Goal: Task Accomplishment & Management: Complete application form

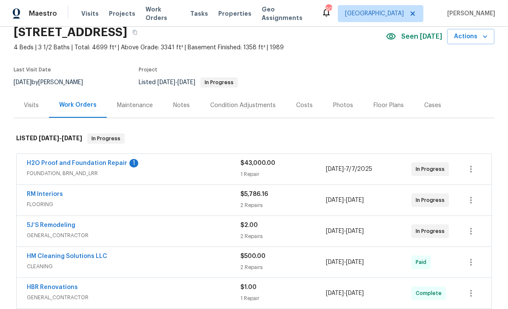
scroll to position [38, 0]
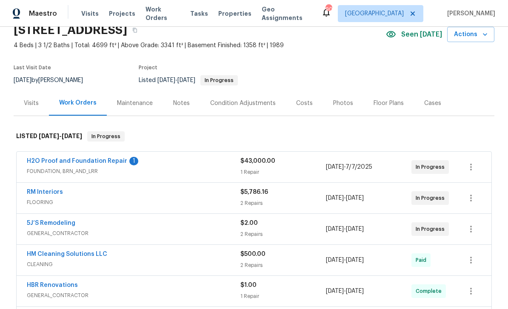
click at [48, 161] on link "H2O Proof and Foundation Repair" at bounding box center [77, 161] width 100 height 6
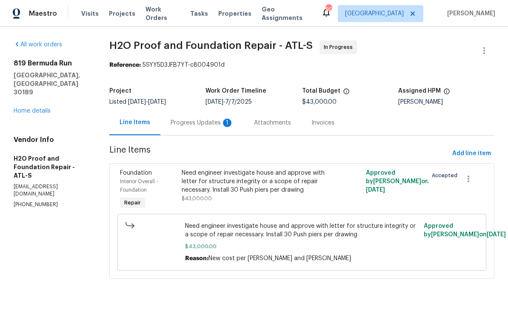
click at [190, 120] on div "Progress Updates 1" at bounding box center [202, 123] width 63 height 9
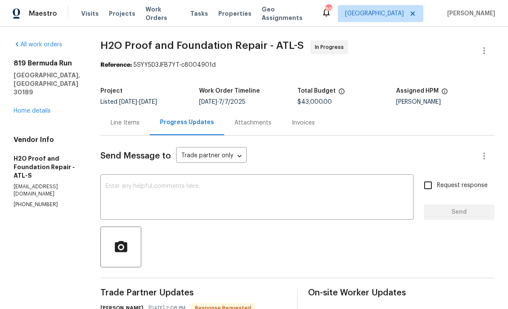
click at [34, 108] on link "Home details" at bounding box center [32, 111] width 37 height 6
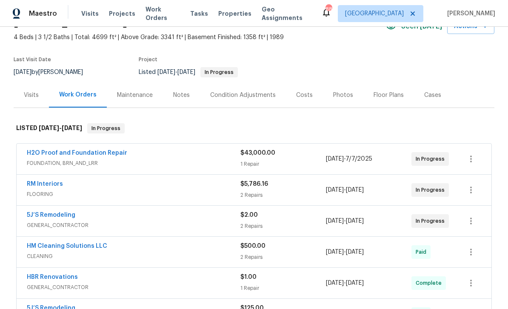
scroll to position [51, 0]
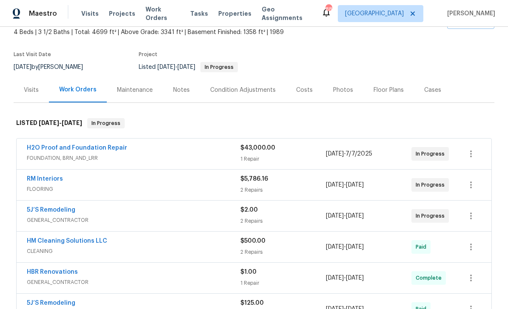
click at [37, 181] on link "RM Interiors" at bounding box center [45, 179] width 36 height 6
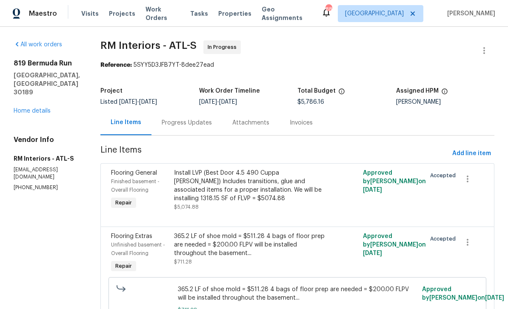
click at [182, 119] on div "Progress Updates" at bounding box center [187, 123] width 50 height 9
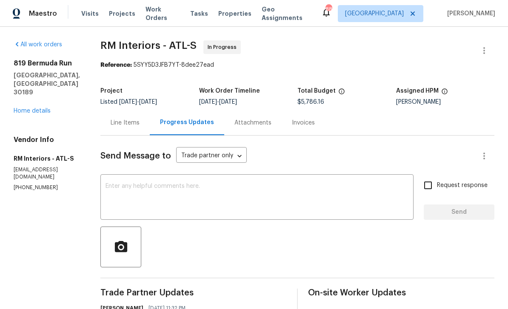
click at [135, 189] on textarea at bounding box center [256, 198] width 303 height 30
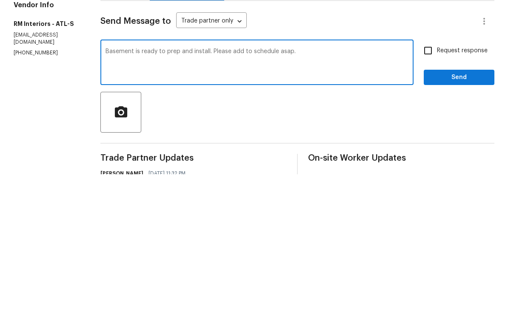
type textarea "Basement is ready to prep and install. Please add to schedule asap."
click at [428, 176] on input "Request response" at bounding box center [428, 185] width 18 height 18
checkbox input "true"
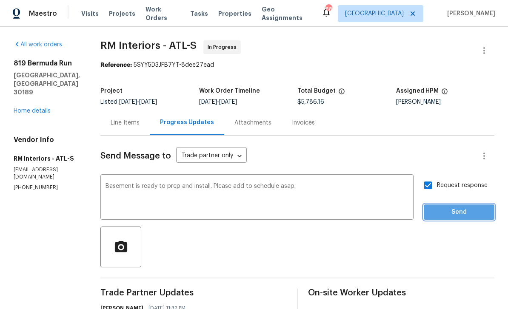
click at [455, 207] on span "Send" at bounding box center [458, 212] width 57 height 11
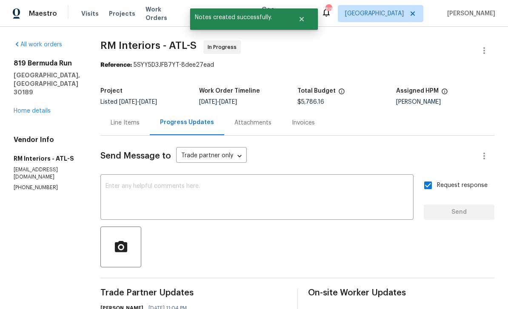
click at [31, 108] on link "Home details" at bounding box center [32, 111] width 37 height 6
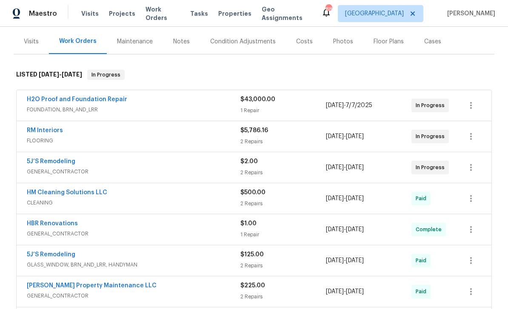
scroll to position [101, 0]
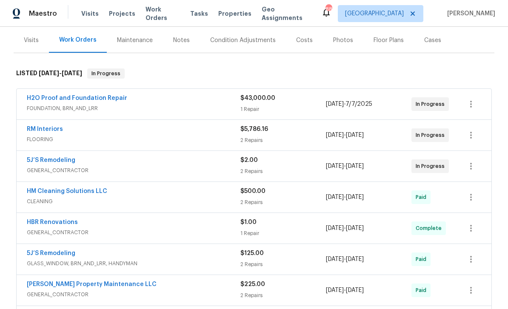
click at [45, 157] on link "5J’S Remodeling" at bounding box center [51, 160] width 48 height 6
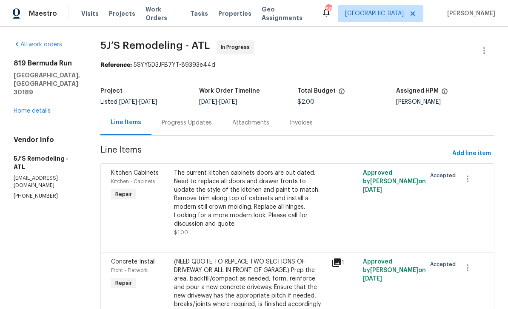
click at [180, 123] on div "Progress Updates" at bounding box center [187, 123] width 50 height 9
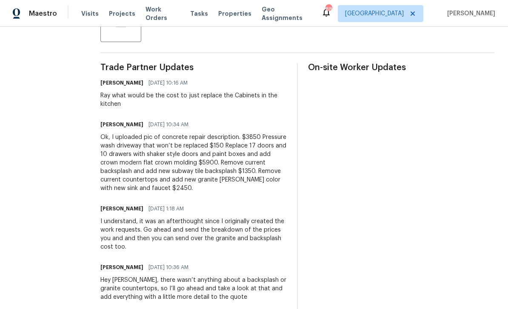
scroll to position [227, 0]
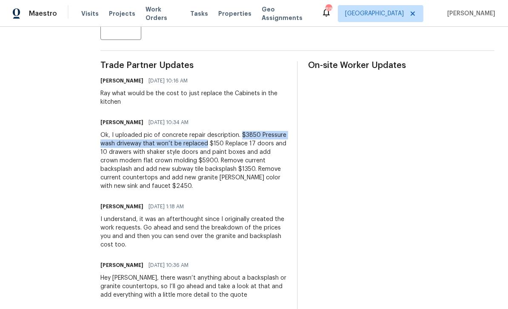
copy div "$3850 Pressure wash driveway that won’t be replaced"
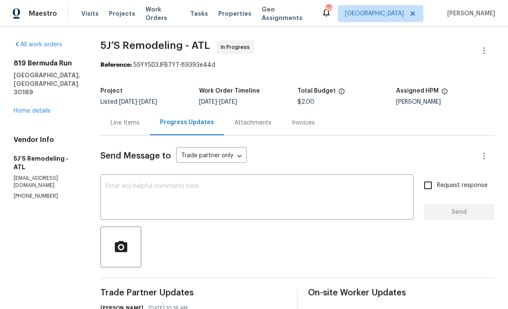
scroll to position [0, 0]
click at [126, 120] on div "Line Items" at bounding box center [125, 123] width 29 height 9
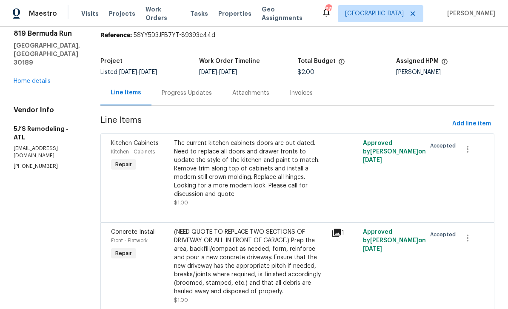
scroll to position [27, 0]
click at [128, 229] on span "Concrete Install" at bounding box center [133, 232] width 45 height 6
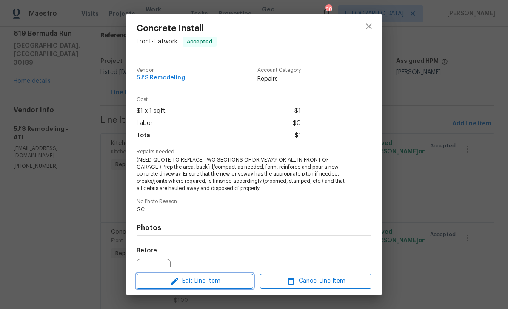
click at [172, 287] on button "Edit Line Item" at bounding box center [194, 281] width 117 height 15
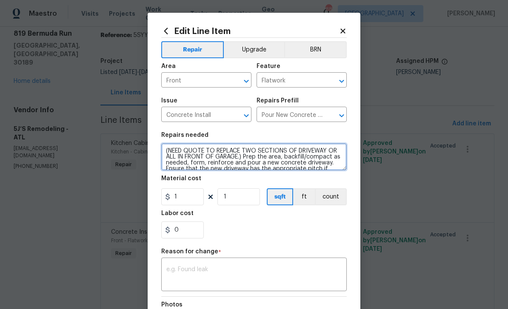
click at [167, 150] on textarea "(NEED QUOTE TO REPLACE TWO SECTIONS OF DRIVEWAY OR ALL IN FRONT OF GARAGE.) Pre…" at bounding box center [253, 156] width 185 height 27
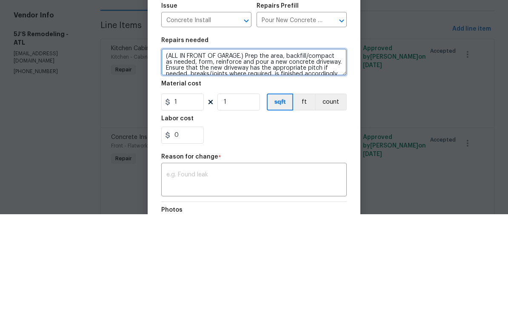
paste textarea "$3850 Pressure wash driveway that won’t be replaced"
click at [188, 143] on textarea "($3850 Pressure wash driveway that won’t be replaced ALL IN FRONT OF GARAGE.) P…" at bounding box center [253, 156] width 185 height 27
click at [295, 143] on textarea "(Pressure wash driveway that won’t be replaced ALL IN FRONT OF GARAGE.) Prep th…" at bounding box center [253, 156] width 185 height 27
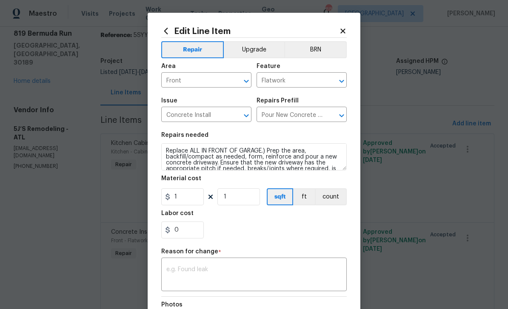
scroll to position [0, 0]
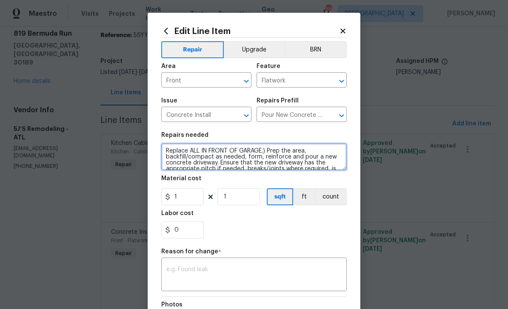
click at [262, 151] on textarea "Replace ALL IN FRONT OF GARAGE.) Prep the area, backfill/compact as needed, for…" at bounding box center [253, 156] width 185 height 27
type textarea "Replace ALL IN FRONT OF GARAGE , pressure wash the remaining not replaced.) Pre…"
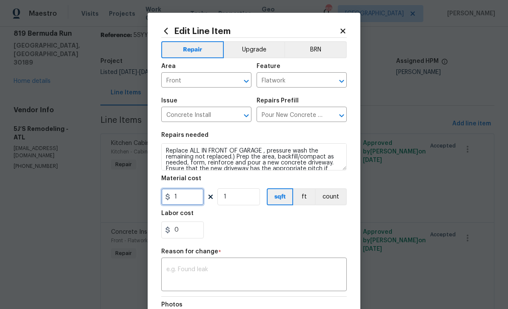
click at [188, 192] on input "1" at bounding box center [182, 196] width 43 height 17
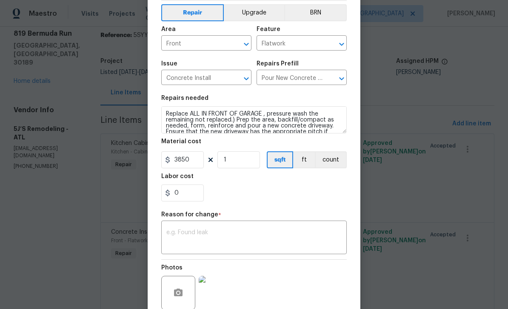
scroll to position [39, 0]
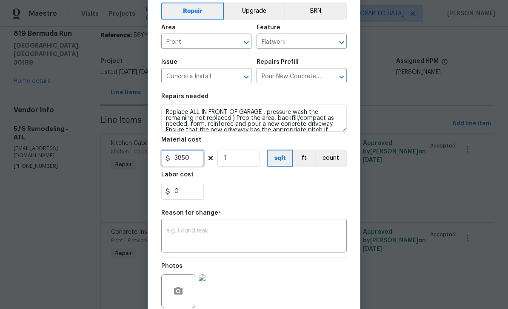
type input "3850"
click at [178, 235] on textarea at bounding box center [253, 237] width 175 height 18
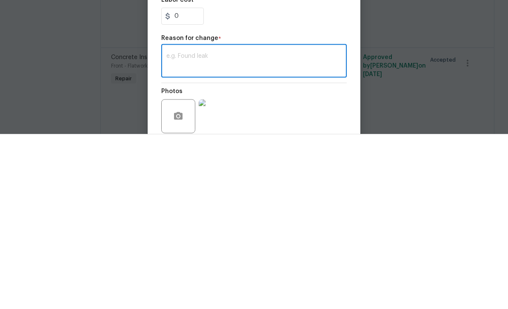
paste textarea "$3850 Pressure wash driveway that won’t be replaced"
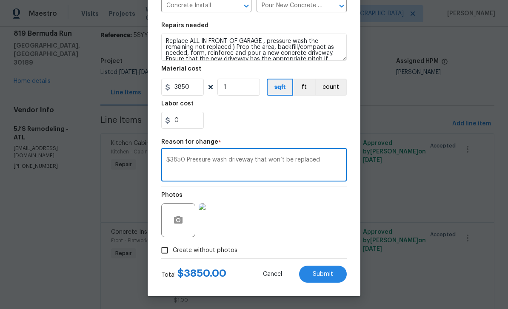
scroll to position [111, 0]
type textarea "$3850 Pressure wash driveway that won’t be replaced"
click at [327, 277] on span "Submit" at bounding box center [323, 274] width 20 height 6
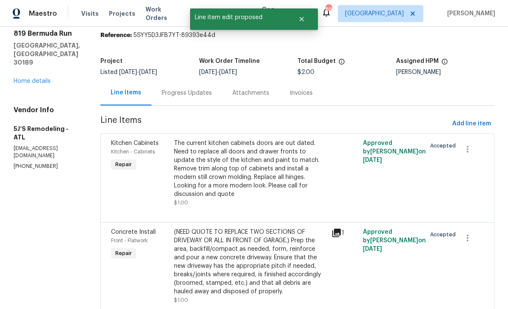
scroll to position [0, 0]
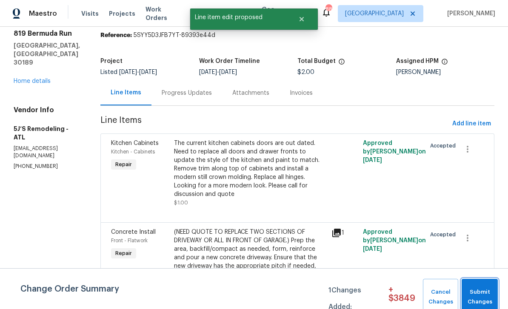
click at [478, 297] on span "Submit Changes" at bounding box center [480, 297] width 28 height 20
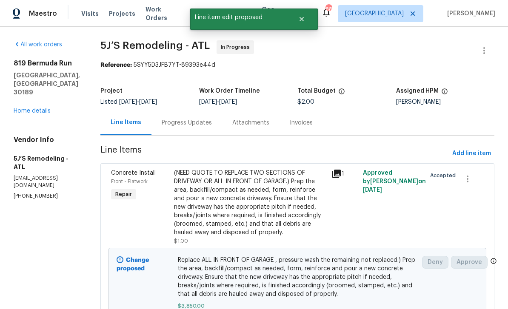
click at [185, 123] on div "Progress Updates" at bounding box center [187, 123] width 50 height 9
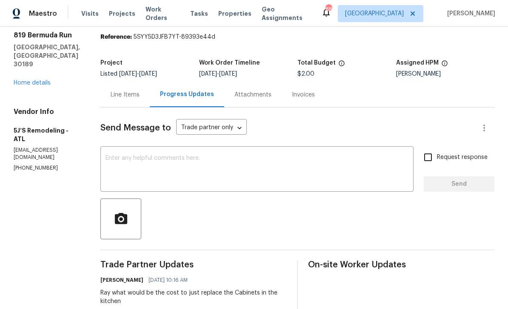
scroll to position [27, 0]
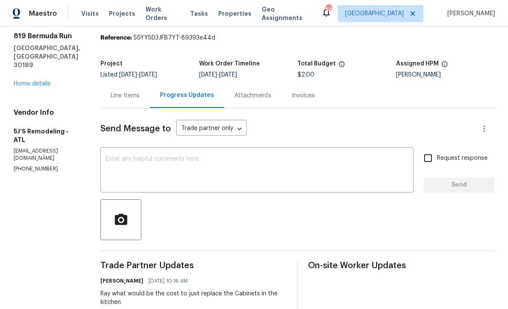
click at [126, 95] on div "Line Items" at bounding box center [125, 95] width 29 height 9
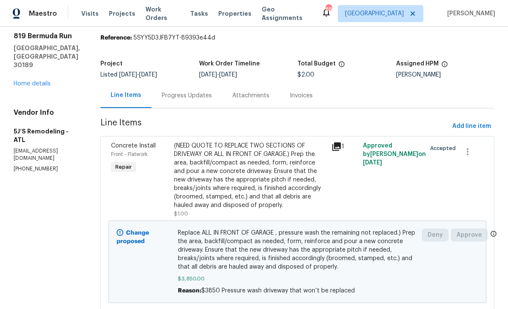
click at [138, 201] on div "Concrete Install Front - Flatwork Repair" at bounding box center [139, 180] width 63 height 82
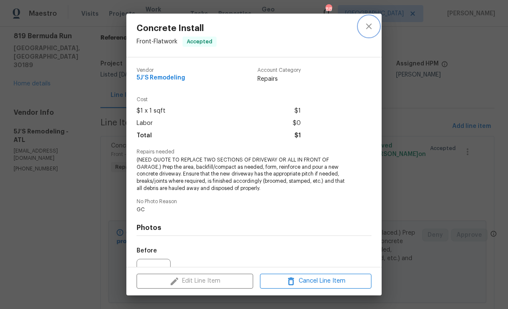
click at [371, 27] on icon "close" at bounding box center [369, 26] width 10 height 10
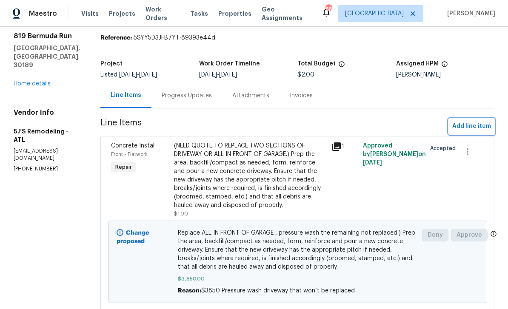
click at [468, 127] on span "Add line item" at bounding box center [471, 126] width 39 height 11
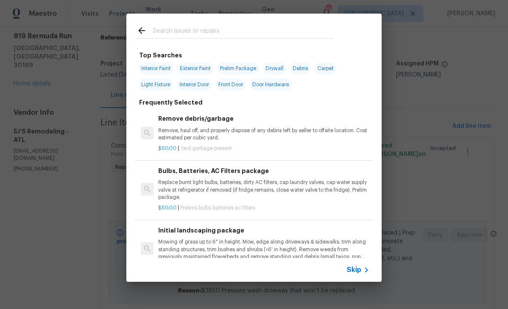
click at [165, 29] on input "text" at bounding box center [243, 32] width 180 height 13
type input "Driveway"
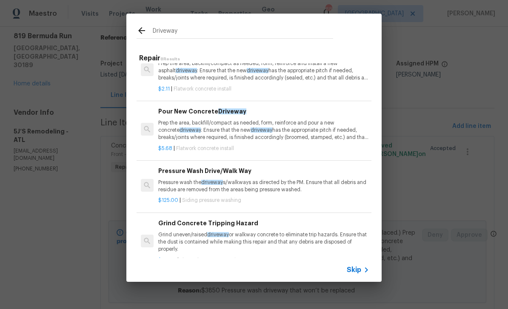
scroll to position [82, 0]
click at [331, 179] on p "Pressure wash the driveway s/walkways as directed by the PM. Ensure that all de…" at bounding box center [263, 186] width 211 height 14
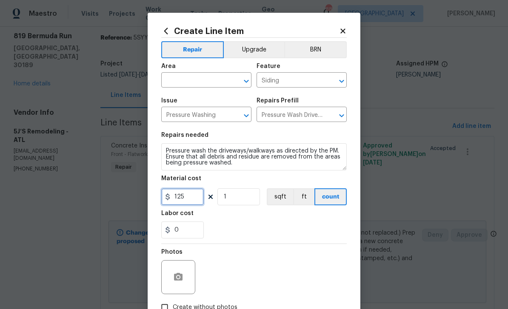
click at [193, 202] on input "125" at bounding box center [182, 196] width 43 height 17
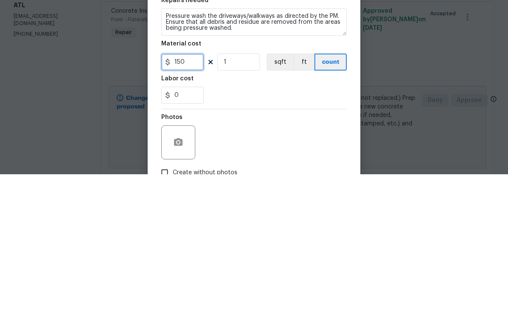
type input "150"
click at [215, 222] on div "0" at bounding box center [253, 230] width 185 height 17
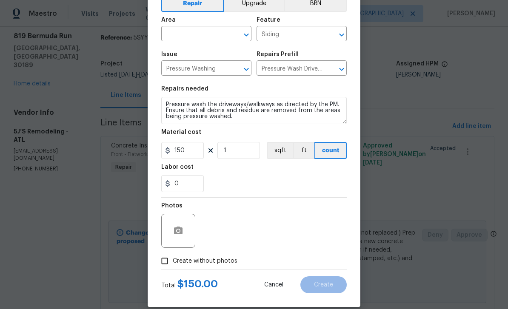
scroll to position [48, 0]
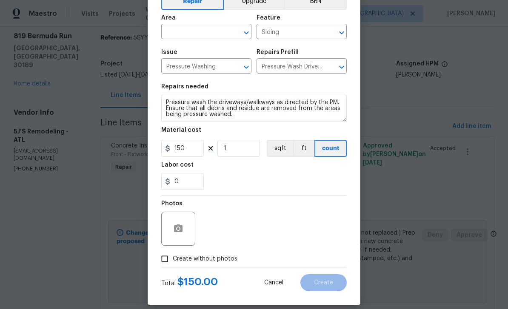
click at [167, 262] on input "Create without photos" at bounding box center [164, 259] width 16 height 16
checkbox input "true"
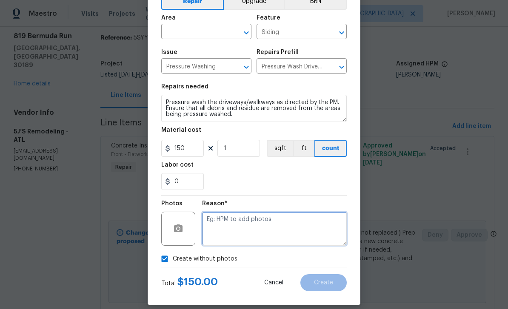
click at [318, 232] on textarea at bounding box center [274, 229] width 145 height 34
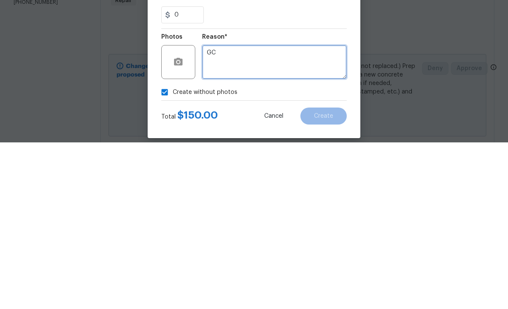
type textarea "GC"
click at [350, 94] on div "Create Line Item Repair Upgrade BRN Area ​ Feature Siding ​ Issue Pressure Wash…" at bounding box center [254, 134] width 213 height 341
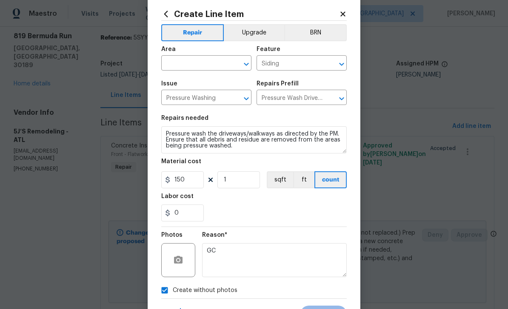
scroll to position [15, 0]
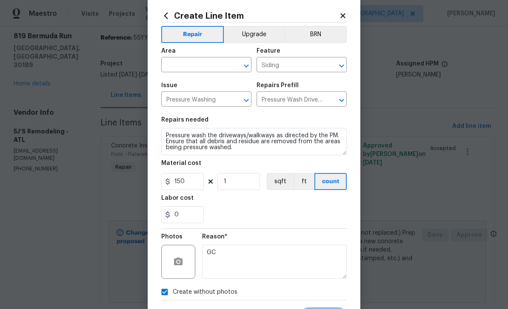
click at [179, 66] on input "text" at bounding box center [194, 65] width 66 height 13
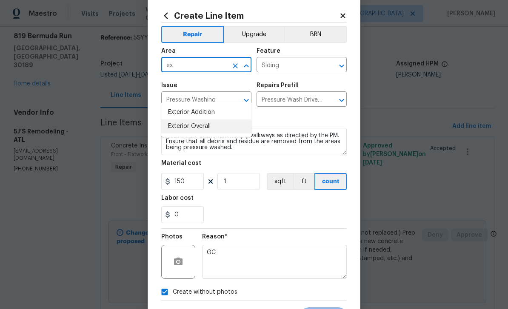
click at [178, 119] on li "Exterior Overall" at bounding box center [206, 126] width 90 height 14
type input "Exterior Overall"
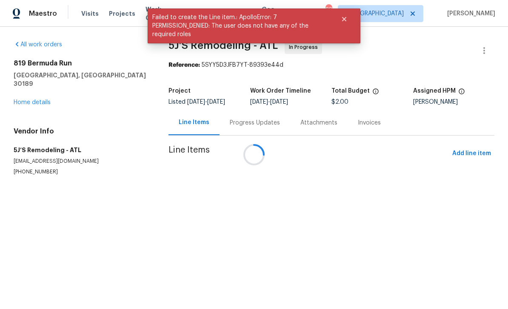
scroll to position [0, 0]
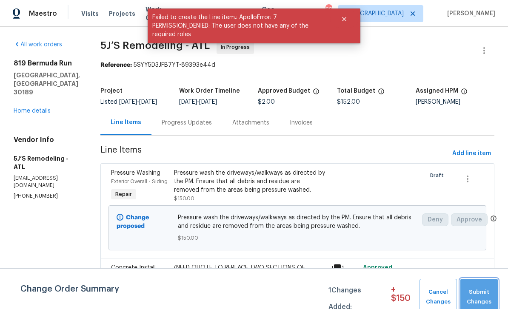
click at [488, 293] on span "Submit Changes" at bounding box center [478, 297] width 29 height 20
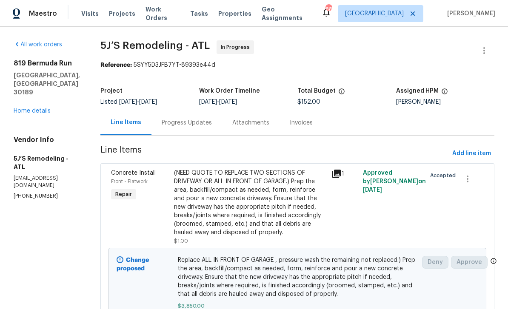
click at [37, 108] on link "Home details" at bounding box center [32, 111] width 37 height 6
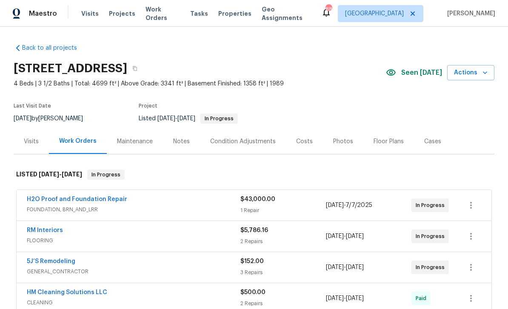
click at [182, 142] on div "Notes" at bounding box center [181, 141] width 17 height 9
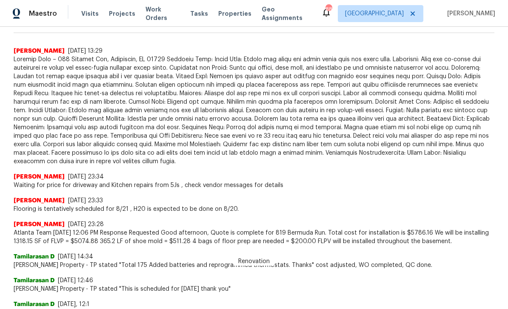
scroll to position [229, 0]
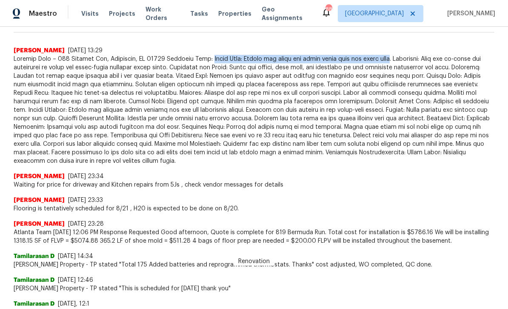
copy span "Entry Door: Scrape and clean the front glass over the entry door"
click at [157, 14] on span "Work Orders" at bounding box center [162, 13] width 34 height 17
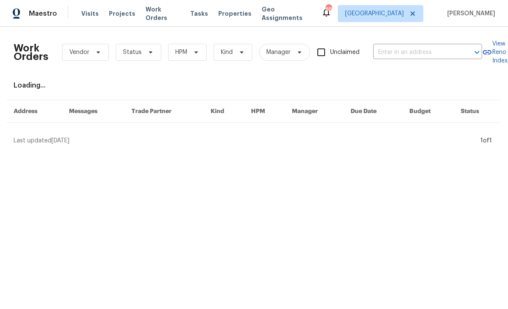
click at [119, 16] on span "Projects" at bounding box center [122, 13] width 26 height 9
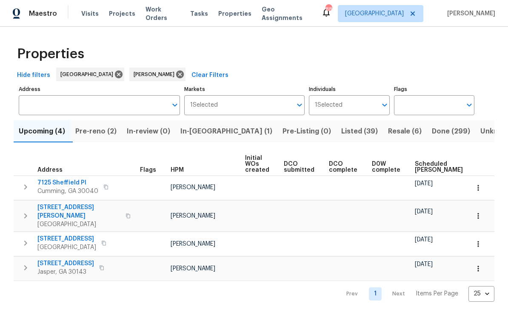
click at [341, 129] on span "Listed (39)" at bounding box center [359, 131] width 37 height 12
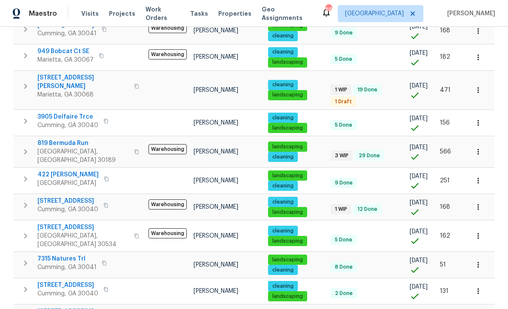
scroll to position [322, 0]
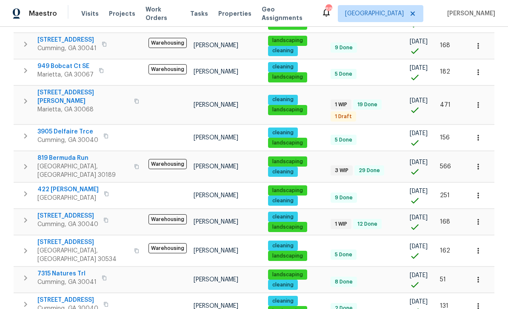
click at [58, 154] on span "819 Bermuda Run" at bounding box center [82, 158] width 91 height 9
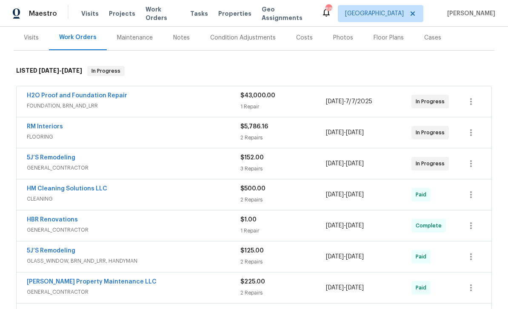
scroll to position [102, 0]
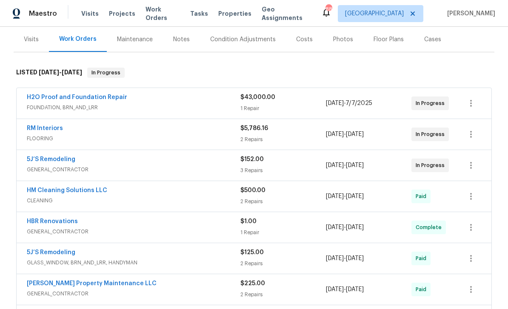
click at [49, 160] on link "5J’S Remodeling" at bounding box center [51, 159] width 48 height 6
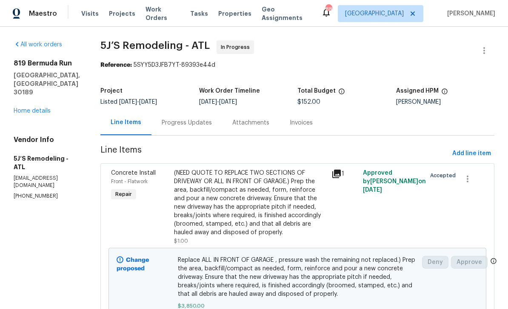
click at [37, 108] on link "Home details" at bounding box center [32, 111] width 37 height 6
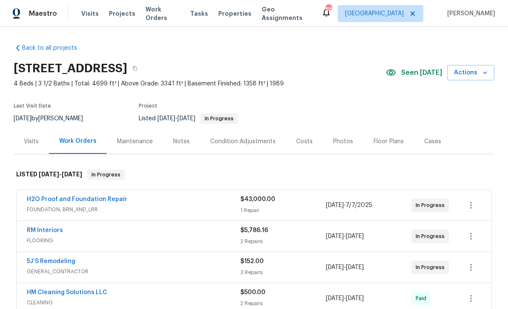
click at [136, 142] on div "Maintenance" at bounding box center [135, 141] width 36 height 9
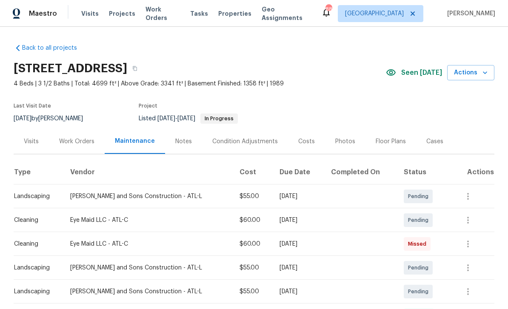
click at [77, 141] on div "Work Orders" at bounding box center [76, 141] width 35 height 9
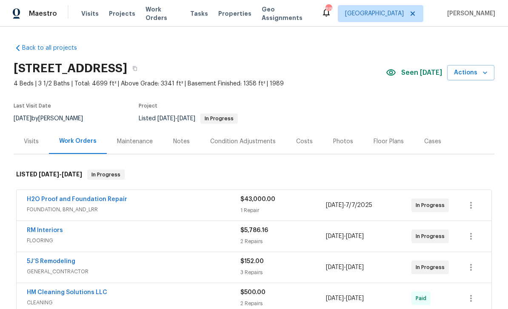
click at [190, 143] on div "Notes" at bounding box center [181, 141] width 37 height 25
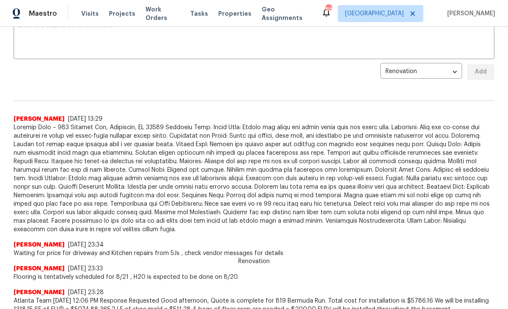
scroll to position [161, 0]
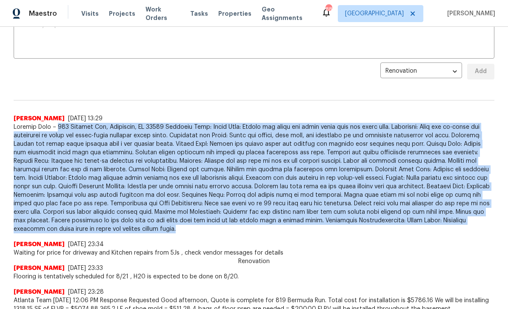
copy span "819 Bermuda Run, Woodstock, GA 30189 Interior Work: Entry Door: Scrape and clea…"
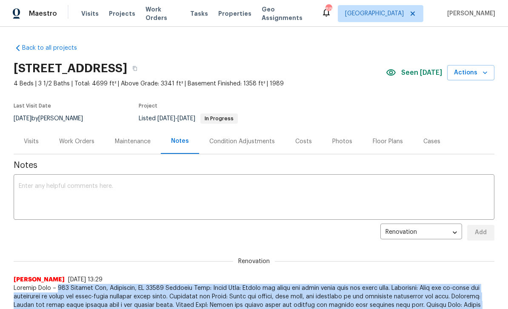
scroll to position [0, 0]
click at [79, 139] on div "Work Orders" at bounding box center [76, 141] width 35 height 9
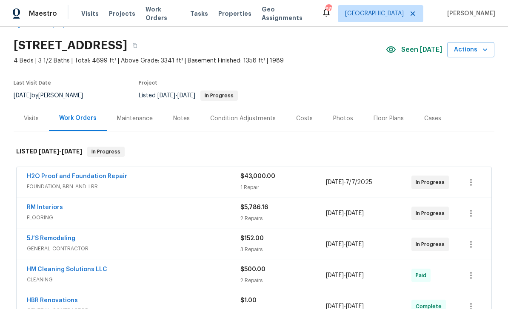
scroll to position [48, 0]
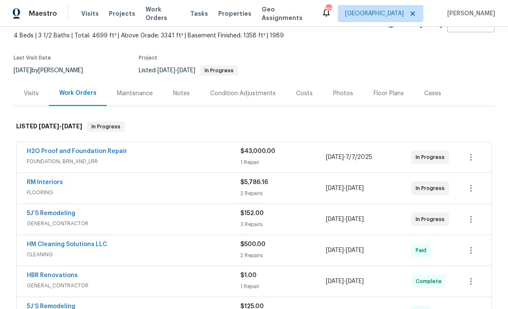
click at [41, 215] on link "5J’S Remodeling" at bounding box center [51, 213] width 48 height 6
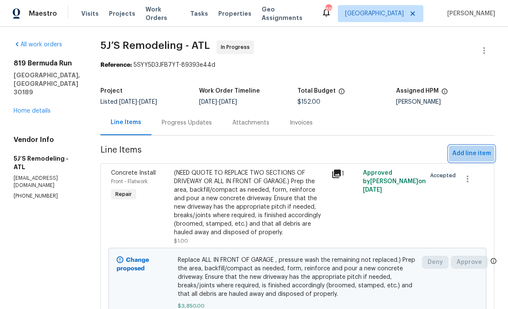
click at [469, 156] on span "Add line item" at bounding box center [471, 153] width 39 height 11
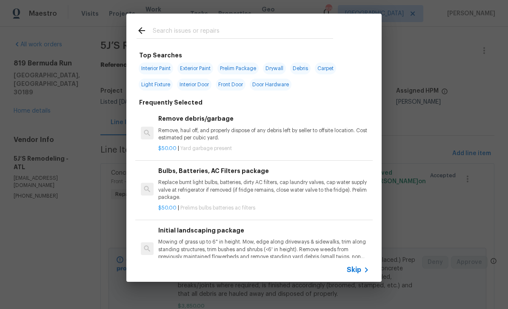
click at [161, 28] on input "text" at bounding box center [243, 32] width 180 height 13
type input "Windows"
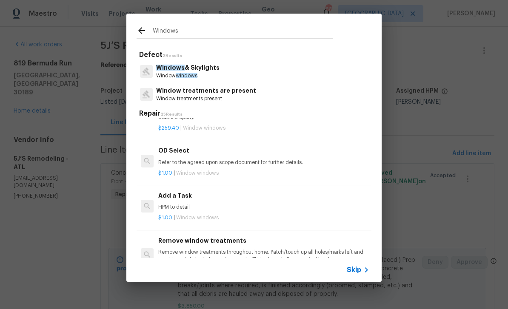
scroll to position [675, 0]
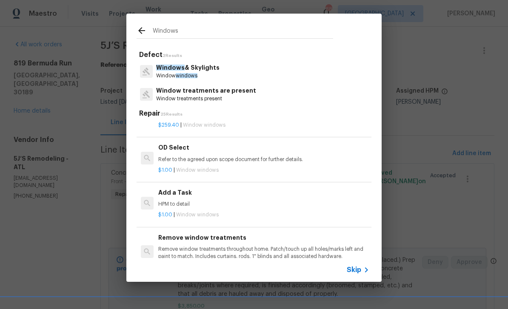
click at [331, 193] on div "Add a Task HPM to detail" at bounding box center [263, 198] width 211 height 20
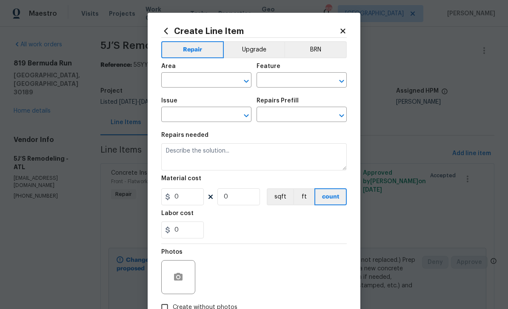
type input "Windows & Skylights"
type textarea "HPM to detail"
type input "1"
type input "Add a Task $1.00"
type input "1"
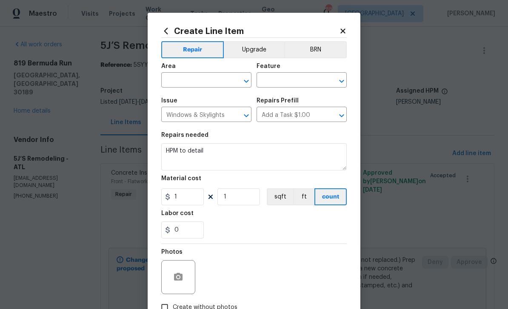
click at [179, 79] on input "text" at bounding box center [194, 80] width 66 height 13
click at [175, 99] on li "Front" at bounding box center [206, 101] width 90 height 14
type input "Front"
click at [306, 82] on input "text" at bounding box center [289, 80] width 66 height 13
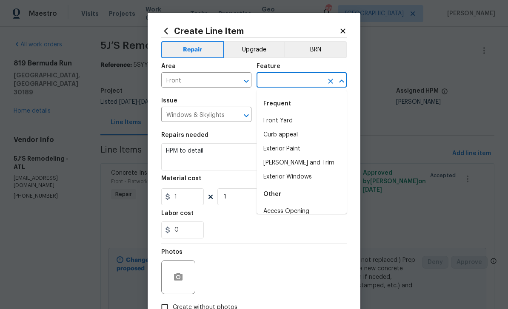
type input "f"
click at [316, 177] on li "Exterior Windows" at bounding box center [301, 177] width 90 height 14
type input "Exterior Windows"
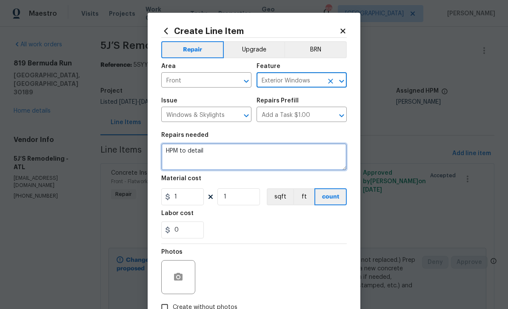
click at [212, 150] on textarea "HPM to detail" at bounding box center [253, 156] width 185 height 27
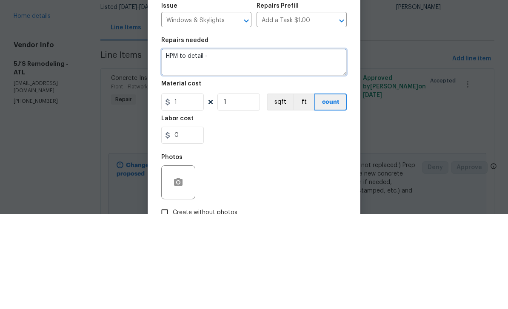
paste textarea "Entry: Scrape and clean the front glass over the entry door."
type textarea "HPM to detail -Entry: Scrape and clean the front glass over the entry door."
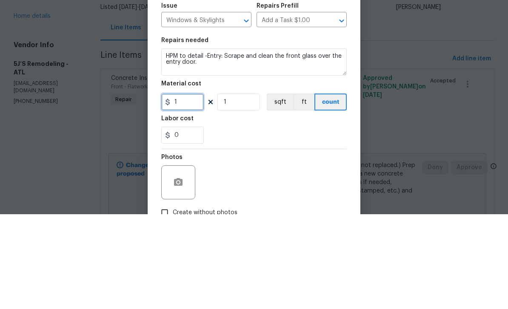
click at [184, 188] on input "1" at bounding box center [182, 196] width 43 height 17
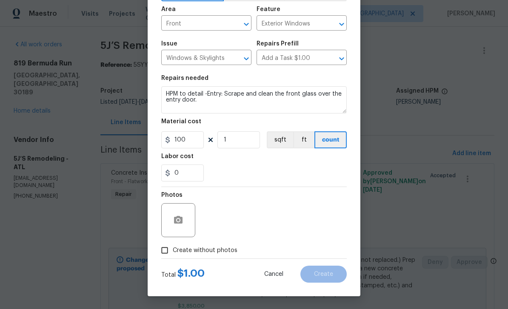
scroll to position [59, 0]
type input "100"
click at [165, 252] on input "Create without photos" at bounding box center [164, 250] width 16 height 16
checkbox input "true"
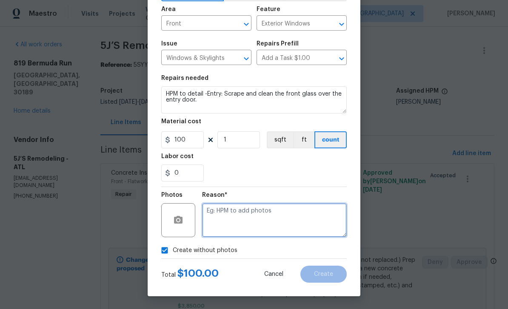
click at [318, 219] on textarea at bounding box center [274, 220] width 145 height 34
type textarea "GC"
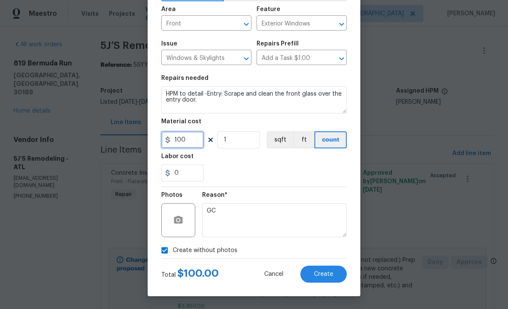
click at [189, 140] on input "100" at bounding box center [182, 139] width 43 height 17
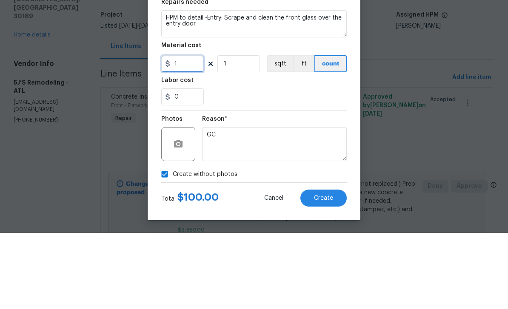
type input "0"
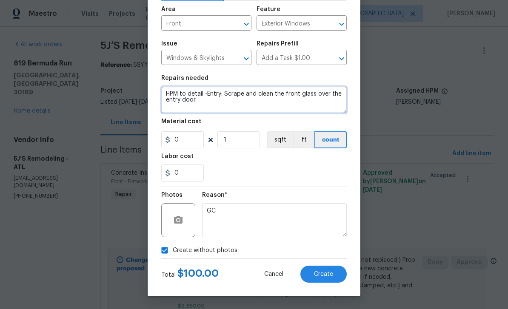
click at [285, 94] on textarea "HPM to detail -Entry: Scrape and clean the front glass over the entry door." at bounding box center [253, 99] width 185 height 27
click at [332, 94] on textarea "HPM to detail -Entry: Scrape and clean the large front glass over the entry doo…" at bounding box center [253, 99] width 185 height 27
type textarea "HPM to detail -Entry: Scrape and clean the large front glass window over the en…"
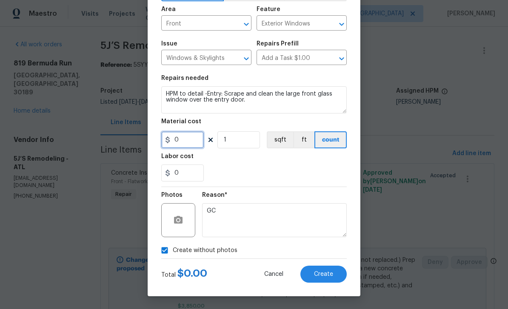
click at [182, 136] on input "0" at bounding box center [182, 139] width 43 height 17
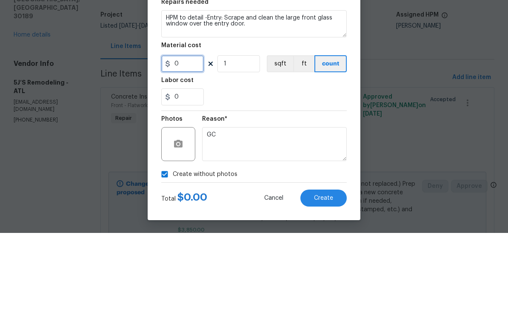
scroll to position [57, 0]
type input "0"
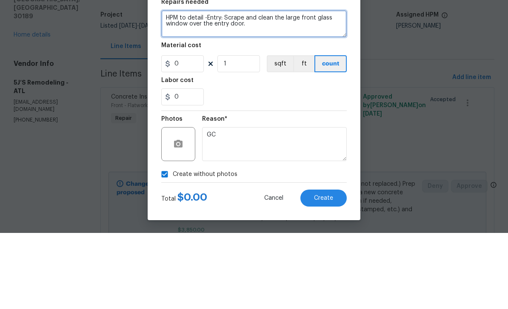
click at [243, 86] on textarea "HPM to detail -Entry: Scrape and clean the large front glass window over the en…" at bounding box center [253, 99] width 185 height 27
type textarea "HPM to detail -Entry: Scrape and clean the large front glass window over the en…"
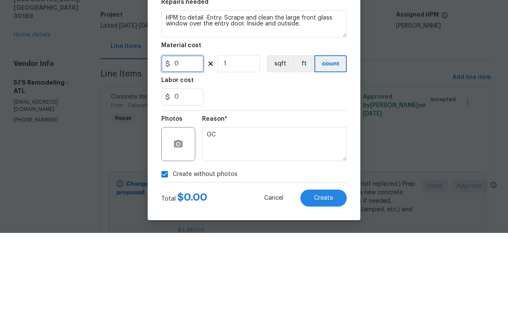
click at [176, 131] on input "0" at bounding box center [182, 139] width 43 height 17
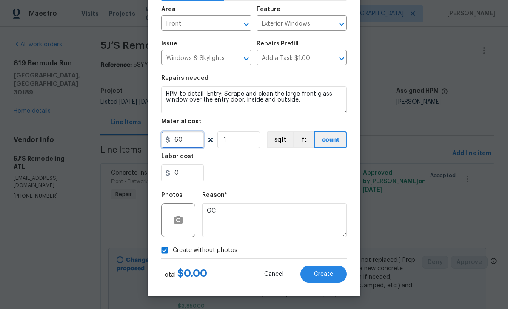
type input "60"
click at [335, 274] on button "Create" at bounding box center [323, 274] width 46 height 17
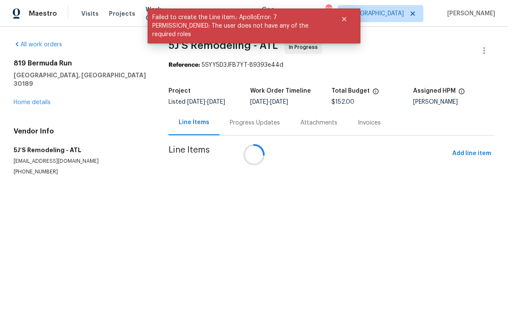
scroll to position [0, 0]
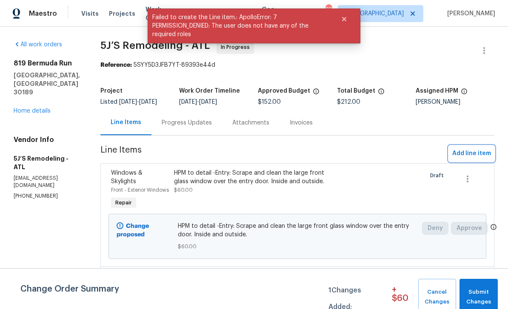
click at [472, 151] on span "Add line item" at bounding box center [471, 153] width 39 height 11
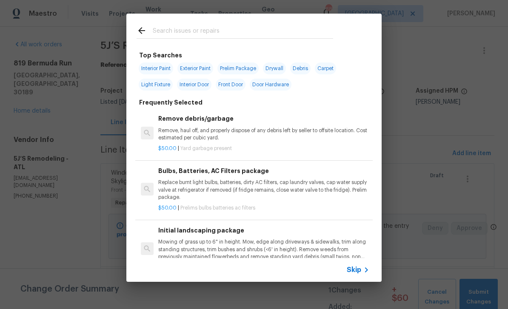
click at [173, 27] on input "text" at bounding box center [243, 32] width 180 height 13
type input "Paint"
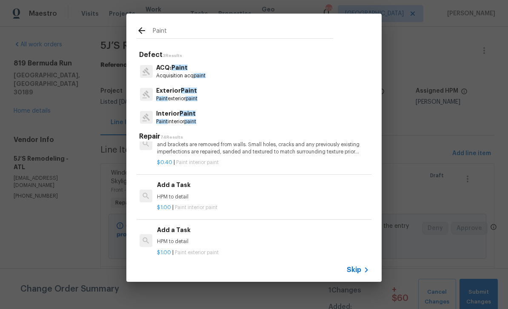
scroll to position [804, 1]
click at [313, 193] on p "HPM to detail" at bounding box center [262, 196] width 211 height 7
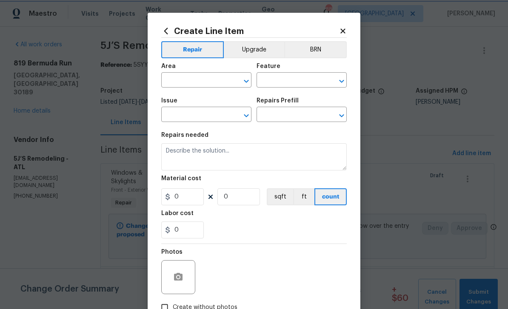
type input "Overall Paint"
type input "Interior Paint"
type input "Add a Task $1.00"
type textarea "HPM to detail"
type input "1"
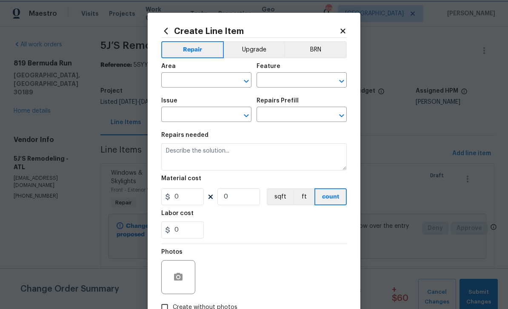
type input "1"
click at [176, 81] on input "text" at bounding box center [194, 80] width 66 height 13
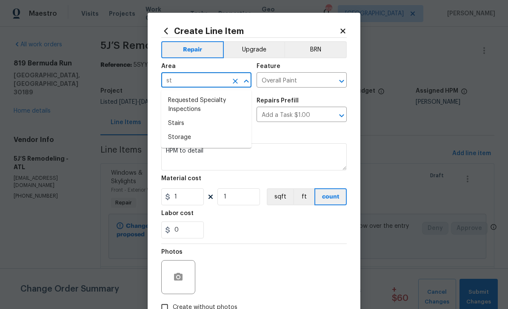
click at [178, 121] on li "Stairs" at bounding box center [206, 124] width 90 height 14
type input "Stairs"
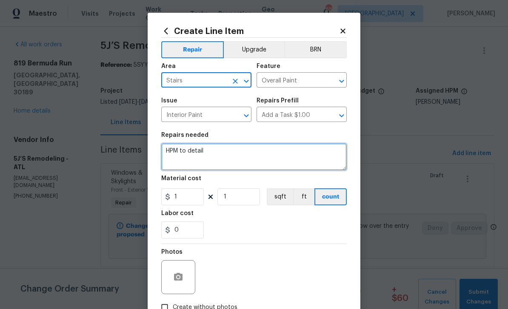
click at [176, 156] on textarea "HPM to detail" at bounding box center [253, 156] width 185 height 27
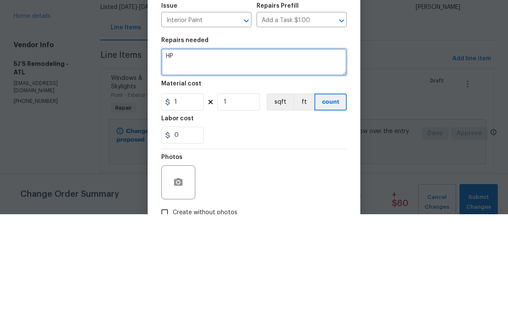
type textarea "H"
paste textarea "Stairwell: Sand and re-stain all stairwells to match the first-level hardwood f…"
type textarea "Stairwell: Sand and re-stain all stairwells to match the first-level hardwood f…"
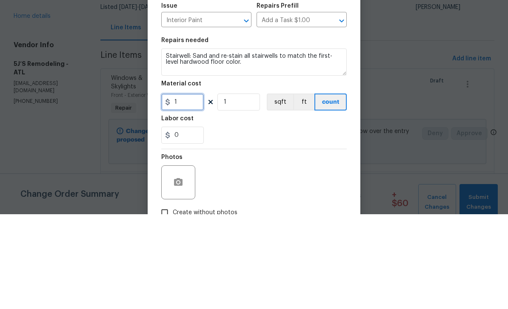
click at [186, 188] on input "1" at bounding box center [182, 196] width 43 height 17
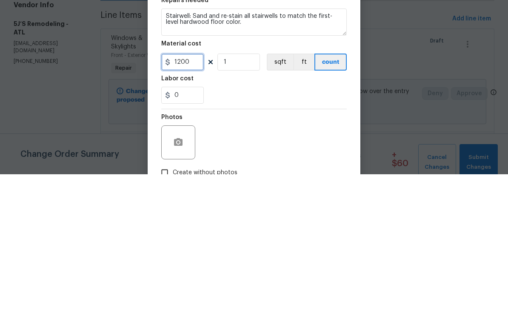
type input "1200"
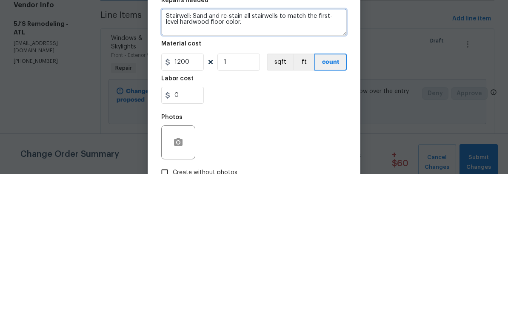
click at [233, 143] on textarea "Stairwell: Sand and re-stain all stairwells to match the first-level hardwood f…" at bounding box center [253, 156] width 185 height 27
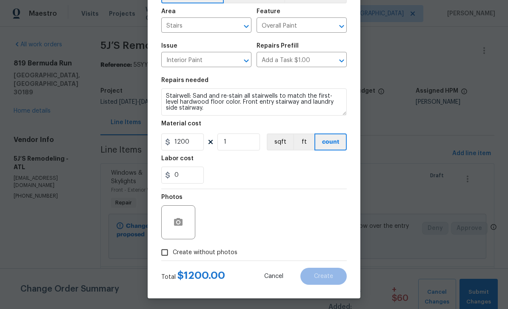
scroll to position [54, 0]
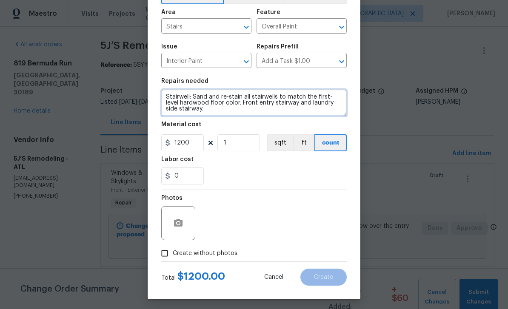
type textarea "Stairwell: Sand and re-stain all stairwells to match the first-level hardwood f…"
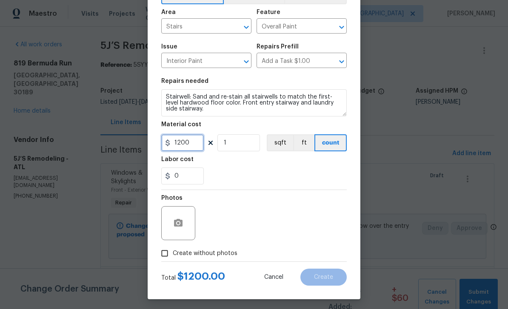
click at [193, 144] on input "1200" at bounding box center [182, 142] width 43 height 17
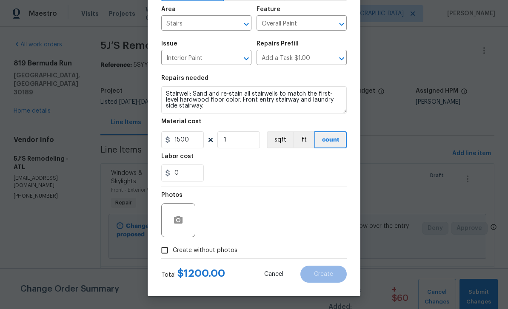
scroll to position [59, 0]
type input "1500"
click at [166, 254] on input "Create without photos" at bounding box center [164, 250] width 16 height 16
checkbox input "true"
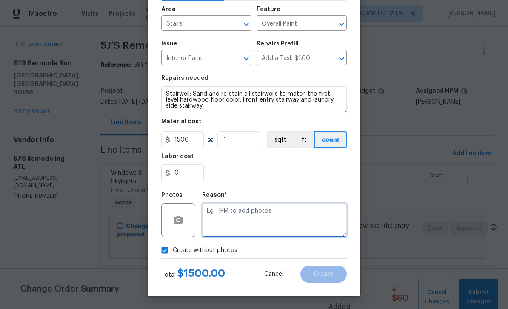
click at [310, 220] on textarea at bounding box center [274, 220] width 145 height 34
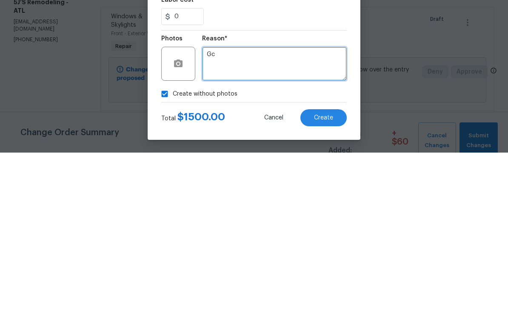
type textarea "Gc"
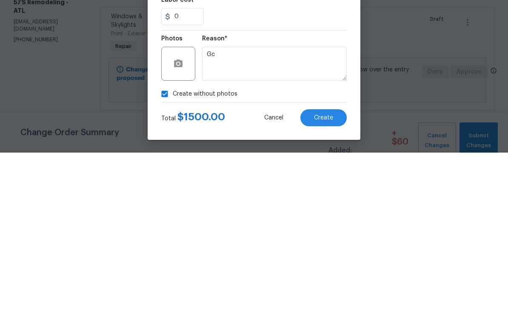
click at [330, 271] on span "Create" at bounding box center [323, 274] width 19 height 6
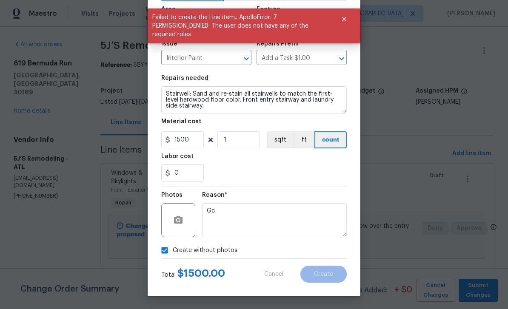
scroll to position [0, 0]
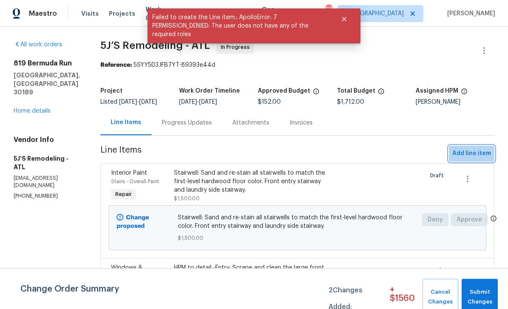
click at [473, 152] on span "Add line item" at bounding box center [471, 153] width 39 height 11
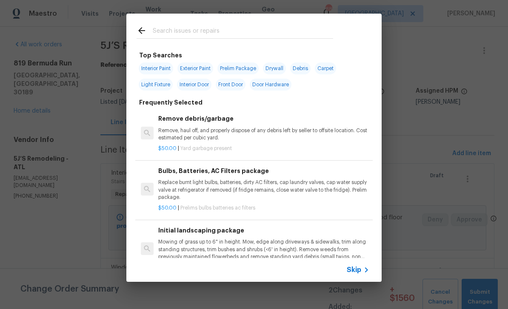
click at [171, 29] on input "text" at bounding box center [243, 32] width 180 height 13
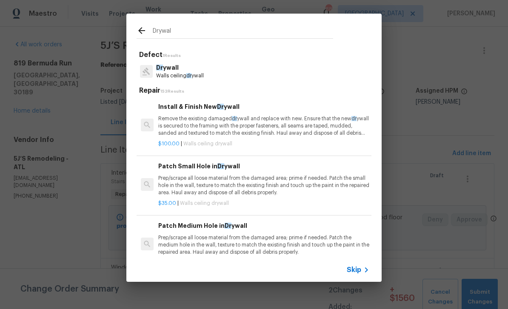
type input "Drywall"
click at [174, 67] on span "Drywall" at bounding box center [167, 68] width 23 height 6
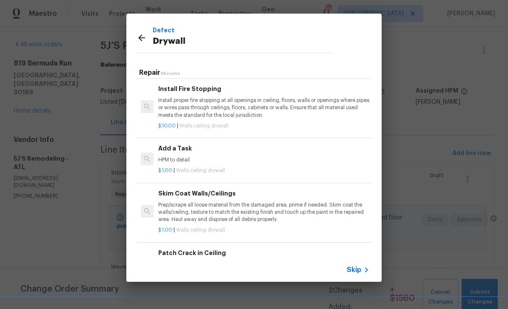
scroll to position [239, 0]
click at [330, 156] on p "HPM to detail" at bounding box center [263, 159] width 211 height 7
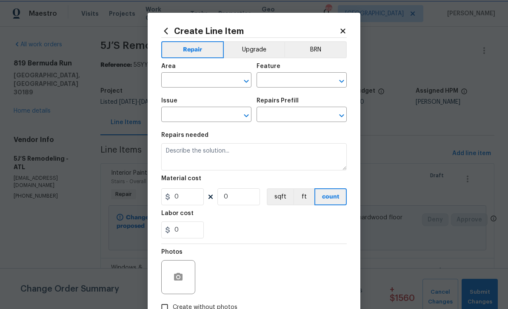
type input "Walls and Ceiling"
type input "Drywall"
type input "Add a Task $1.00"
type textarea "HPM to detail"
type input "1"
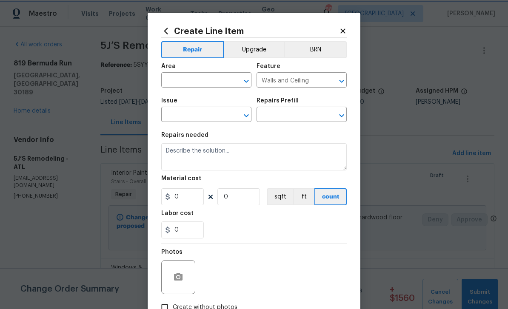
type input "1"
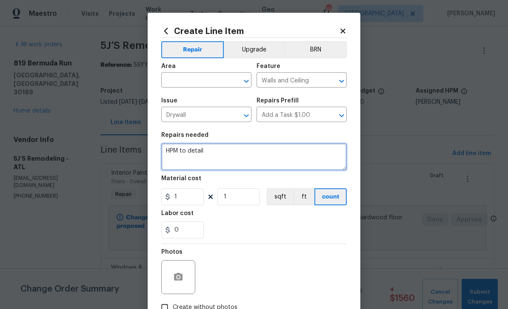
click at [168, 146] on textarea "HPM to detail" at bounding box center [253, 156] width 185 height 27
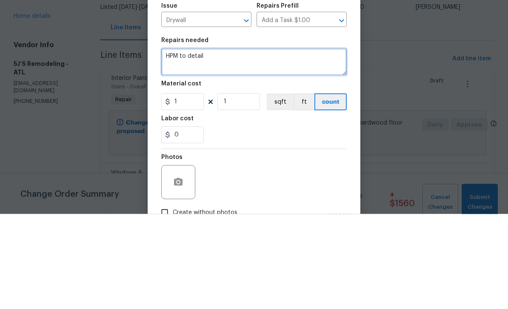
click at [166, 143] on textarea "HPM to detail" at bounding box center [253, 156] width 185 height 27
paste textarea "Sheetrock and Walls: Patch all cracks, nail pops, and blemishes in the sheetroc…"
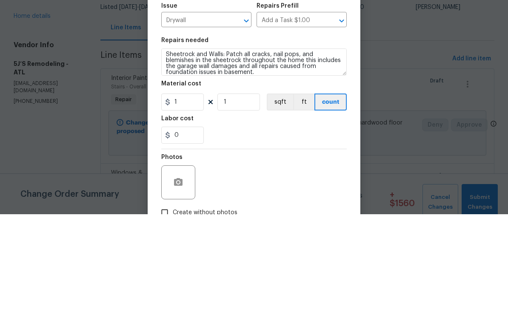
scroll to position [27, 0]
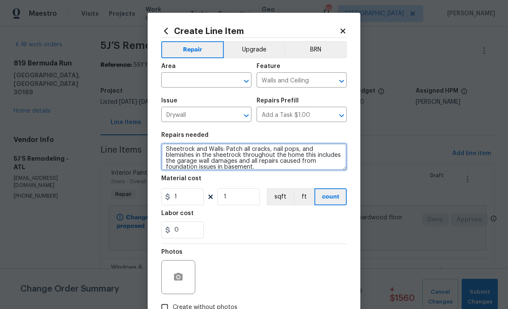
type textarea "Sheetrock and Walls: Patch all cracks, nail pops, and blemishes in the sheetroc…"
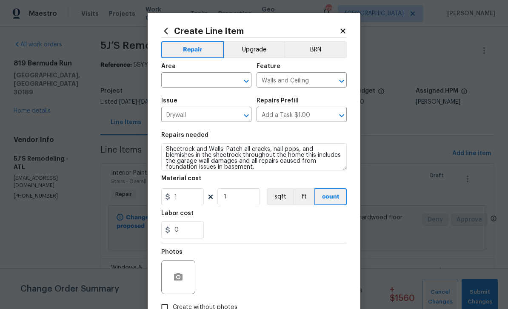
click at [181, 79] on input "text" at bounding box center [194, 80] width 66 height 13
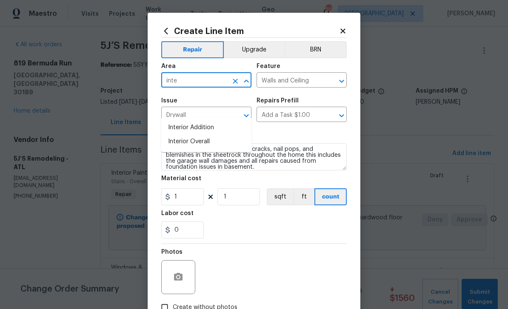
click at [186, 135] on li "Interior Overall" at bounding box center [206, 142] width 90 height 14
type input "Interior Overall"
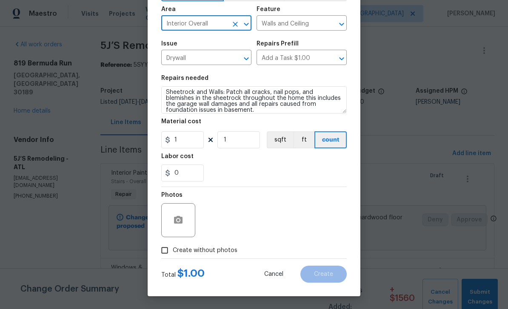
scroll to position [59, 0]
click at [167, 253] on input "Create without photos" at bounding box center [164, 250] width 16 height 16
checkbox input "true"
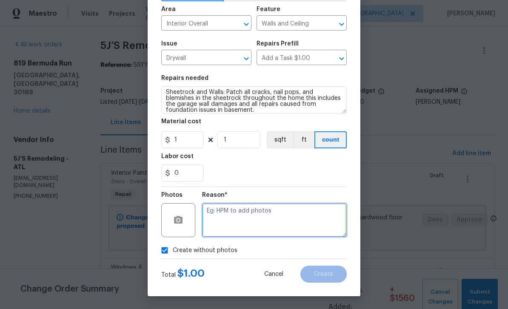
click at [315, 221] on textarea at bounding box center [274, 220] width 145 height 34
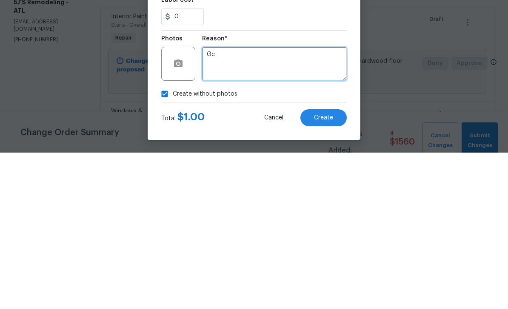
type textarea "Gc"
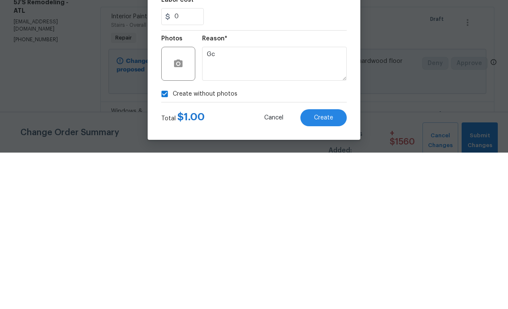
click at [330, 271] on span "Create" at bounding box center [323, 274] width 19 height 6
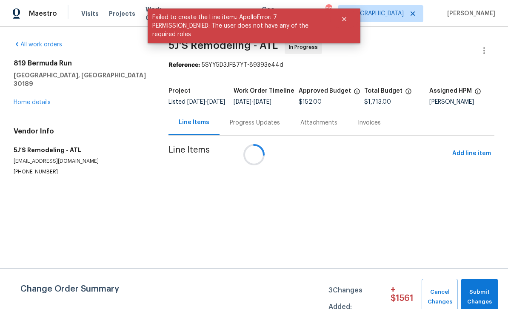
scroll to position [0, 0]
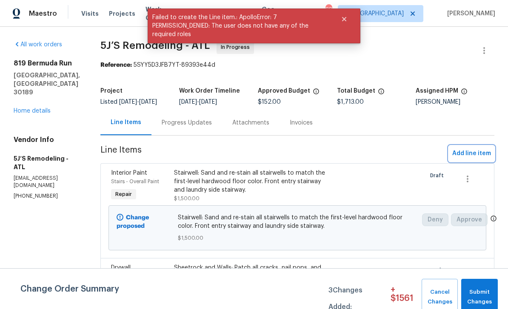
click at [469, 155] on span "Add line item" at bounding box center [471, 153] width 39 height 11
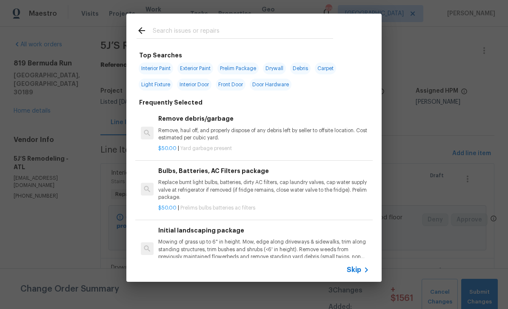
click at [165, 27] on input "text" at bounding box center [243, 32] width 180 height 13
click at [156, 81] on span "Light Fixture" at bounding box center [156, 85] width 34 height 12
type input "Light Fixture"
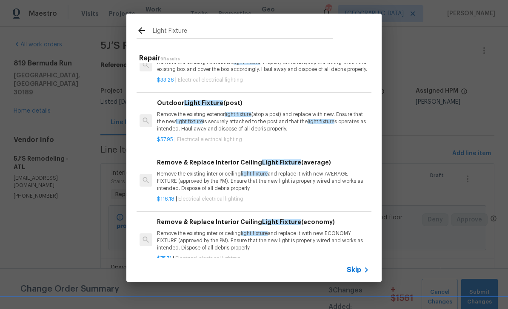
scroll to position [24, 1]
click at [340, 185] on p "Remove the existing interior ceiling light fixture and replace it with new AVER…" at bounding box center [262, 182] width 211 height 22
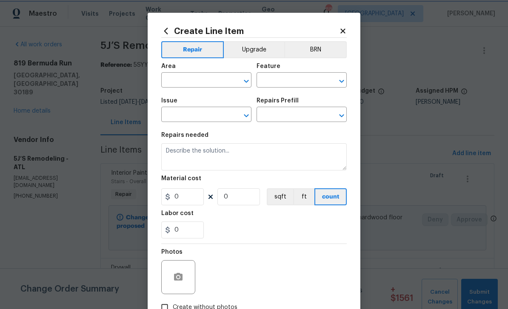
type input "Electrical Lighting"
type input "Remove & Replace Interior Ceiling Light Fixture (average) $116.18"
type textarea "Remove the existing interior ceiling light fixture and replace it with new AVER…"
type input "116.18"
type input "1"
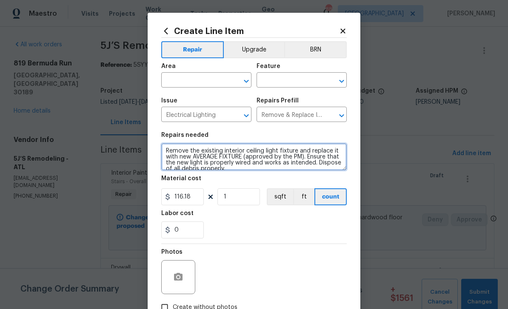
click at [169, 152] on textarea "Remove the existing interior ceiling light fixture and replace it with new AVER…" at bounding box center [253, 156] width 185 height 27
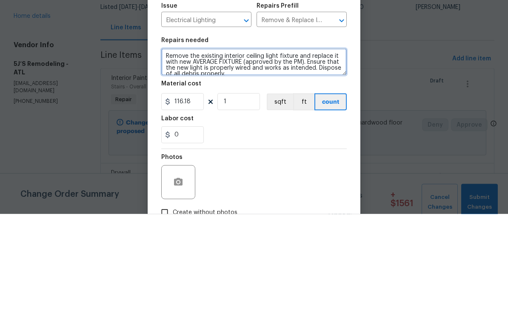
paste textarea "Lighting: Update the foyer light fixture with a new hanging light."
type textarea "Lighting: Update the foyer light fixture with a new hanging light. Remove the e…"
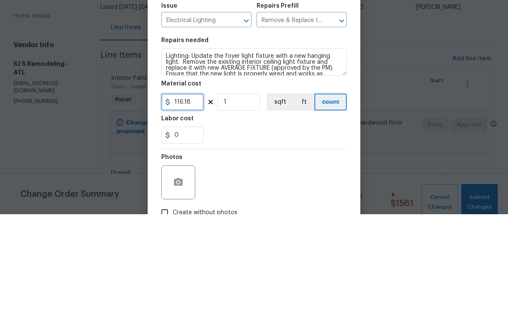
click at [196, 188] on input "116.18" at bounding box center [182, 196] width 43 height 17
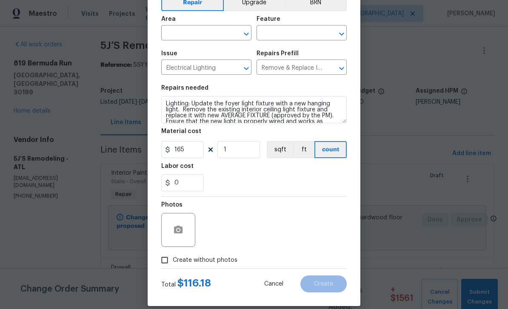
scroll to position [48, 0]
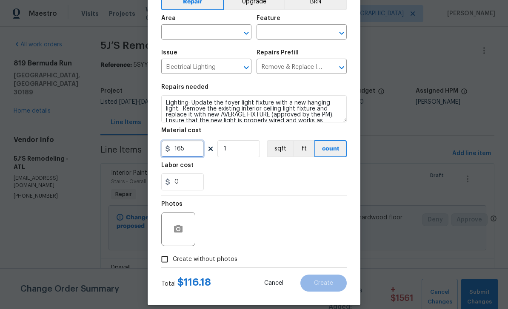
type input "165"
click at [166, 264] on input "Create without photos" at bounding box center [164, 259] width 16 height 16
checkbox input "true"
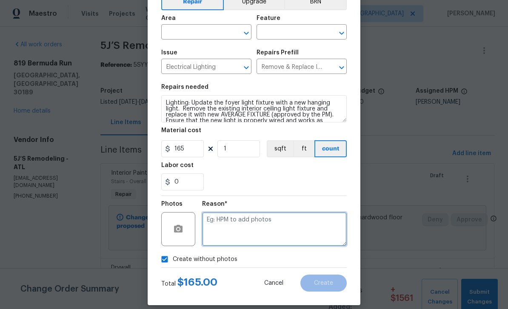
click at [319, 230] on textarea at bounding box center [274, 229] width 145 height 34
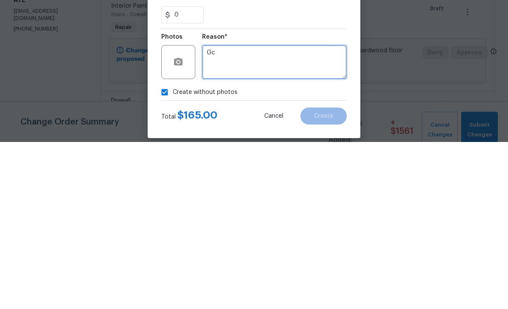
type textarea "Gc"
click at [347, 90] on div "Create Line Item Repair Upgrade BRN Area ​ Feature ​ Issue Electrical Lighting …" at bounding box center [254, 135] width 213 height 341
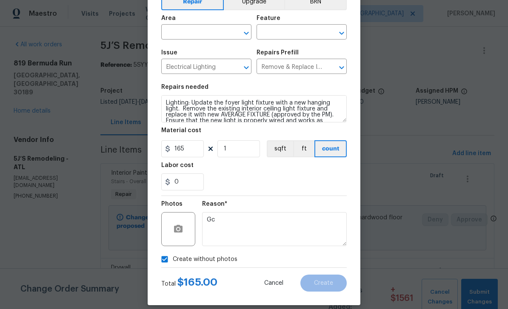
click at [178, 31] on input "text" at bounding box center [194, 32] width 66 height 13
type input "f"
click at [177, 73] on li "Entryway" at bounding box center [206, 80] width 90 height 14
type input "Entryway"
click at [301, 34] on input "text" at bounding box center [289, 32] width 66 height 13
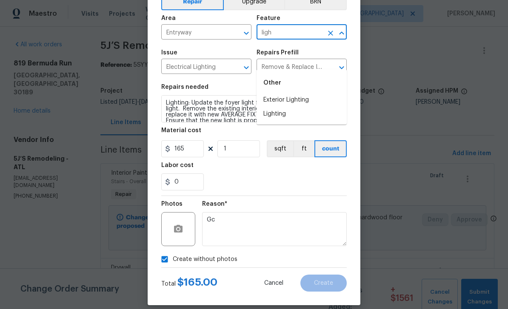
click at [282, 107] on li "Lighting" at bounding box center [301, 114] width 90 height 14
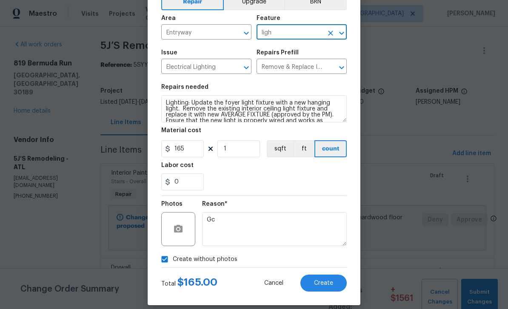
type input "Lighting"
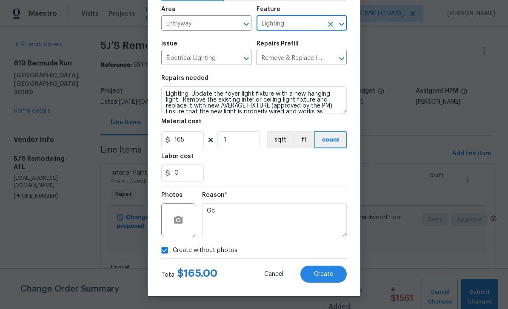
scroll to position [59, 0]
click at [330, 273] on span "Create" at bounding box center [323, 274] width 19 height 6
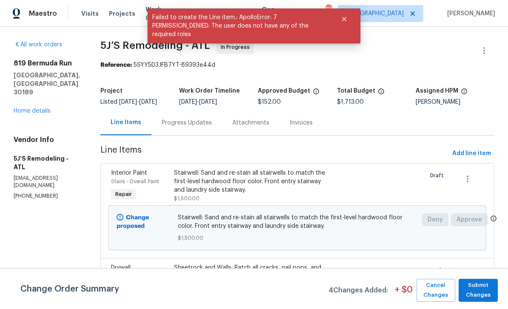
scroll to position [0, 0]
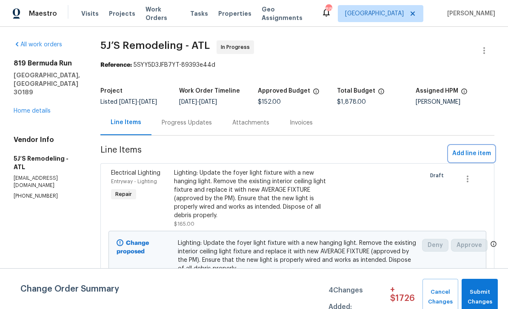
click at [471, 155] on span "Add line item" at bounding box center [471, 153] width 39 height 11
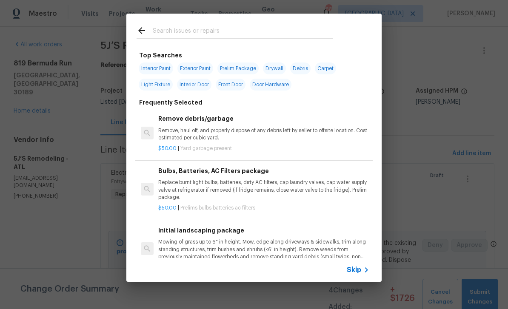
click at [166, 32] on input "text" at bounding box center [243, 32] width 180 height 13
type input "Trim"
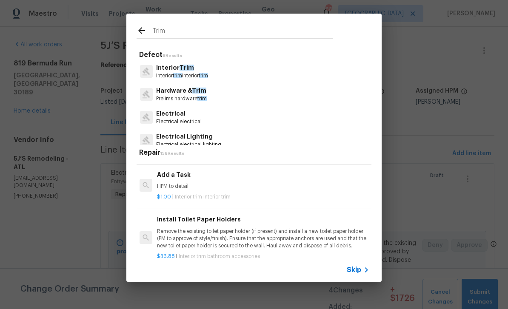
scroll to position [1276, 1]
click at [325, 183] on p "HPM to detail" at bounding box center [262, 186] width 211 height 7
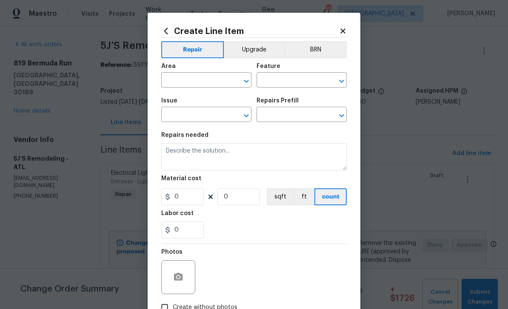
type input "Interior Trim"
type textarea "HPM to detail"
type input "1"
type input "Add a Task $1.00"
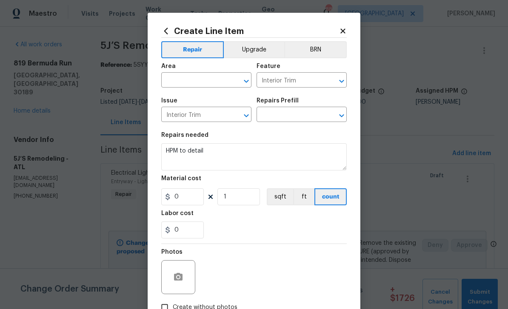
type input "1"
click at [314, 179] on div "Material cost" at bounding box center [253, 181] width 185 height 11
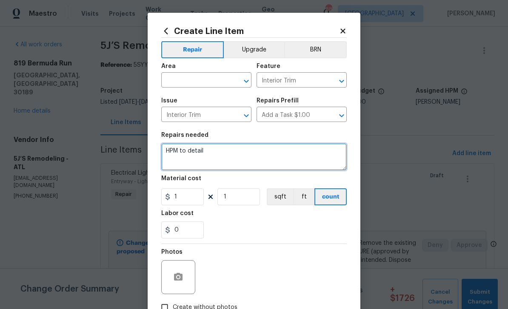
click at [316, 156] on textarea "HPM to detail" at bounding box center [253, 156] width 185 height 27
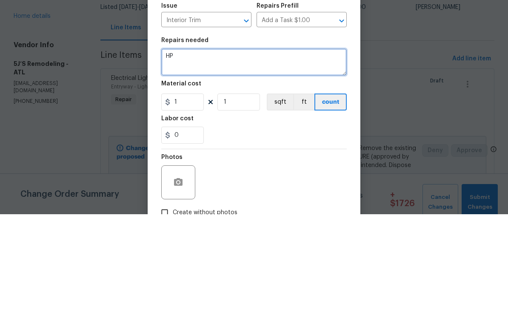
type textarea "H"
paste textarea "Office Area: Remove the pocket doors and rebuild the opening with standard case…"
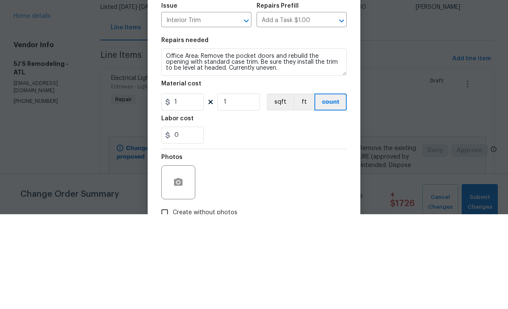
scroll to position [27, 0]
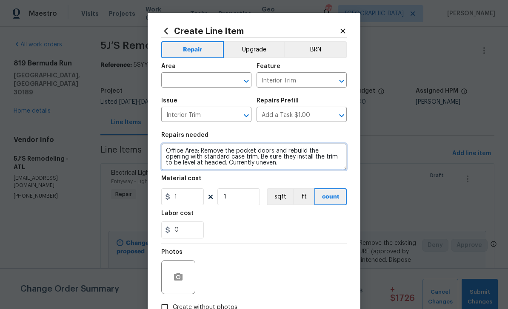
type textarea "Office Area: Remove the pocket doors and rebuild the opening with standard case…"
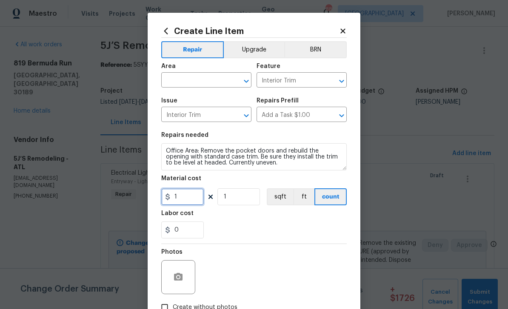
click at [185, 201] on input "1" at bounding box center [182, 196] width 43 height 17
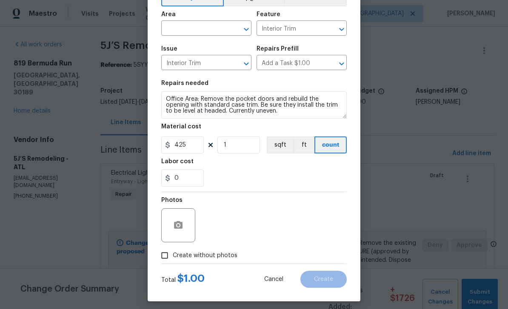
scroll to position [52, 0]
type input "425"
click at [166, 261] on input "Create without photos" at bounding box center [164, 255] width 16 height 16
checkbox input "true"
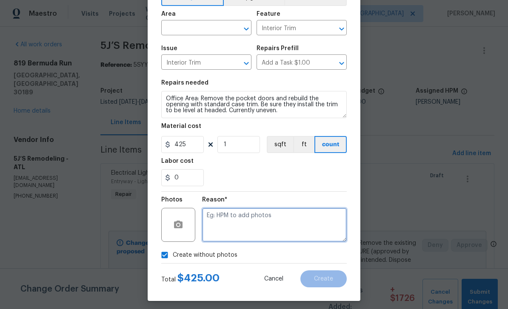
click at [316, 226] on textarea at bounding box center [274, 225] width 145 height 34
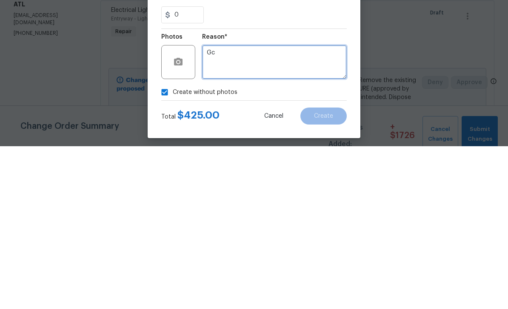
type textarea "Gc"
click at [335, 197] on div "Reason*" at bounding box center [274, 202] width 145 height 11
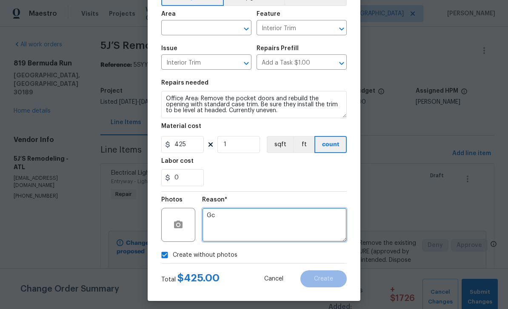
click at [341, 212] on textarea "Gc" at bounding box center [274, 225] width 145 height 34
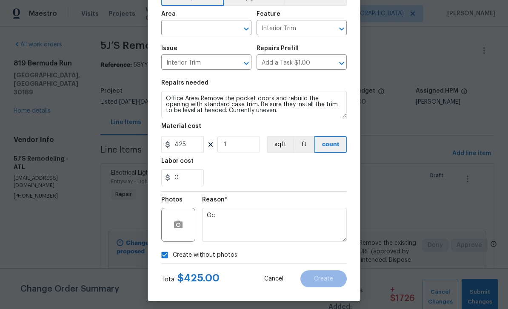
click at [180, 26] on input "text" at bounding box center [194, 28] width 66 height 13
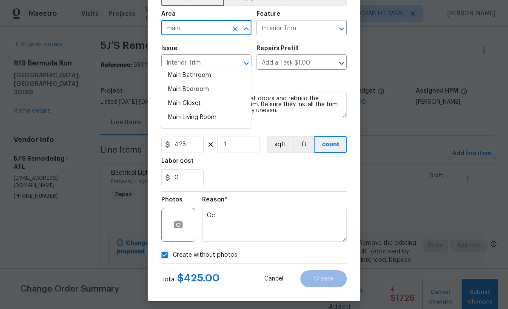
click at [183, 111] on li "Main Living Room" at bounding box center [206, 118] width 90 height 14
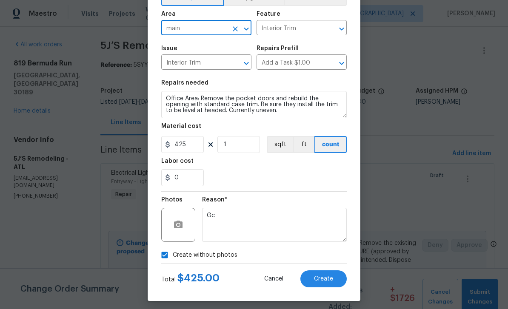
type input "Main Living Room"
click at [327, 279] on span "Create" at bounding box center [323, 279] width 19 height 6
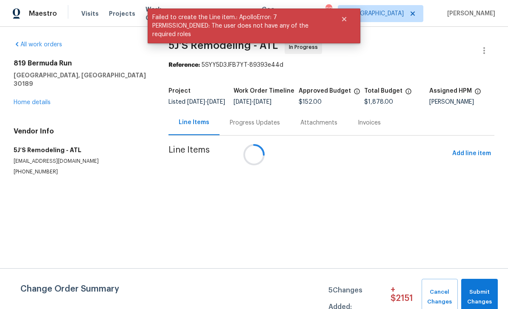
scroll to position [0, 0]
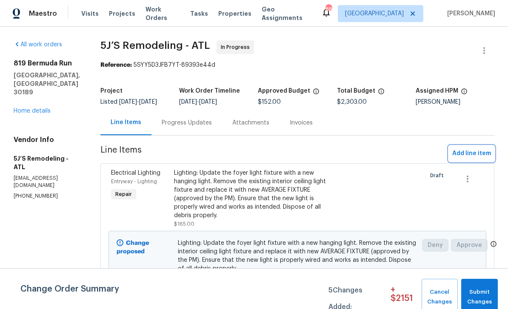
click at [472, 155] on span "Add line item" at bounding box center [471, 153] width 39 height 11
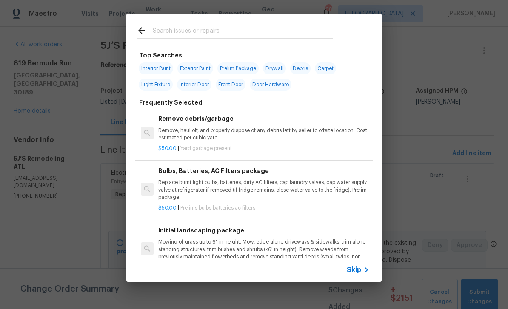
click at [168, 32] on input "text" at bounding box center [243, 32] width 180 height 13
type input "Electri"
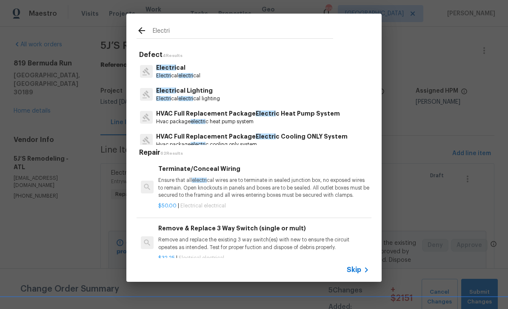
click at [174, 69] on p "Electri cal" at bounding box center [178, 67] width 44 height 9
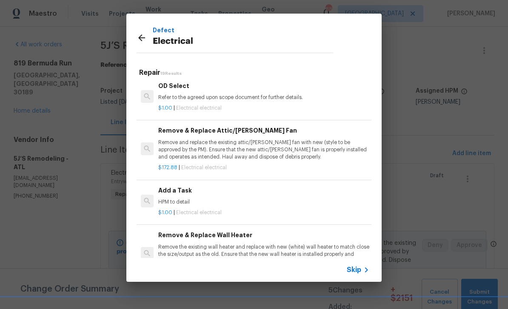
scroll to position [490, 0]
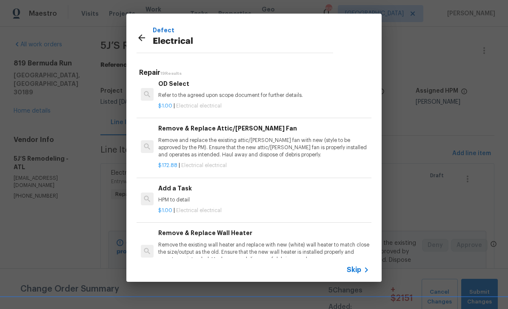
click at [322, 196] on p "HPM to detail" at bounding box center [263, 199] width 211 height 7
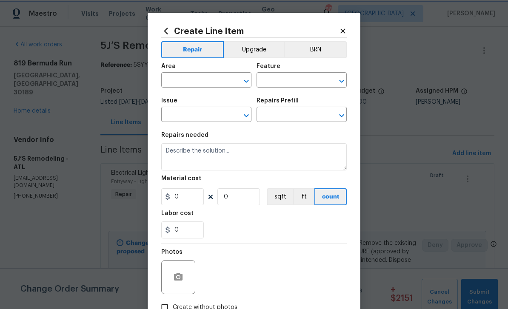
type input "Electrical"
type input "Add a Task $1.00"
type textarea "HPM to detail"
type input "1"
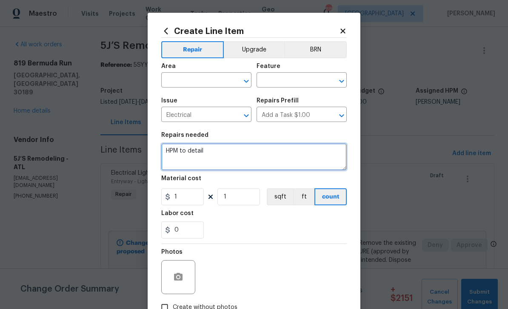
click at [210, 148] on textarea "HPM to detail" at bounding box center [253, 156] width 185 height 27
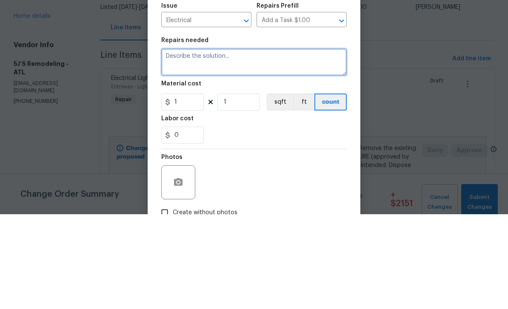
paste textarea "Remove all telephone jacks from the baseboard. Replace outlet switches and plat…"
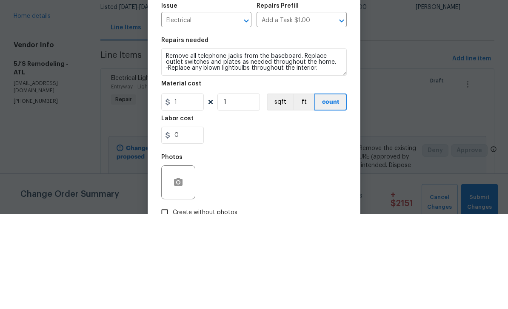
scroll to position [27, 0]
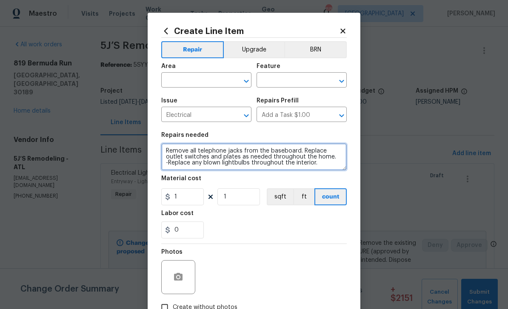
type textarea "Remove all telephone jacks from the baseboard. Replace outlet switches and plat…"
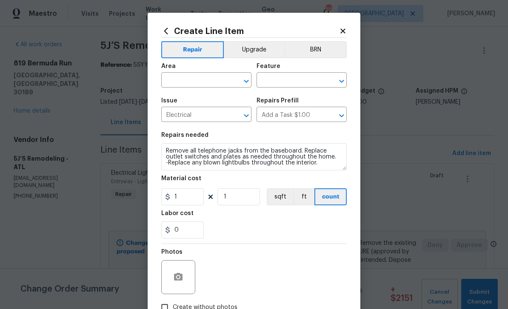
click at [182, 81] on input "text" at bounding box center [194, 80] width 66 height 13
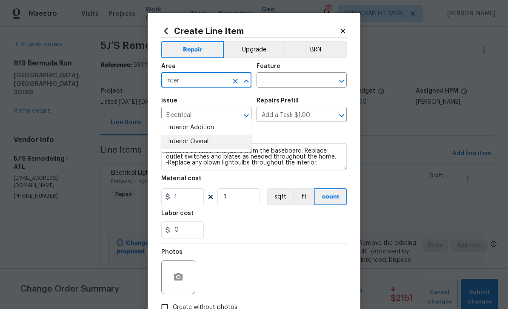
click at [179, 135] on li "Interior Overall" at bounding box center [206, 142] width 90 height 14
type input "Interior Overall"
click at [308, 79] on input "text" at bounding box center [289, 80] width 66 height 13
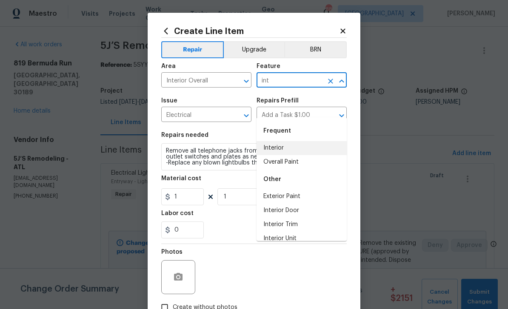
click at [282, 141] on li "Interior" at bounding box center [301, 148] width 90 height 14
type input "Interior"
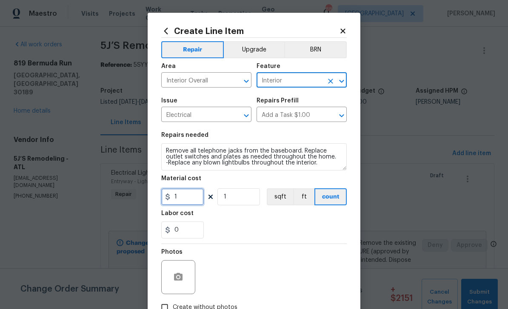
click at [185, 199] on input "1" at bounding box center [182, 196] width 43 height 17
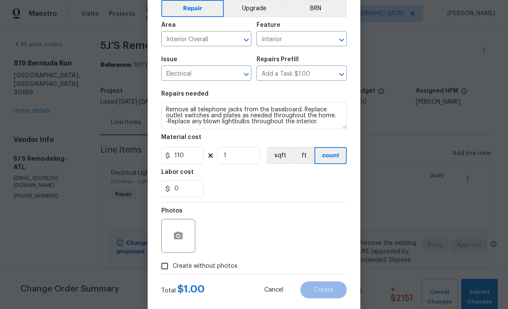
scroll to position [42, 0]
type input "110"
click at [163, 266] on input "Create without photos" at bounding box center [164, 266] width 16 height 16
checkbox input "true"
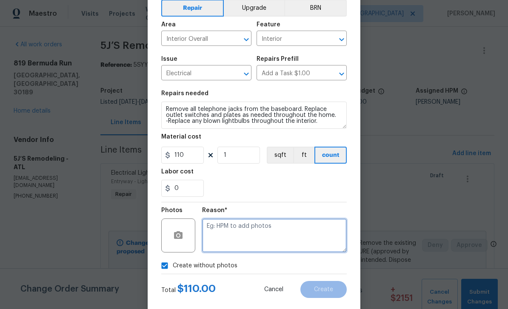
click at [315, 236] on textarea at bounding box center [274, 236] width 145 height 34
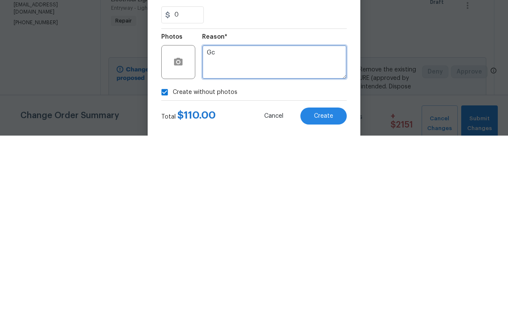
type textarea "Gc"
click at [333, 287] on span "Create" at bounding box center [323, 290] width 19 height 6
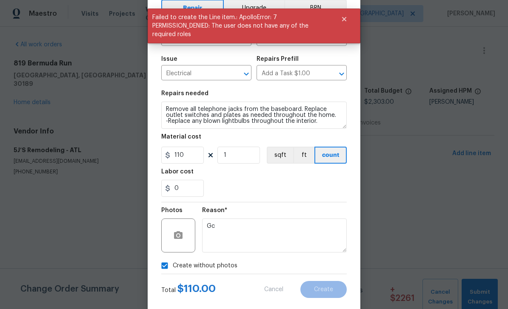
scroll to position [0, 0]
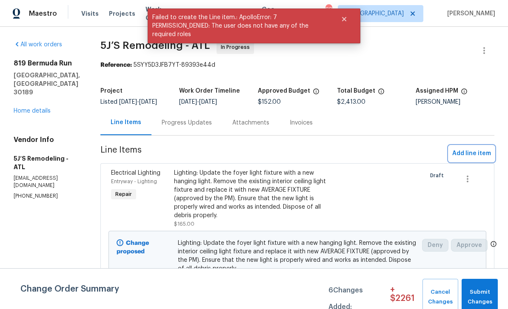
click at [473, 153] on span "Add line item" at bounding box center [471, 153] width 39 height 11
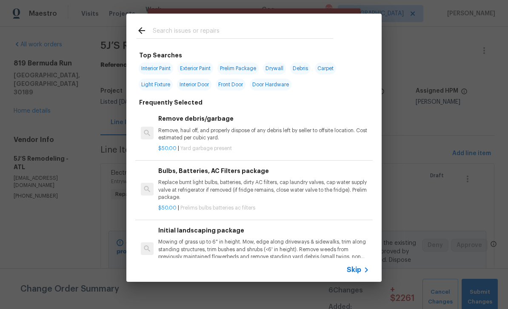
click at [146, 29] on icon at bounding box center [141, 31] width 10 height 10
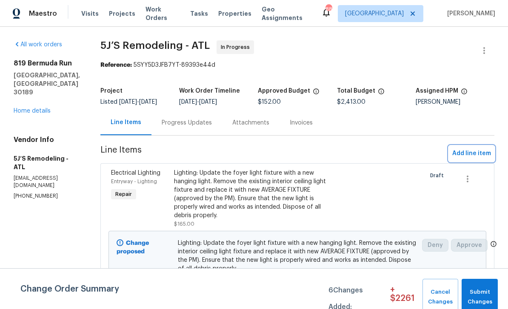
click at [472, 152] on span "Add line item" at bounding box center [471, 153] width 39 height 11
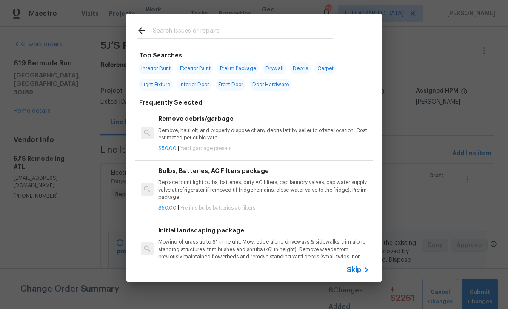
click at [166, 26] on input "text" at bounding box center [243, 32] width 180 height 13
type input "Cabinets"
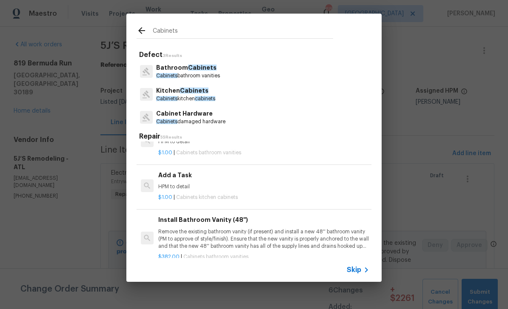
scroll to position [1715, 0]
click at [325, 182] on p "HPM to detail" at bounding box center [263, 185] width 211 height 7
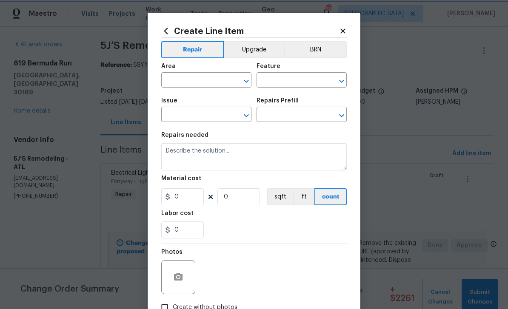
type input "Cabinets"
type input "Kitchen Cabinets"
type input "Add a Task $1.00"
type textarea "HPM to detail"
type input "1"
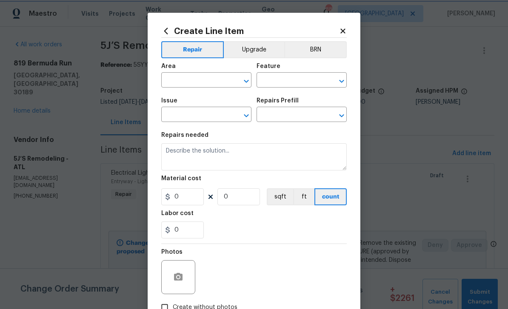
type input "1"
click at [181, 80] on input "text" at bounding box center [194, 80] width 66 height 13
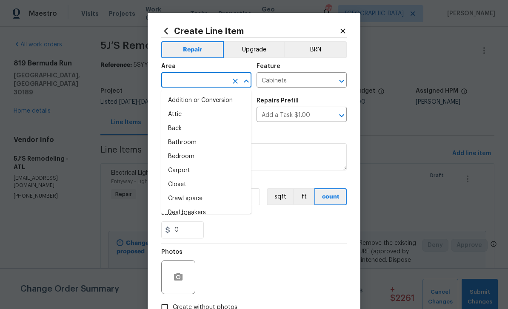
type input "i"
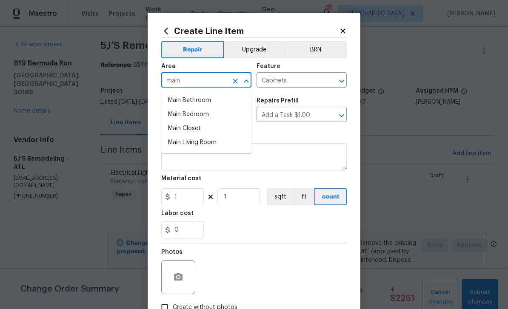
click at [178, 141] on li "Main Living Room" at bounding box center [206, 143] width 90 height 14
type input "Main Living Room"
click at [181, 116] on input "Kitchen Cabinets" at bounding box center [194, 115] width 66 height 13
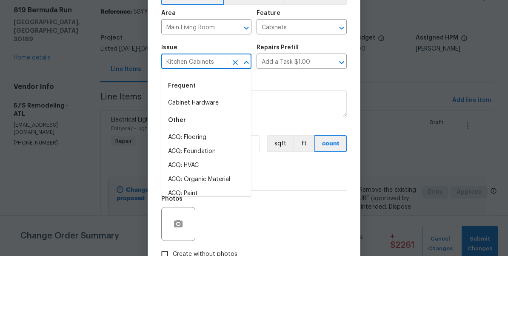
scroll to position [27, 0]
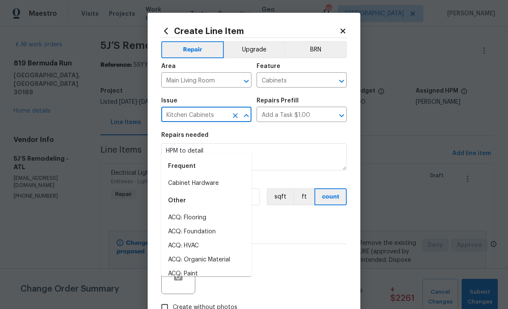
click at [235, 119] on icon "Clear" at bounding box center [235, 115] width 9 height 9
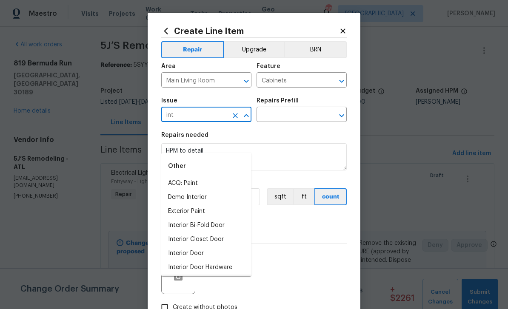
click at [177, 275] on li "Interior Paint" at bounding box center [206, 282] width 90 height 14
type input "Interior Paint"
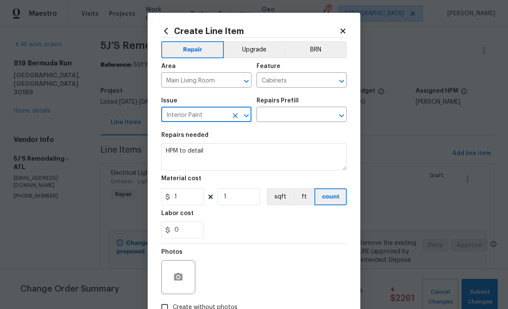
click at [342, 117] on icon "Open" at bounding box center [341, 115] width 5 height 3
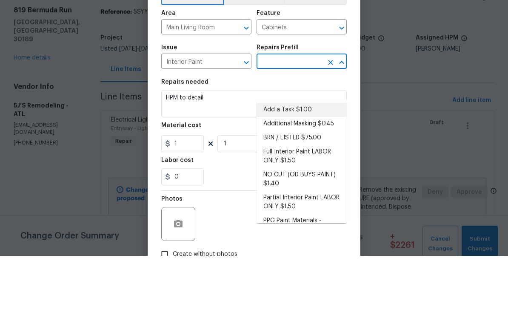
click at [298, 156] on li "Add a Task $1.00" at bounding box center [301, 163] width 90 height 14
type input "Add a Task $1.00"
type input "Overall Paint"
type input "Add a Task $1.00"
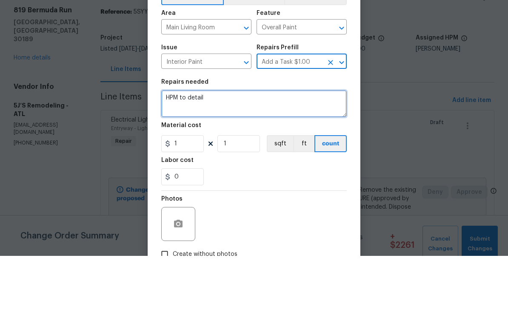
click at [198, 143] on textarea "HPM to detail" at bounding box center [253, 156] width 185 height 27
click at [188, 143] on textarea "HPM to detail" at bounding box center [253, 156] width 185 height 27
paste textarea "Repaint the built-in cabinets and bookshelves."
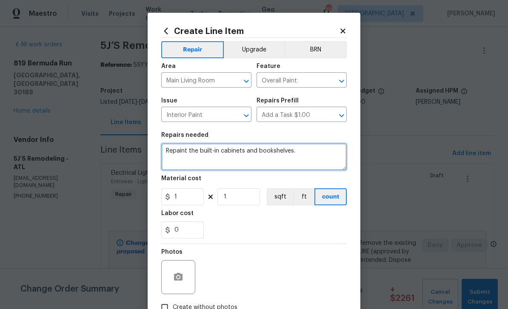
click at [309, 154] on textarea "Repaint the built-in cabinets and bookshelves." at bounding box center [253, 156] width 185 height 27
type textarea "Repaint the built-in cabinets and bookshelves in family room"
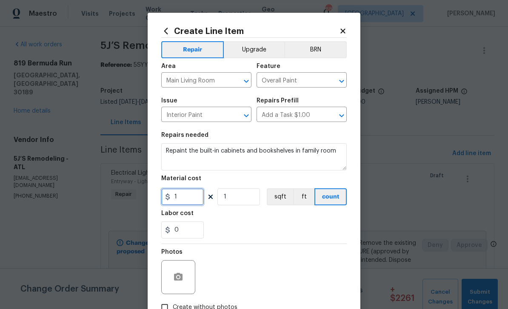
click at [185, 201] on input "1" at bounding box center [182, 196] width 43 height 17
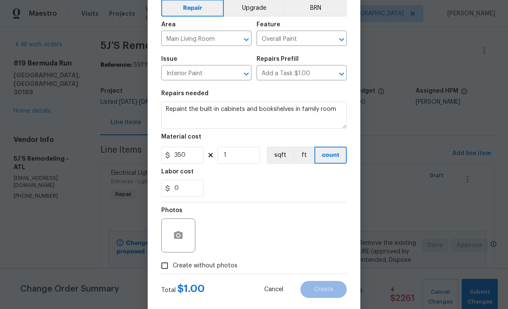
scroll to position [43, 0]
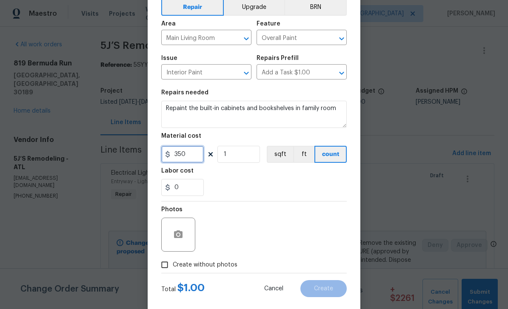
type input "350"
click at [166, 270] on input "Create without photos" at bounding box center [164, 265] width 16 height 16
checkbox input "true"
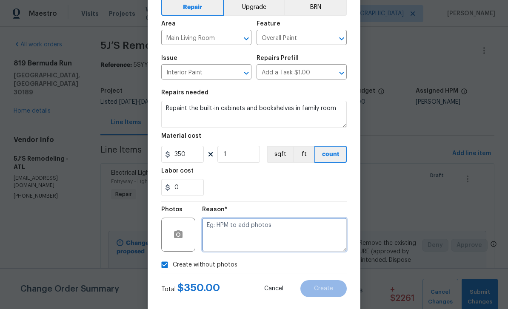
click at [321, 234] on textarea at bounding box center [274, 235] width 145 height 34
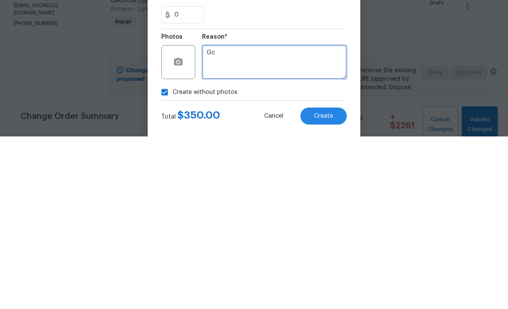
type textarea "Gc"
click at [326, 286] on span "Create" at bounding box center [323, 289] width 19 height 6
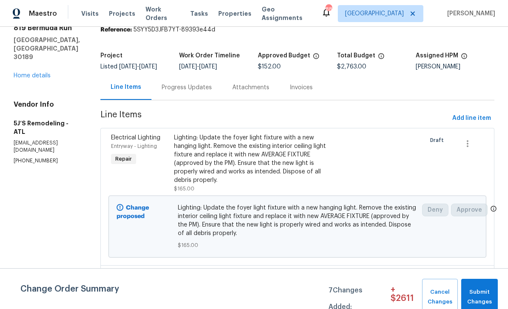
scroll to position [34, 0]
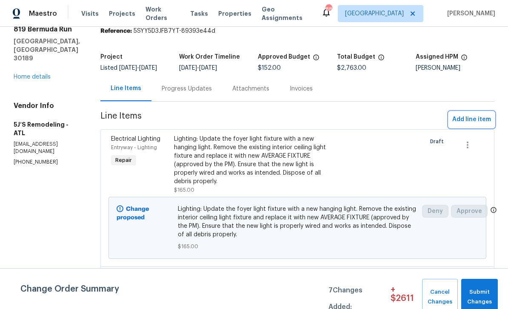
click at [469, 115] on span "Add line item" at bounding box center [471, 119] width 39 height 11
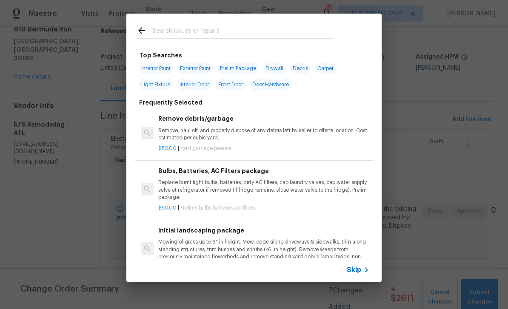
click at [164, 31] on input "text" at bounding box center [243, 32] width 180 height 13
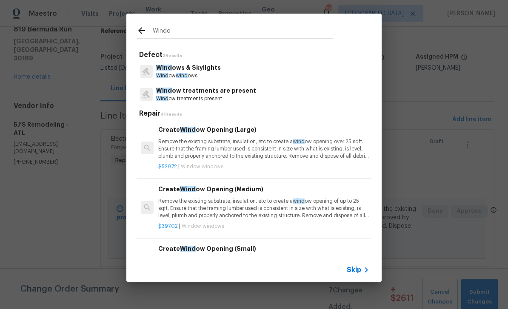
type input "Window"
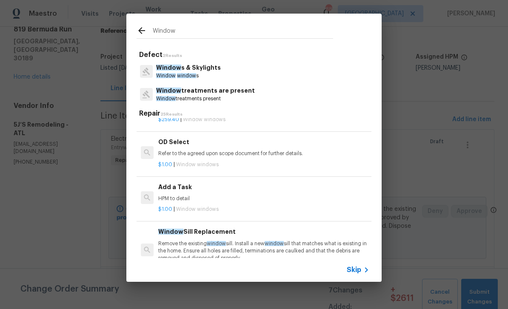
scroll to position [733, 0]
click at [173, 188] on div "Add a Task HPM to detail" at bounding box center [263, 192] width 211 height 20
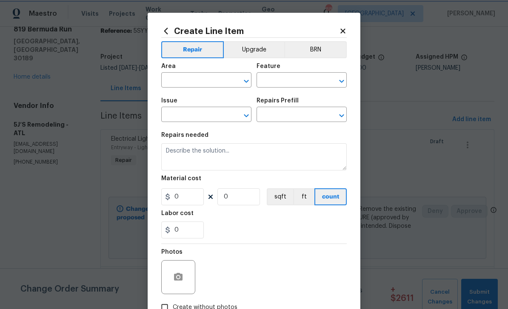
type input "Windows & Skylights"
type input "Add a Task $1.00"
type textarea "HPM to detail"
type input "1"
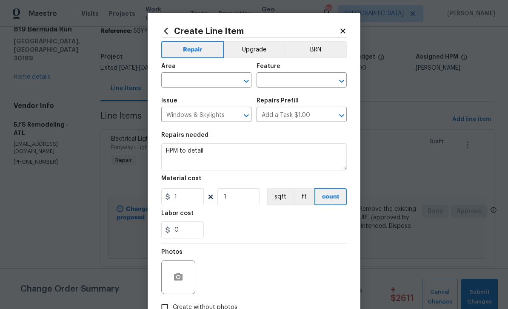
click at [168, 185] on div "Material cost" at bounding box center [253, 181] width 185 height 11
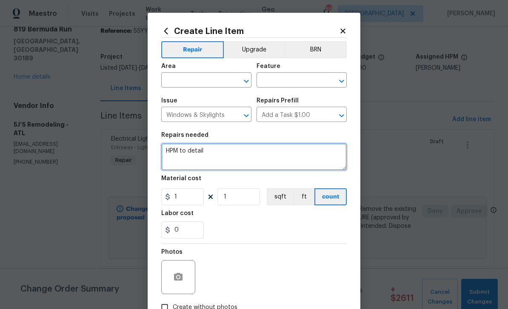
click at [204, 150] on textarea "HPM to detail" at bounding box center [253, 156] width 185 height 27
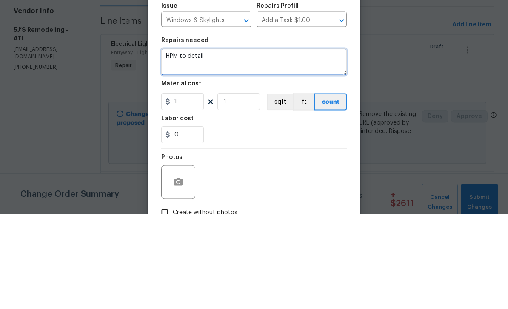
paste textarea "-Sunroom: Replace the top sash in one of the sunroom windows."
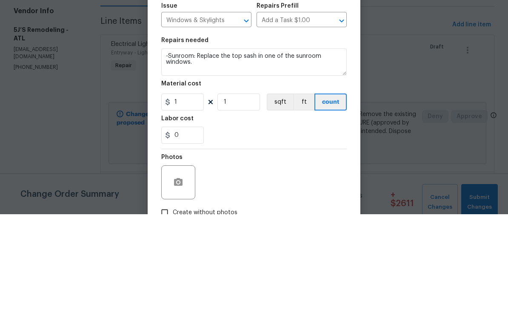
scroll to position [27, 0]
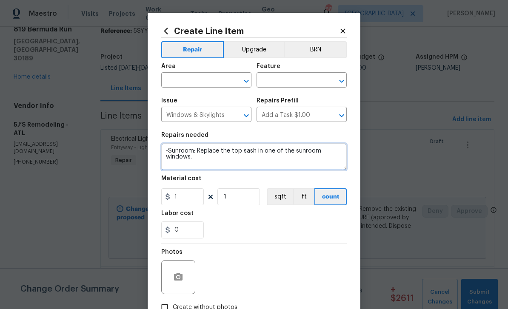
type textarea "-Sunroom: Replace the top sash in one of the sunroom windows."
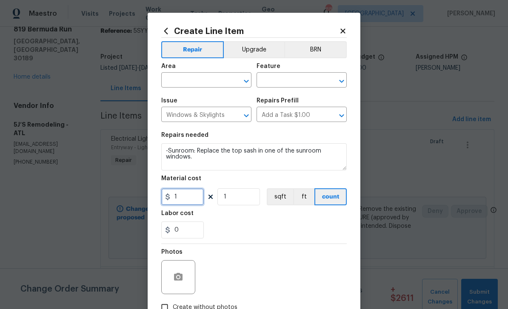
click at [186, 202] on input "1" at bounding box center [182, 196] width 43 height 17
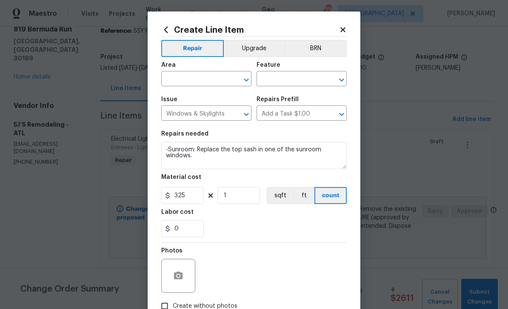
scroll to position [0, 0]
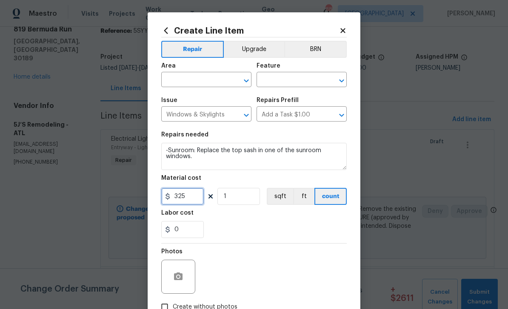
type input "325"
click at [177, 78] on input "text" at bounding box center [194, 80] width 66 height 13
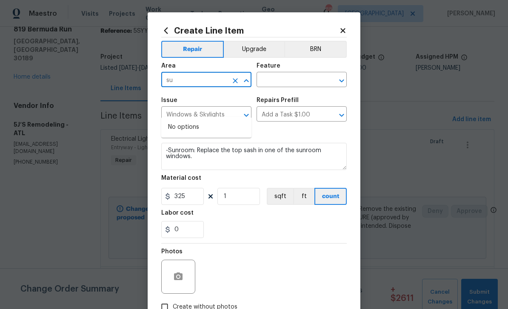
type input "s"
click at [177, 120] on li "Kitchen" at bounding box center [206, 127] width 90 height 14
type input "Kitchen"
click at [304, 81] on input "text" at bounding box center [289, 80] width 66 height 13
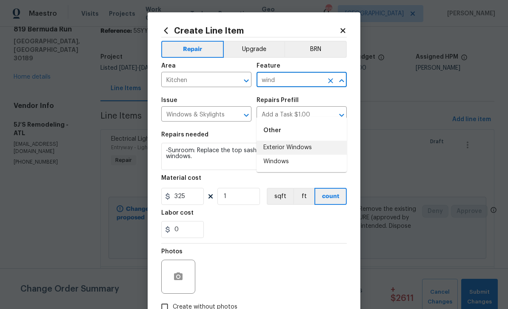
click at [311, 141] on li "Exterior Windows" at bounding box center [301, 148] width 90 height 14
type input "Exterior Windows"
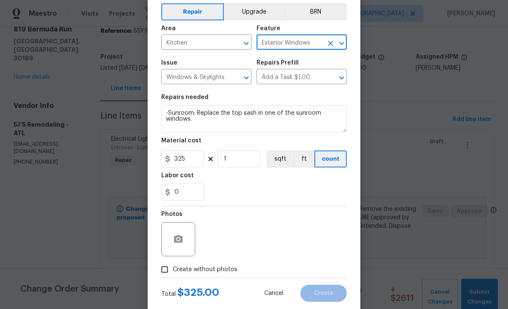
scroll to position [42, 0]
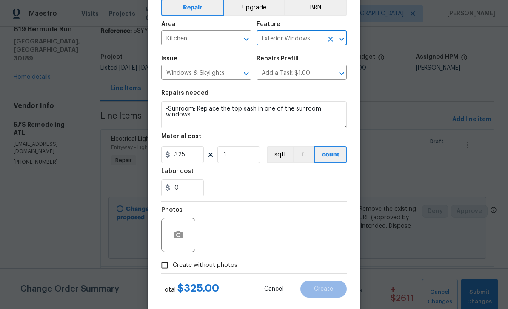
click at [167, 268] on input "Create without photos" at bounding box center [164, 265] width 16 height 16
checkbox input "true"
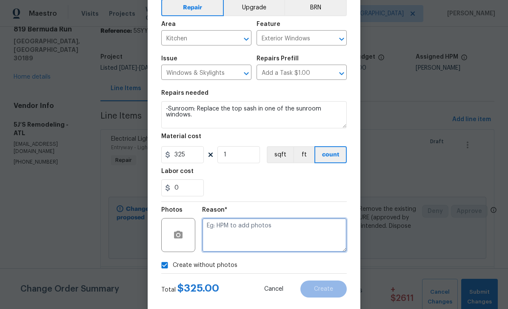
click at [323, 234] on textarea at bounding box center [274, 235] width 145 height 34
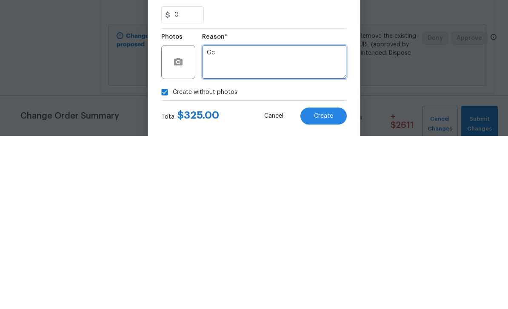
type textarea "Gc"
click at [328, 286] on span "Create" at bounding box center [323, 289] width 19 height 6
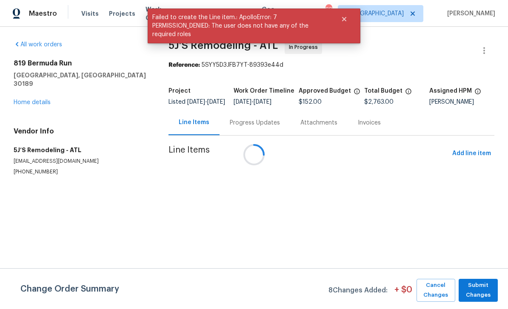
scroll to position [0, 0]
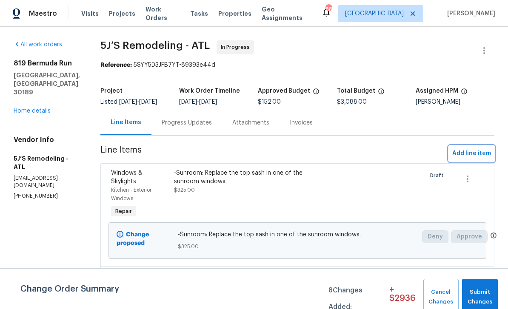
click at [473, 153] on span "Add line item" at bounding box center [471, 153] width 39 height 11
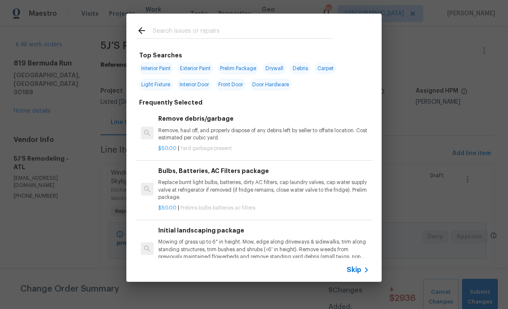
click at [152, 66] on span "Interior Paint" at bounding box center [156, 69] width 34 height 12
type input "Interior Paint"
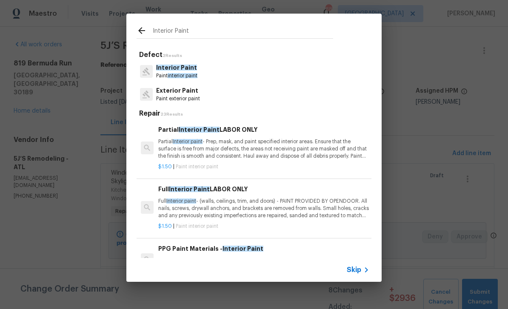
click at [172, 71] on p "Interior Paint" at bounding box center [176, 67] width 41 height 9
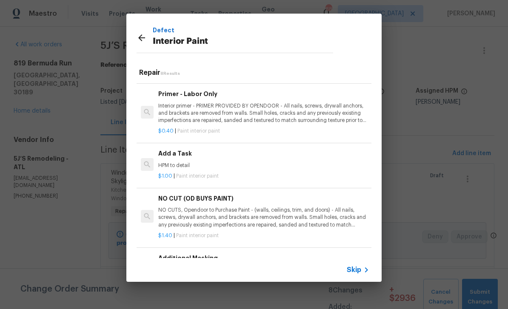
scroll to position [204, 0]
click at [176, 159] on div "Add a Task HPM to detail" at bounding box center [263, 159] width 211 height 20
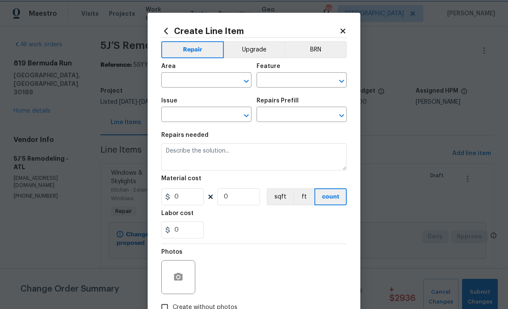
type input "Overall Paint"
type input "Interior Paint"
type input "Add a Task $1.00"
type textarea "HPM to detail"
type input "1"
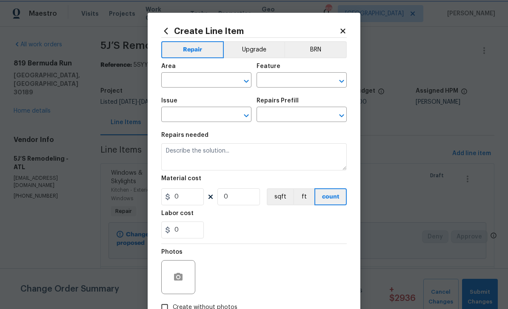
type input "1"
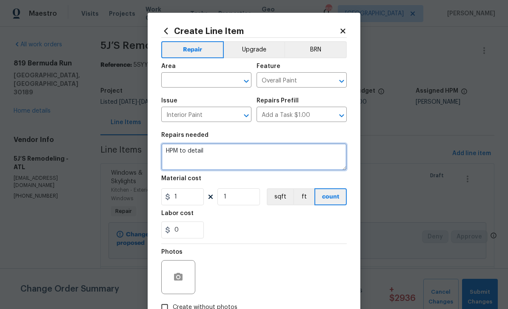
click at [173, 159] on textarea "HPM to detail" at bounding box center [253, 156] width 185 height 27
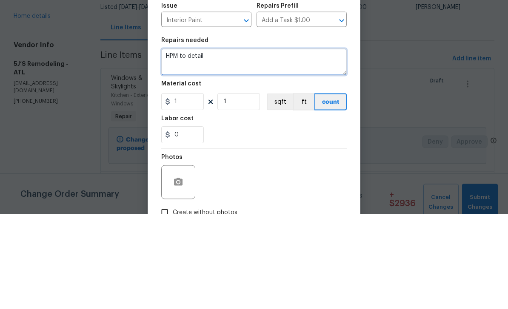
paste textarea "Powder Room: Replace the toilet. Repaint the vanity and resurface the counterto…"
type textarea "Powder Room: Replace the toilet. Repaint the vanity and resurface the counterto…"
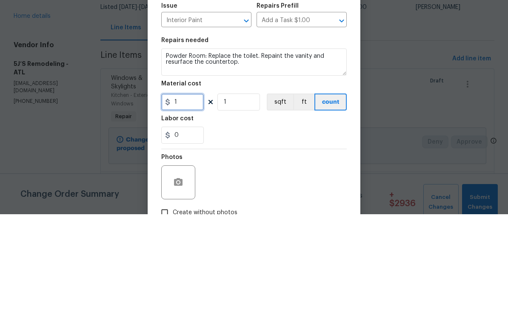
click at [182, 188] on input "1" at bounding box center [182, 196] width 43 height 17
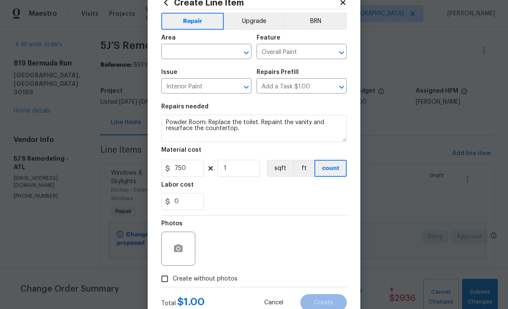
scroll to position [26, 0]
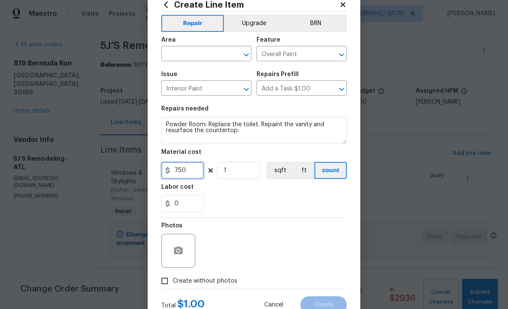
type input "750"
click at [181, 53] on input "text" at bounding box center [194, 54] width 66 height 13
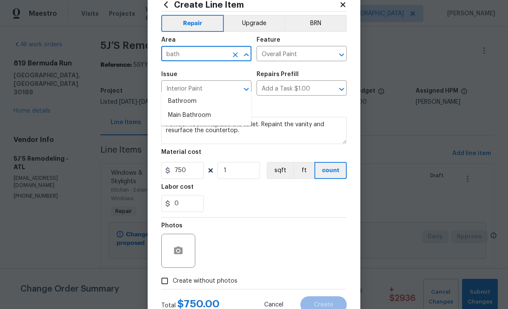
click at [173, 94] on li "Bathroom" at bounding box center [206, 101] width 90 height 14
type input "Bathroom"
click at [179, 254] on icon "button" at bounding box center [178, 251] width 9 height 8
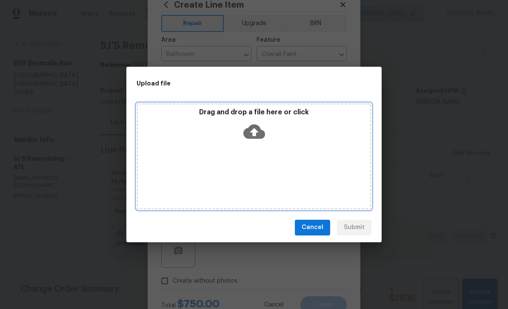
click at [164, 150] on div "Drag and drop a file here or click" at bounding box center [253, 156] width 235 height 106
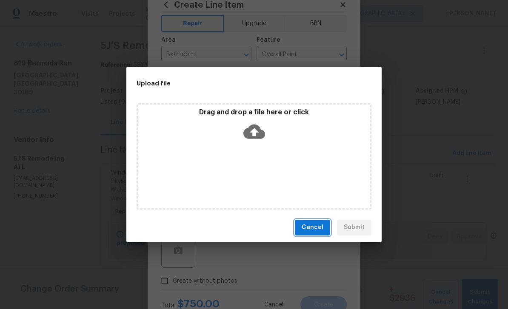
click at [313, 228] on span "Cancel" at bounding box center [312, 227] width 22 height 11
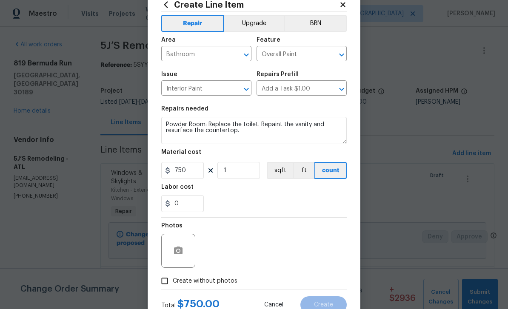
click at [162, 283] on input "Create without photos" at bounding box center [164, 281] width 16 height 16
checkbox input "true"
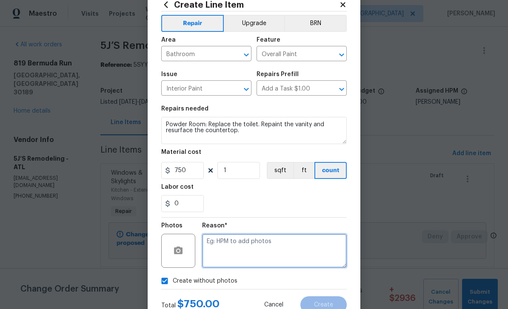
click at [307, 252] on textarea at bounding box center [274, 251] width 145 height 34
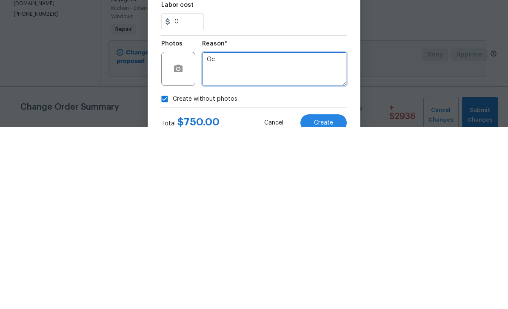
type textarea "Gc"
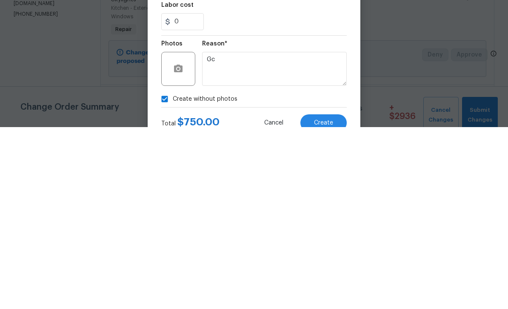
click at [330, 296] on button "Create" at bounding box center [323, 304] width 46 height 17
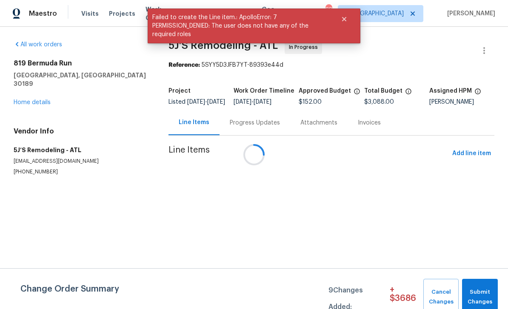
scroll to position [0, 0]
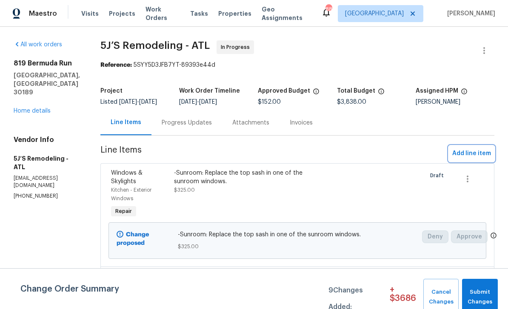
click at [471, 153] on span "Add line item" at bounding box center [471, 153] width 39 height 11
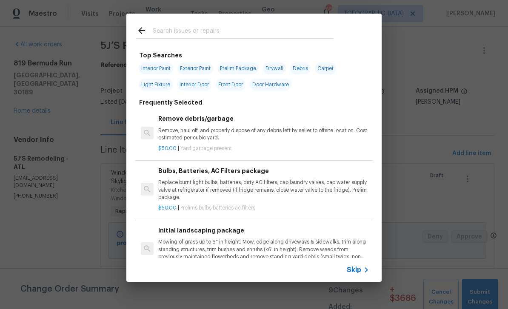
click at [168, 28] on input "text" at bounding box center [243, 32] width 180 height 13
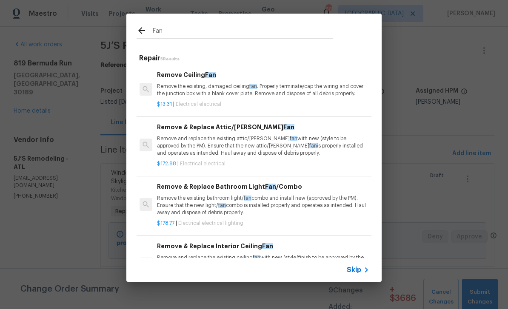
scroll to position [0, 1]
click at [169, 29] on input "Fan" at bounding box center [243, 32] width 180 height 13
type input "F"
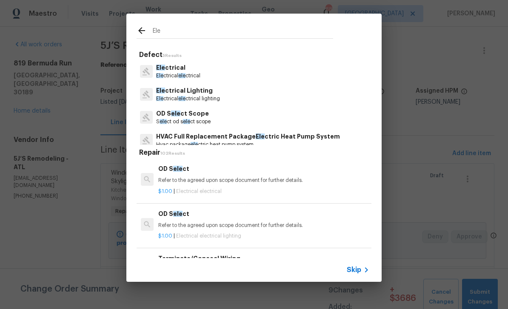
type input "El"
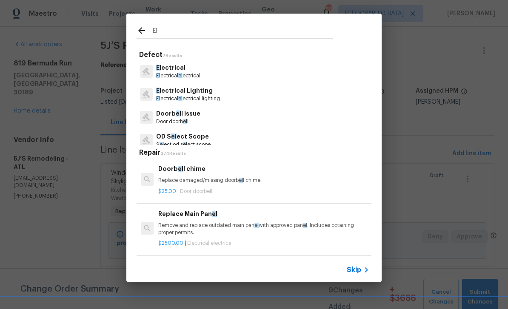
click at [168, 69] on p "El ectrical" at bounding box center [178, 67] width 44 height 9
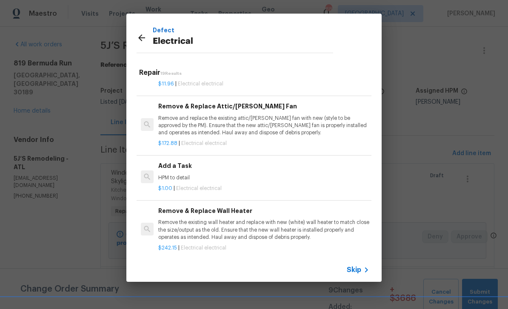
scroll to position [565, 0]
click at [317, 174] on p "HPM to detail" at bounding box center [263, 177] width 211 height 7
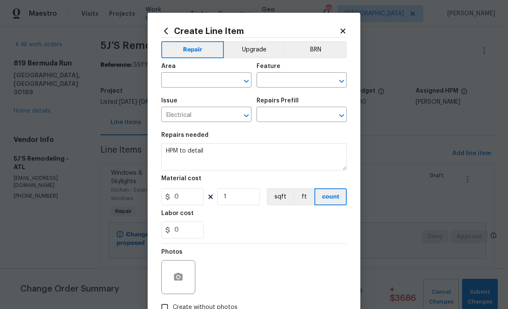
type input "Add a Task $1.00"
type input "1"
click at [176, 80] on input "text" at bounding box center [194, 80] width 66 height 13
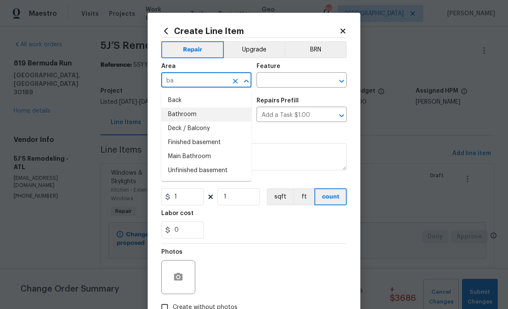
click at [176, 114] on li "Bathroom" at bounding box center [206, 115] width 90 height 14
type input "Bathroom"
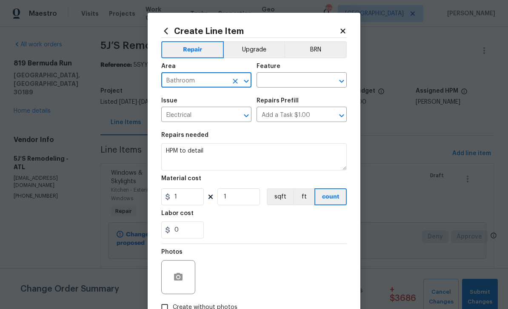
click at [306, 82] on input "text" at bounding box center [289, 80] width 66 height 13
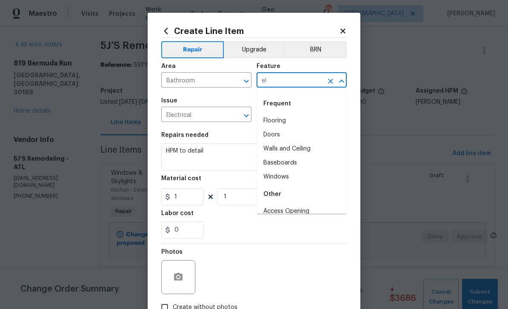
type input "ele"
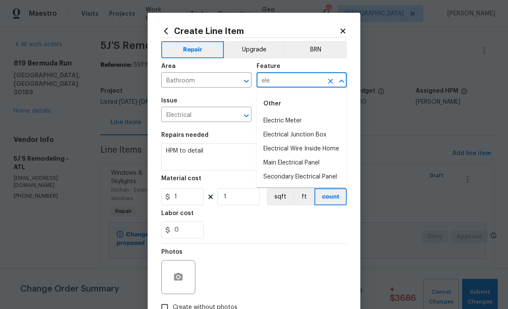
click at [276, 82] on input "ele" at bounding box center [289, 80] width 66 height 13
click at [331, 82] on icon "Clear" at bounding box center [330, 81] width 5 height 5
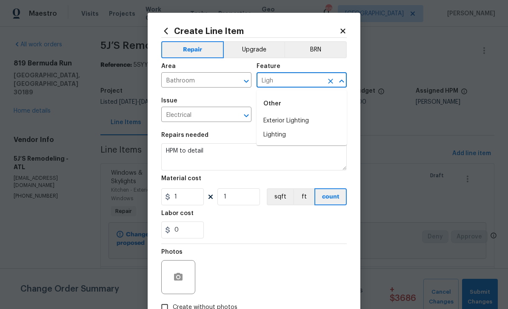
click at [280, 138] on li "Lighting" at bounding box center [301, 135] width 90 height 14
type input "Lighting"
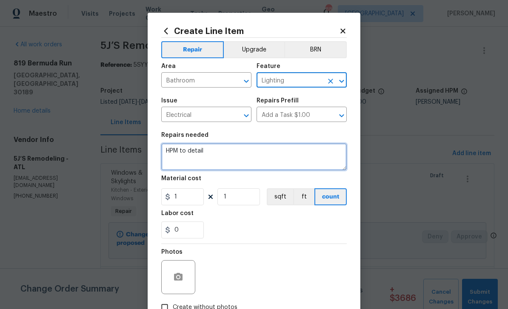
click at [277, 154] on textarea "HPM to detail" at bounding box center [253, 156] width 185 height 27
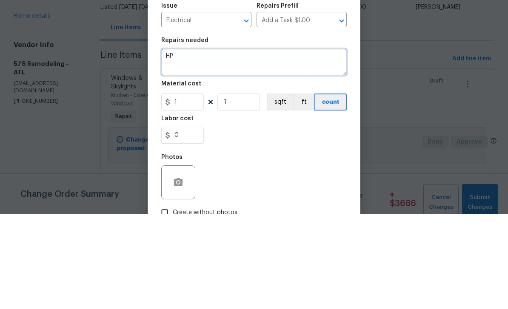
type textarea "H"
paste textarea "Upstairs Hall Bath: Replace the bathroom fan."
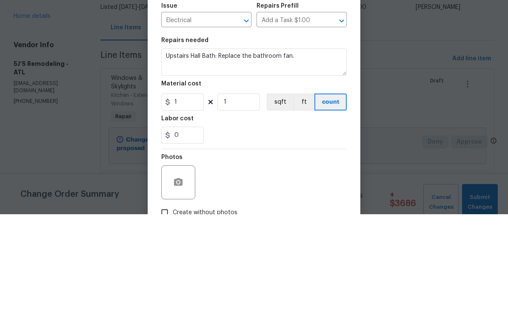
scroll to position [27, 0]
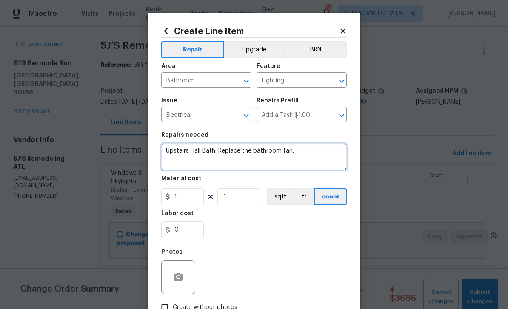
type textarea "Upstairs Hall Bath: Replace the bathroom fan."
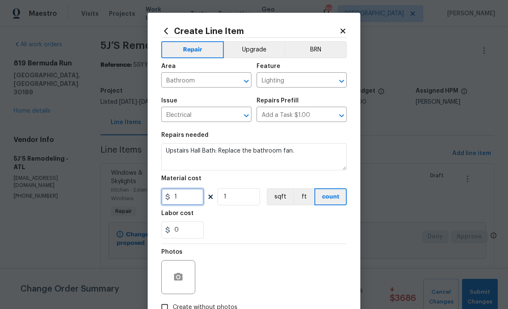
click at [183, 200] on input "1" at bounding box center [182, 196] width 43 height 17
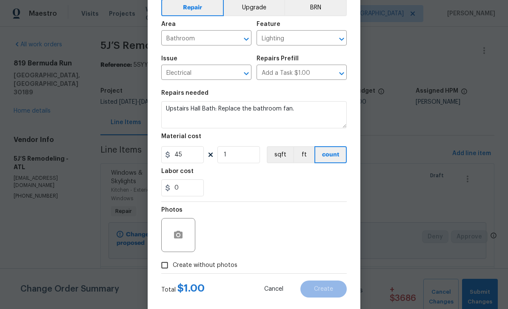
scroll to position [59, 0]
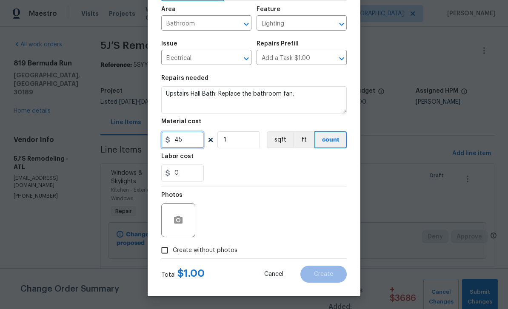
type input "45"
click at [168, 253] on input "Create without photos" at bounding box center [164, 250] width 16 height 16
checkbox input "true"
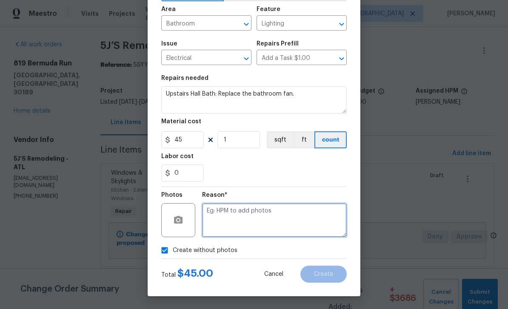
click at [316, 217] on textarea at bounding box center [274, 220] width 145 height 34
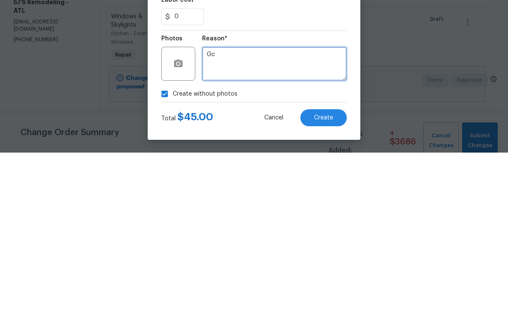
type textarea "Gc"
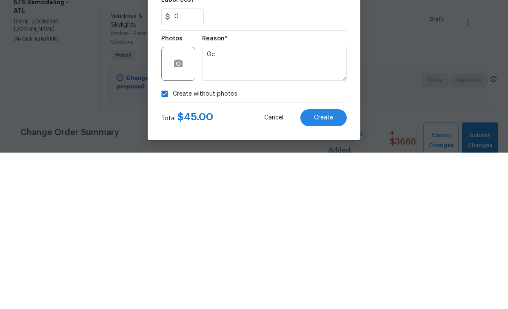
click at [330, 271] on span "Create" at bounding box center [323, 274] width 19 height 6
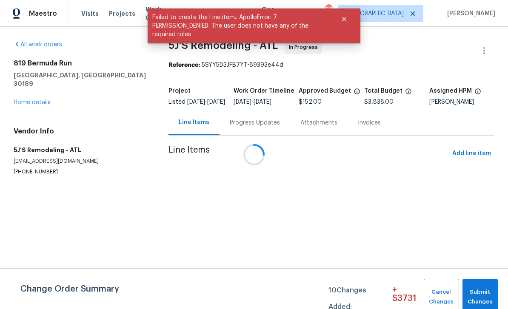
scroll to position [0, 0]
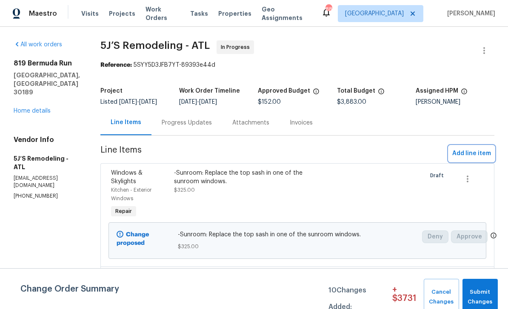
click at [471, 154] on span "Add line item" at bounding box center [471, 153] width 39 height 11
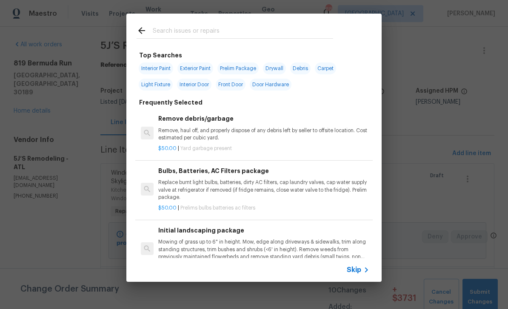
click at [172, 29] on input "text" at bounding box center [243, 32] width 180 height 13
type input "Electri"
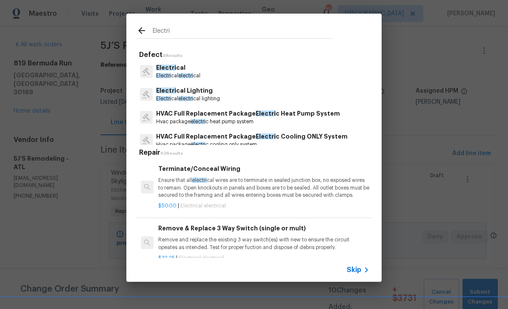
click at [172, 70] on span "Electri" at bounding box center [166, 68] width 20 height 6
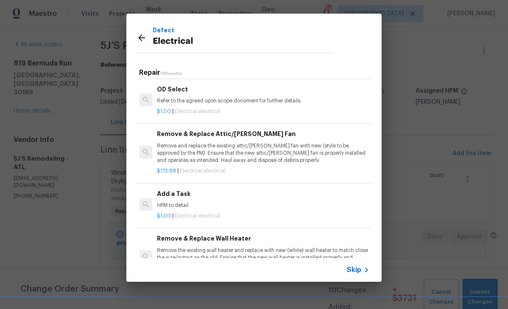
scroll to position [485, 1]
click at [182, 197] on div "Add a Task HPM to detail" at bounding box center [262, 199] width 211 height 20
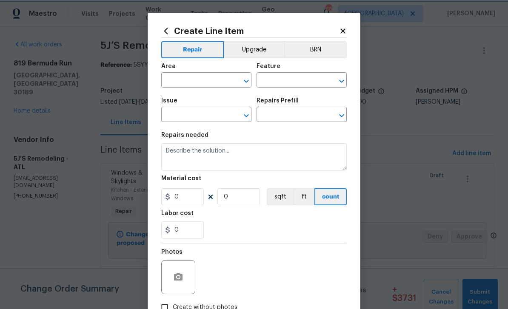
type input "Electrical"
type input "Add a Task $1.00"
type textarea "HPM to detail"
type input "1"
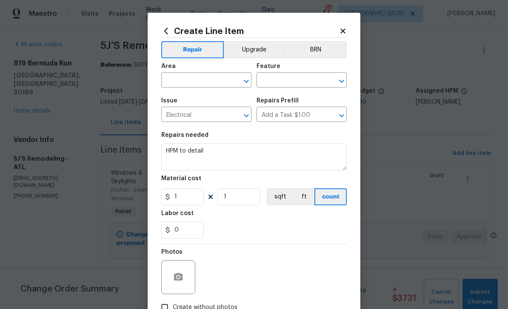
click at [174, 81] on input "text" at bounding box center [194, 80] width 66 height 13
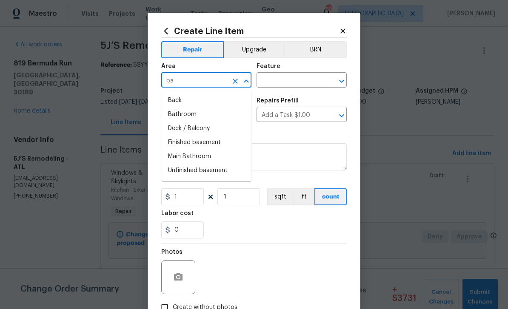
type input "b"
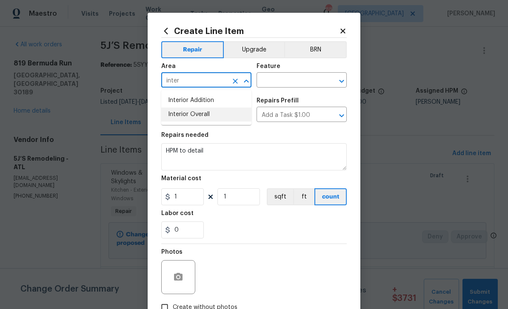
click at [174, 112] on li "Interior Overall" at bounding box center [206, 115] width 90 height 14
type input "Interior Overall"
click at [304, 82] on input "text" at bounding box center [289, 80] width 66 height 13
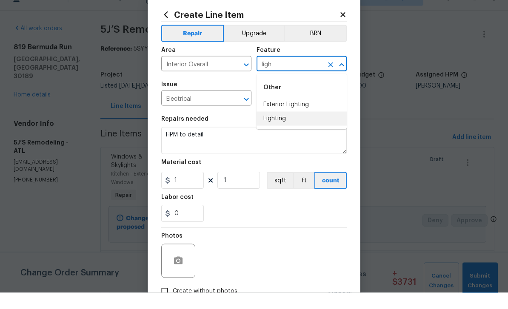
click at [281, 128] on li "Lighting" at bounding box center [301, 135] width 90 height 14
type input "Lighting"
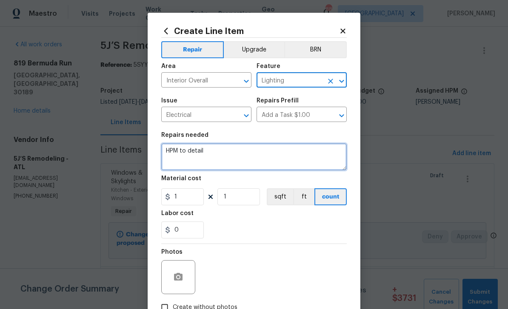
click at [199, 153] on textarea "HPM to detail" at bounding box center [253, 156] width 185 height 27
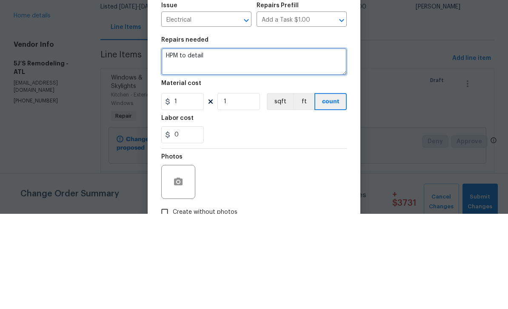
click at [194, 143] on textarea "HPM to detail" at bounding box center [253, 156] width 185 height 27
paste textarea "-Master Bedroom: Remove the hanging light fixture and cap the electrical wiring…"
click at [225, 143] on textarea "-Master Bedroom: Remove the hanging light fixture and cap the electrical wiring…" at bounding box center [253, 156] width 185 height 27
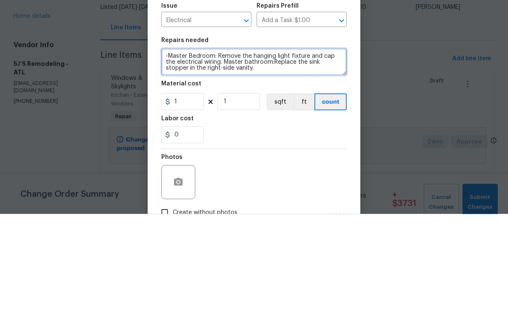
click at [225, 143] on textarea "-Master Bedroom: Remove the hanging light fixture and cap the electrical wiring…" at bounding box center [253, 156] width 185 height 27
click at [220, 143] on textarea "-Master Bedroom: Remove the hanging light fixture and cap the electrical wiring…" at bounding box center [253, 156] width 185 height 27
type textarea "-Master Bedroom: Remove the hanging light fixture and cap the electrical wiring…"
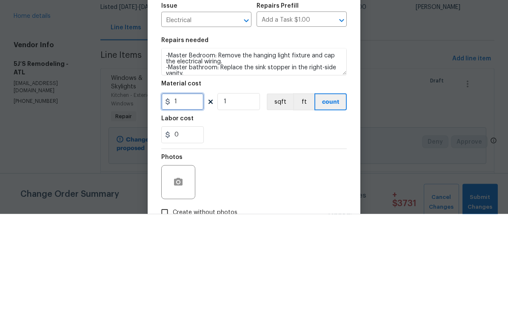
click at [184, 188] on input "1" at bounding box center [182, 196] width 43 height 17
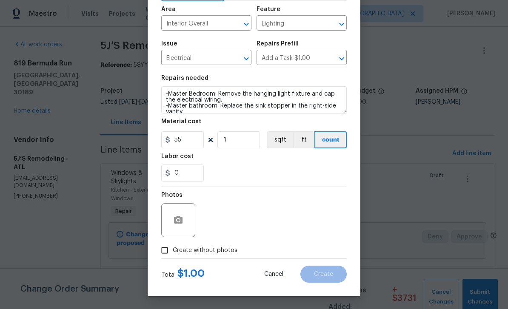
scroll to position [59, 0]
type input "55"
click at [166, 255] on input "Create without photos" at bounding box center [164, 250] width 16 height 16
checkbox input "true"
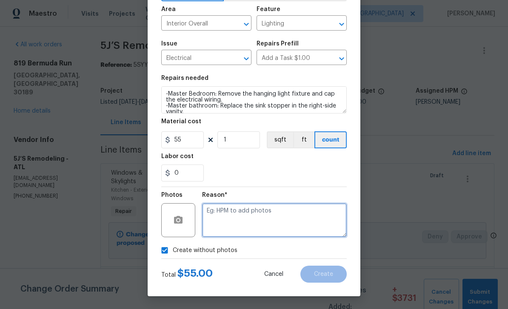
click at [316, 217] on textarea at bounding box center [274, 220] width 145 height 34
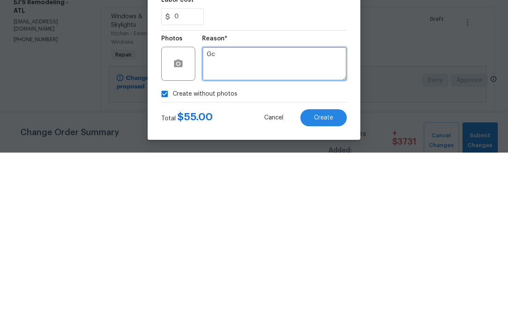
type textarea "Gc"
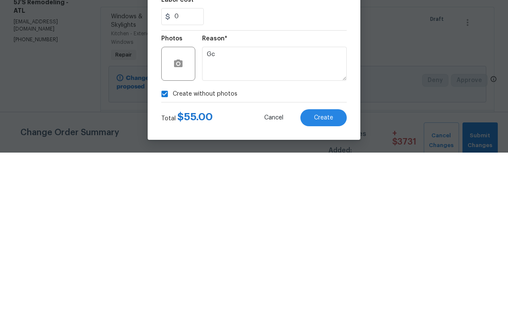
click at [332, 271] on span "Create" at bounding box center [323, 274] width 19 height 6
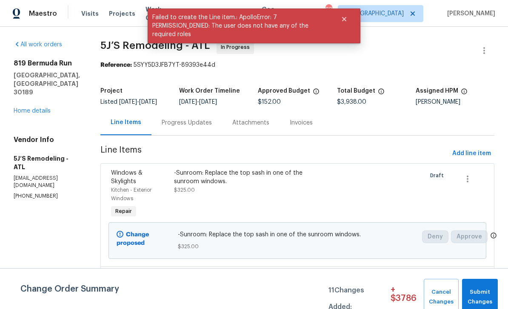
scroll to position [0, 0]
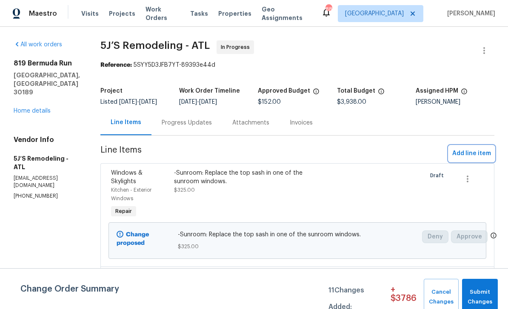
click at [471, 152] on span "Add line item" at bounding box center [471, 153] width 39 height 11
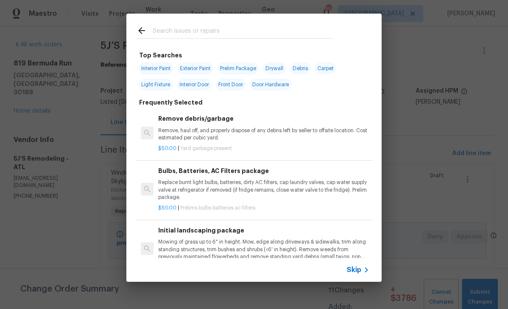
click at [165, 31] on input "text" at bounding box center [243, 32] width 180 height 13
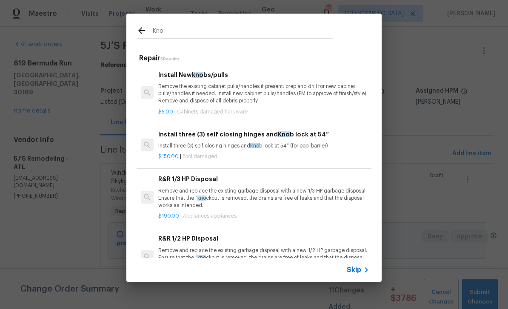
type input "Kno"
click at [145, 33] on icon at bounding box center [141, 31] width 10 height 10
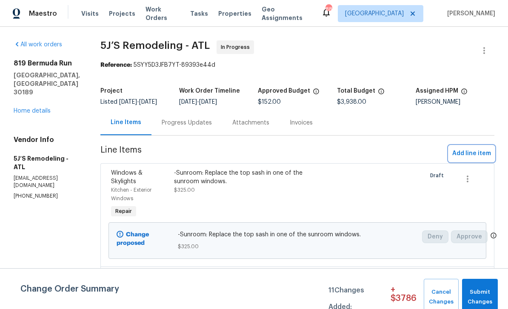
click at [463, 157] on span "Add line item" at bounding box center [471, 153] width 39 height 11
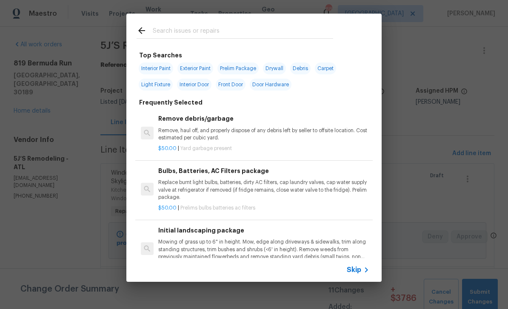
click at [165, 34] on input "text" at bounding box center [243, 32] width 180 height 13
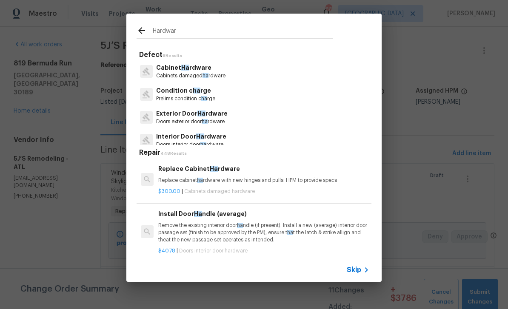
type input "Hardware"
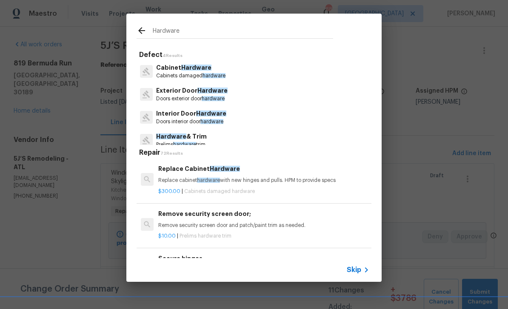
click at [173, 114] on p "Interior Door Hardware" at bounding box center [191, 113] width 70 height 9
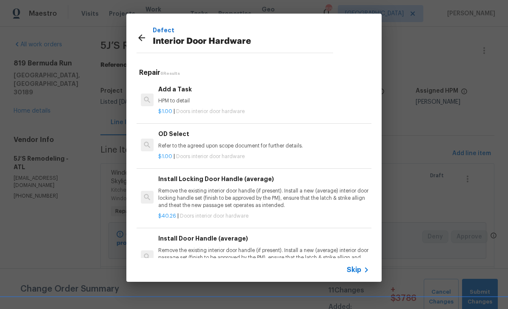
click at [173, 91] on h6 "Add a Task" at bounding box center [263, 89] width 211 height 9
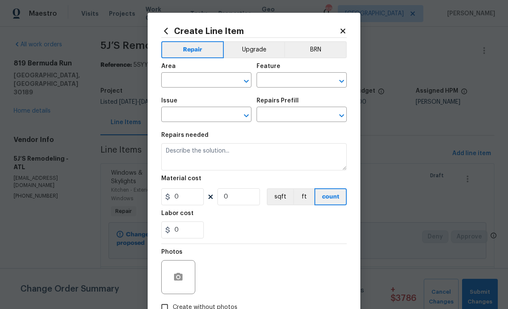
type input "Interior Door"
type input "Interior Door Hardware"
type input "Add a Task $1.00"
type textarea "HPM to detail"
type input "1"
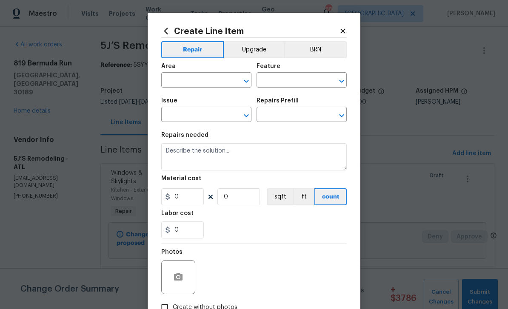
type input "1"
click at [172, 95] on span "Issue Interior Door Hardware ​" at bounding box center [206, 110] width 90 height 34
click at [176, 80] on input "text" at bounding box center [194, 80] width 66 height 13
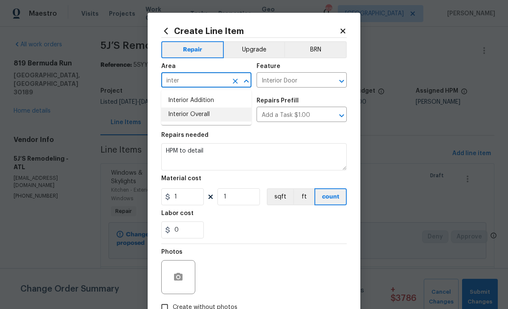
click at [179, 113] on li "Interior Overall" at bounding box center [206, 115] width 90 height 14
type input "Interior Overall"
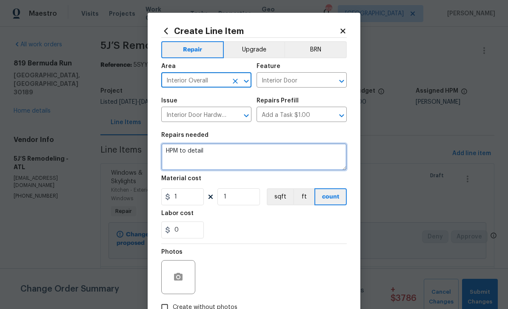
click at [205, 153] on textarea "HPM to detail" at bounding box center [253, 156] width 185 height 27
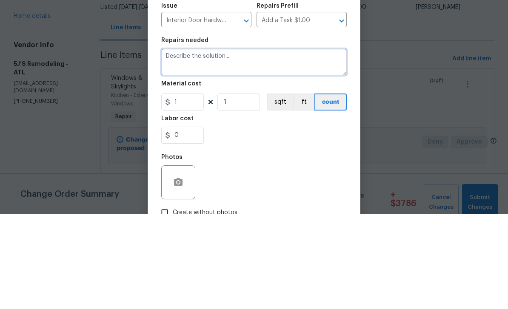
paste textarea "General Interior Updates: Replace all door hinges with brushed nickel. Replace …"
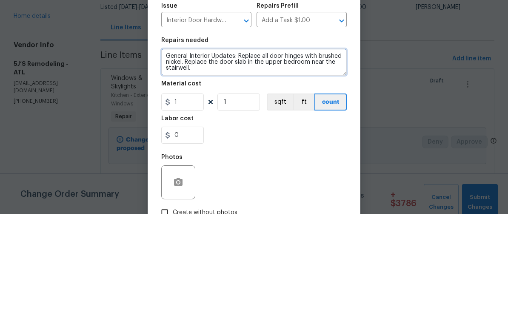
type textarea "General Interior Updates: Replace all door hinges with brushed nickel. Replace …"
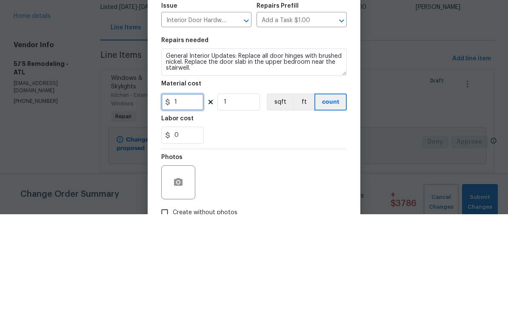
click at [183, 188] on input "1" at bounding box center [182, 196] width 43 height 17
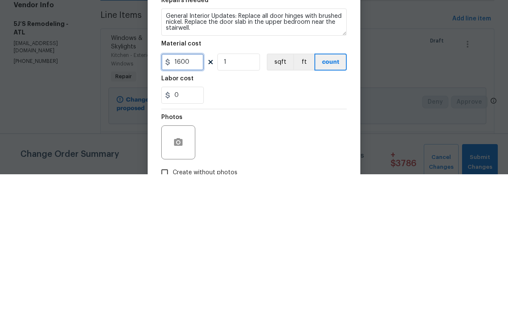
type input "1600"
click at [327, 222] on div "0" at bounding box center [253, 230] width 185 height 17
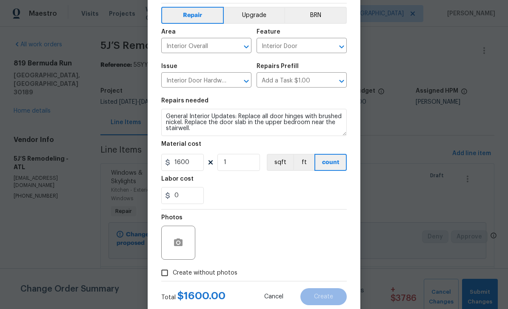
scroll to position [35, 0]
click at [166, 276] on input "Create without photos" at bounding box center [164, 272] width 16 height 16
checkbox input "true"
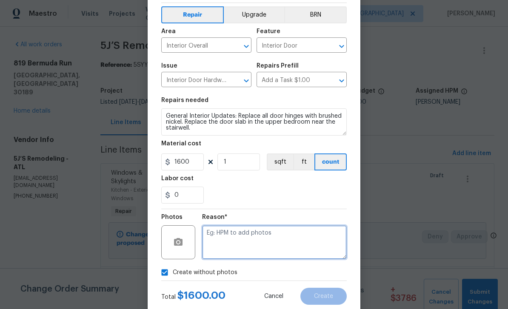
click at [309, 241] on textarea at bounding box center [274, 242] width 145 height 34
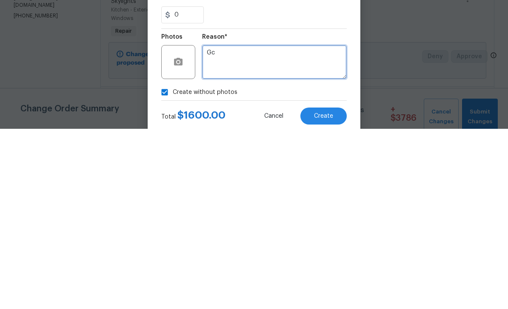
type textarea "Gc"
click at [331, 293] on span "Create" at bounding box center [323, 296] width 19 height 6
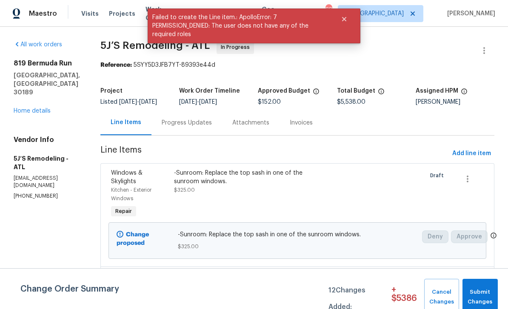
scroll to position [0, 0]
click at [473, 155] on span "Add line item" at bounding box center [471, 153] width 39 height 11
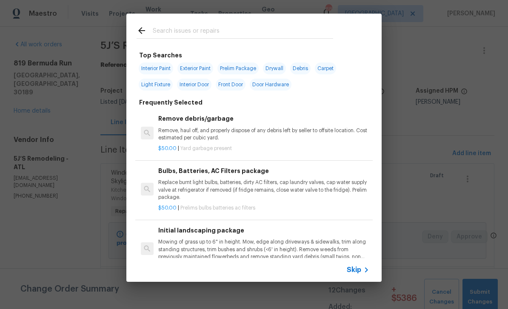
click at [166, 27] on input "text" at bounding box center [243, 32] width 180 height 13
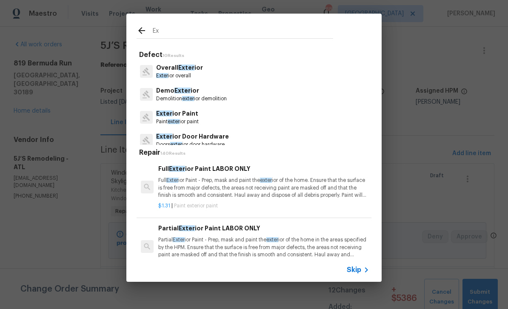
type input "E"
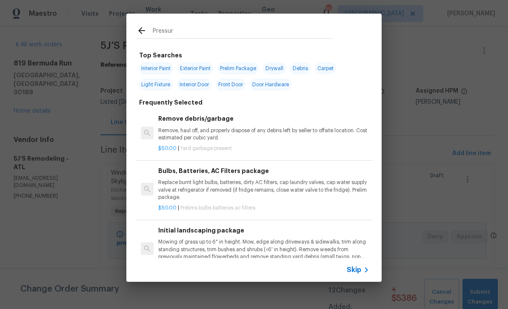
type input "Pressure"
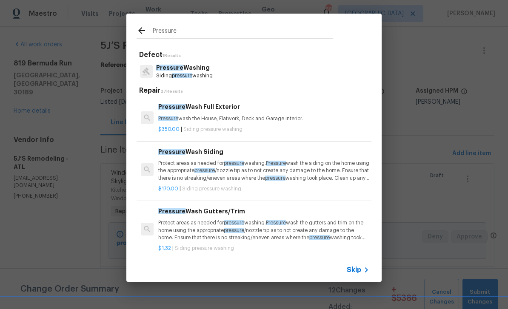
click at [178, 167] on p "Protect areas as needed for pressure washing. Pressure wash the siding on the h…" at bounding box center [263, 171] width 211 height 22
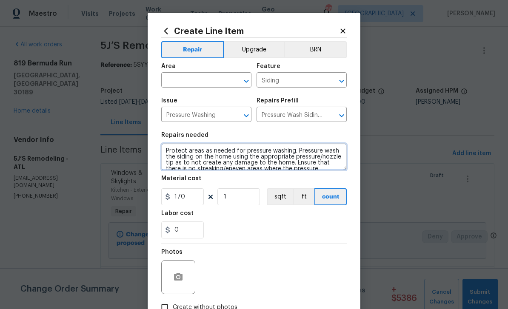
click at [163, 149] on textarea "Protect areas as needed for pressure washing. Pressure wash the siding on the h…" at bounding box center [253, 156] width 185 height 27
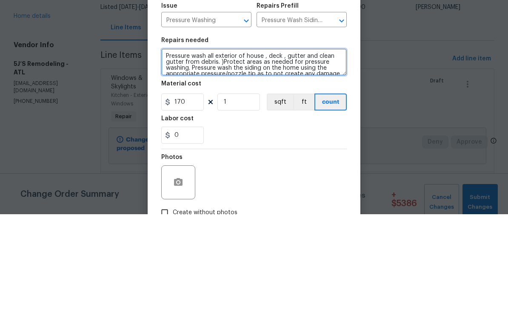
click at [165, 143] on textarea "Pressure wash all exterior of house , deck , gutter and clean gutter from debri…" at bounding box center [253, 156] width 185 height 27
type textarea "(Pressure wash all exterior of house , deck , gutter and clean gutter from debr…"
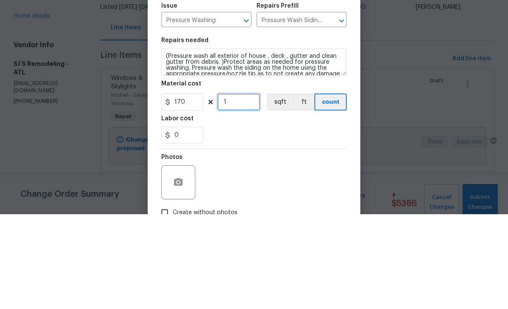
click at [238, 188] on input "1" at bounding box center [238, 196] width 43 height 17
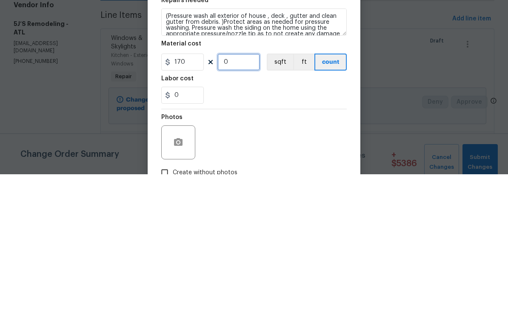
type input "2"
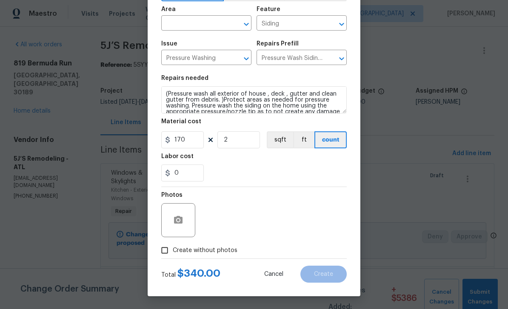
scroll to position [59, 0]
click at [165, 253] on input "Create without photos" at bounding box center [164, 250] width 16 height 16
checkbox input "true"
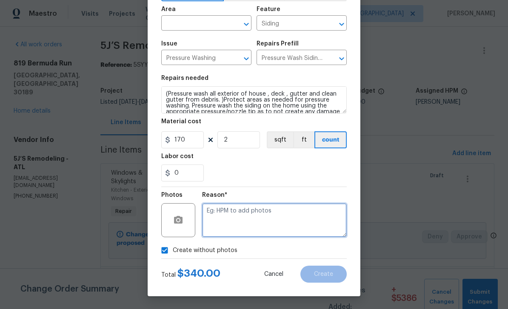
click at [310, 222] on textarea at bounding box center [274, 220] width 145 height 34
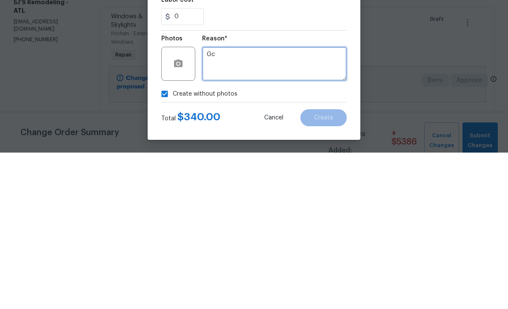
type textarea "Gc"
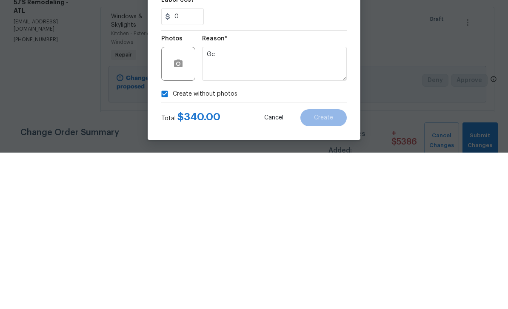
click at [344, 242] on div "Create without photos" at bounding box center [253, 250] width 185 height 16
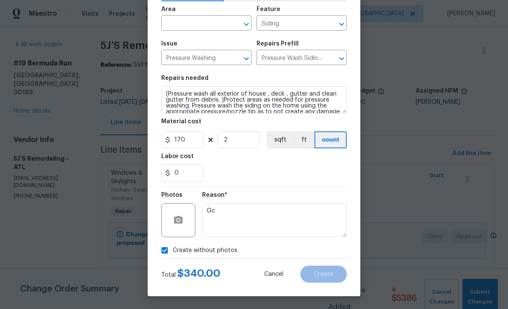
click at [179, 22] on input "text" at bounding box center [194, 23] width 66 height 13
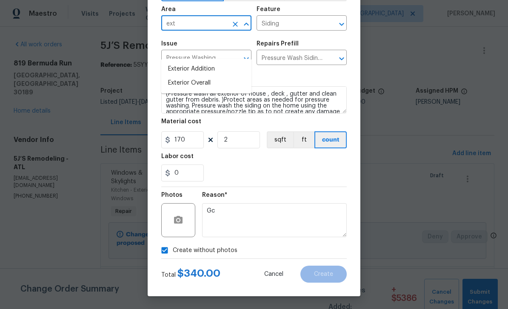
click at [179, 76] on li "Exterior Overall" at bounding box center [206, 83] width 90 height 14
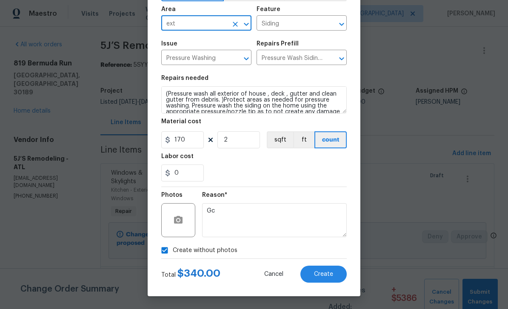
type input "Exterior Overall"
click at [327, 276] on span "Create" at bounding box center [323, 274] width 19 height 6
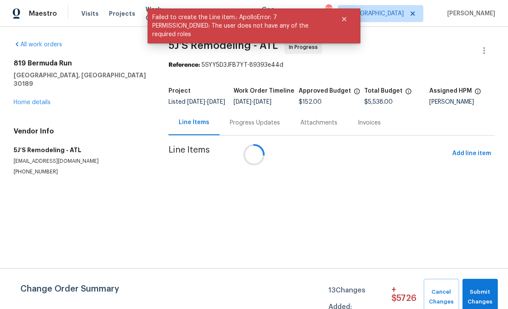
scroll to position [0, 0]
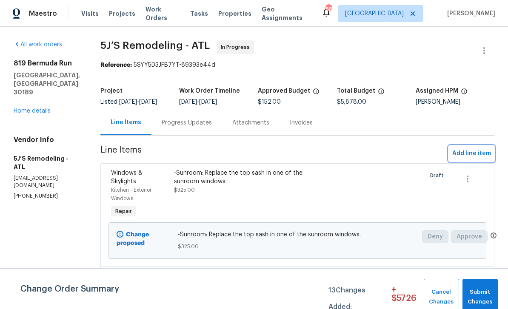
click at [469, 154] on span "Add line item" at bounding box center [471, 153] width 39 height 11
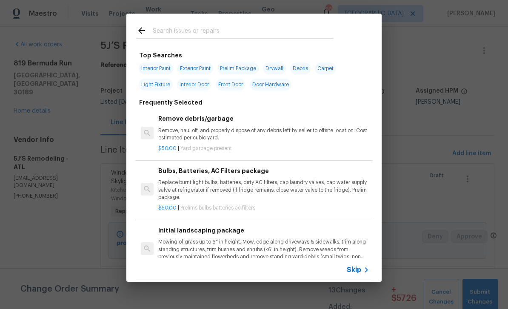
click at [193, 69] on span "Exterior Paint" at bounding box center [195, 69] width 36 height 12
type input "Exterior Paint"
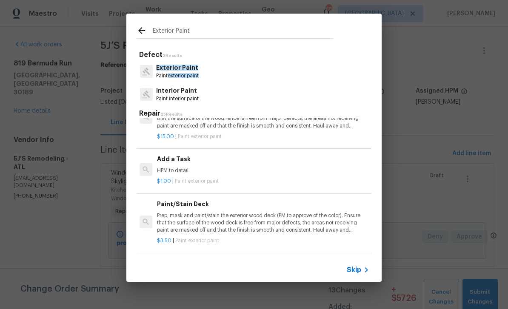
scroll to position [242, 1]
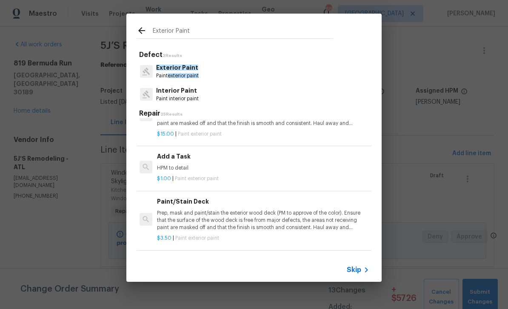
click at [316, 161] on div "Add a Task HPM to detail" at bounding box center [262, 162] width 211 height 20
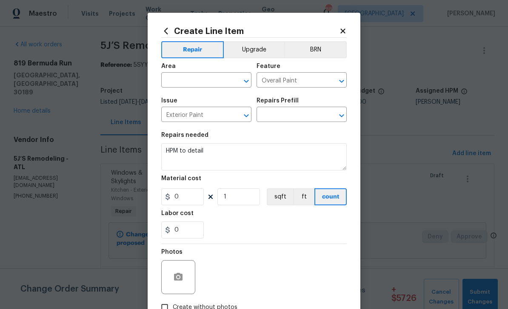
type input "Add a Task $1.00"
type input "1"
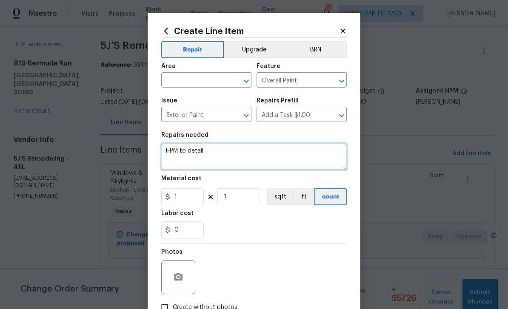
click at [210, 153] on textarea "HPM to detail" at bounding box center [253, 156] width 185 height 27
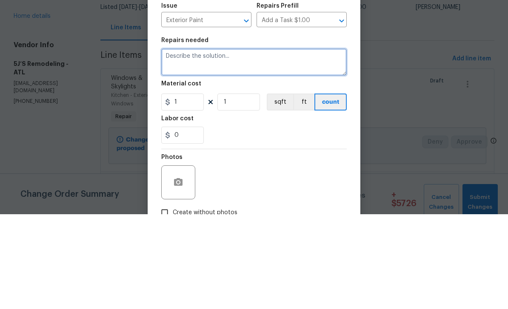
paste textarea "Exterior Trim: Repair any rotted trim on the exterior. Patch nail holes on the …"
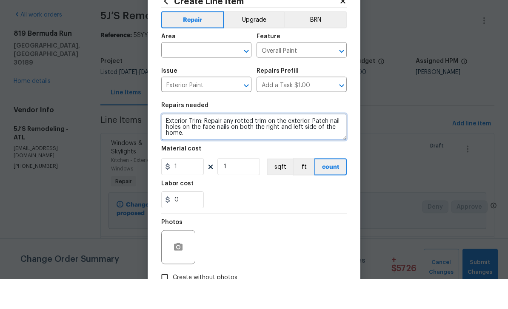
type textarea "Exterior Trim: Repair any rotted trim on the exterior. Patch nail holes on the …"
click at [177, 74] on input "text" at bounding box center [194, 80] width 66 height 13
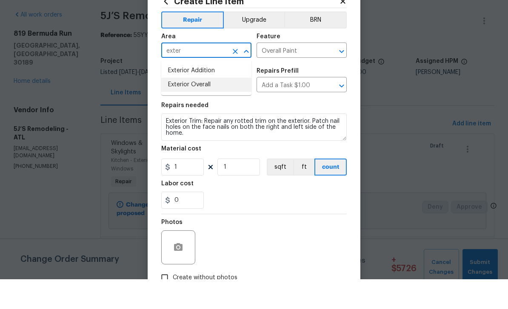
click at [183, 108] on li "Exterior Overall" at bounding box center [206, 115] width 90 height 14
type input "Exterior Overall"
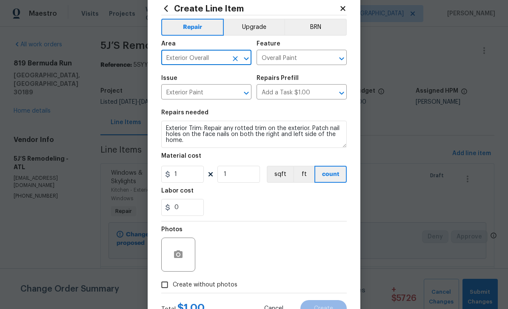
scroll to position [50, 0]
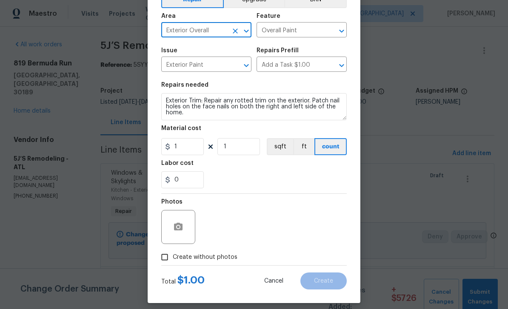
click at [162, 262] on input "Create without photos" at bounding box center [164, 257] width 16 height 16
checkbox input "true"
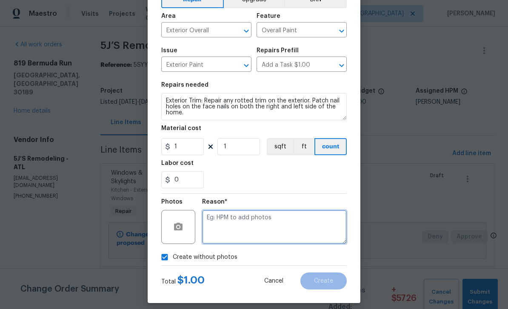
click at [310, 224] on textarea at bounding box center [274, 227] width 145 height 34
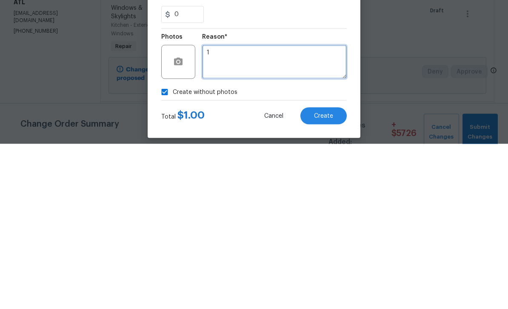
type textarea "1"
click at [328, 278] on span "Create" at bounding box center [323, 281] width 19 height 6
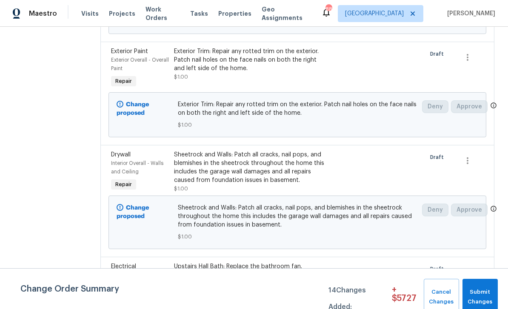
scroll to position [905, 0]
click at [132, 70] on div "Exterior Overall - Overall Paint" at bounding box center [140, 63] width 58 height 17
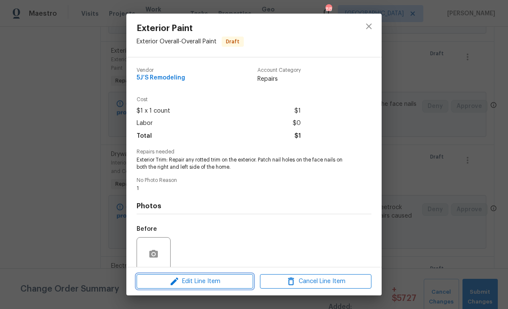
click at [186, 283] on span "Edit Line Item" at bounding box center [194, 281] width 111 height 11
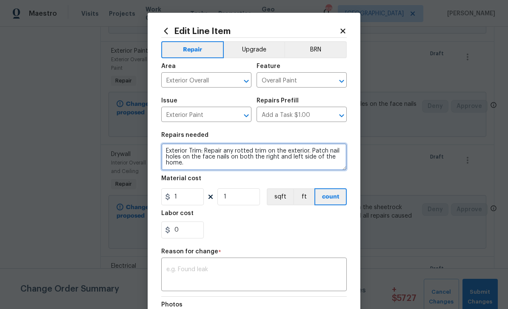
click at [195, 164] on textarea "Exterior Trim: Repair any rotted trim on the exterior. Patch nail holes on the …" at bounding box center [253, 156] width 185 height 27
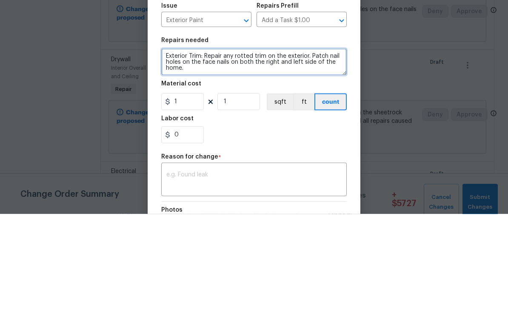
paste textarea "Garage and Foundation: Address the gap between the brick and the garage door op…"
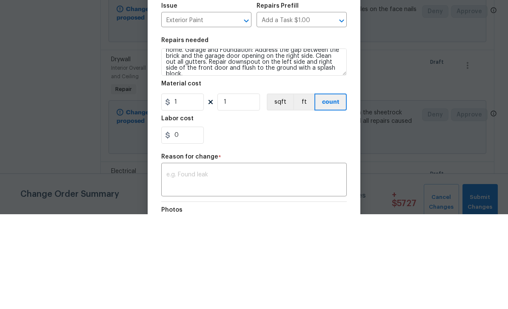
scroll to position [27, 0]
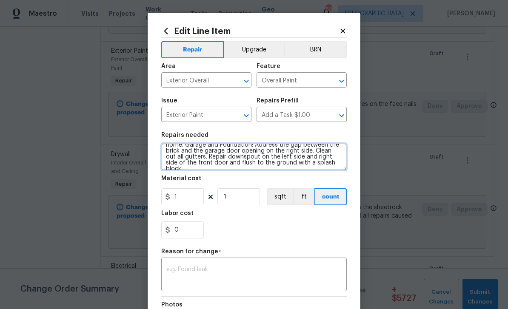
click at [185, 147] on textarea "Exterior Trim: Repair any rotted trim on the exterior. Patch nail holes on the …" at bounding box center [253, 156] width 185 height 27
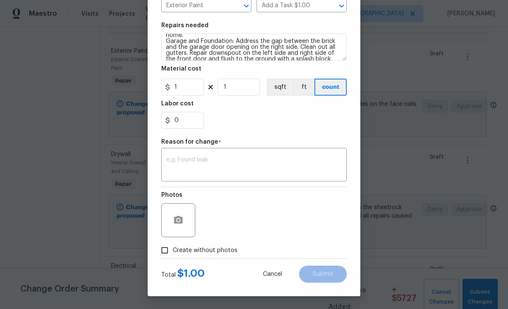
scroll to position [111, 0]
type textarea "Exterior Trim: Repair any rotted trim on the exterior. Patch nail holes on the …"
click at [172, 162] on textarea at bounding box center [253, 166] width 175 height 18
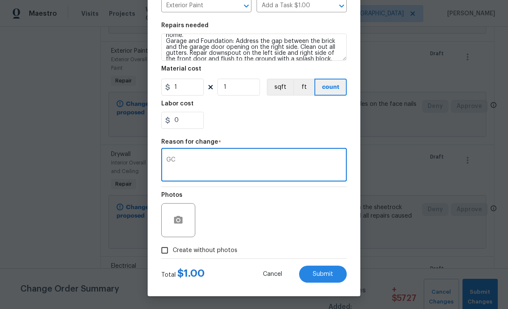
type textarea "GC"
click at [331, 276] on span "Submit" at bounding box center [323, 274] width 20 height 6
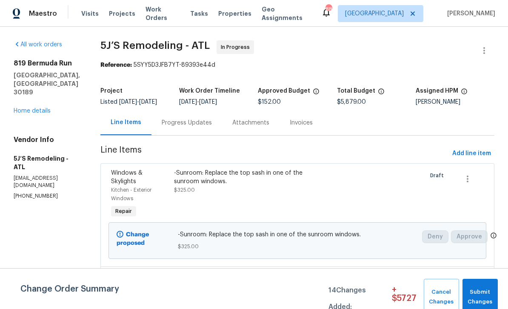
scroll to position [0, 0]
click at [30, 108] on link "Home details" at bounding box center [32, 111] width 37 height 6
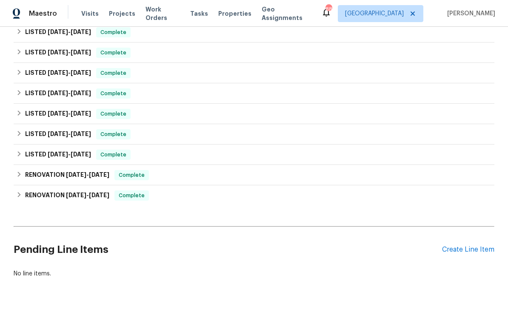
scroll to position [838, 0]
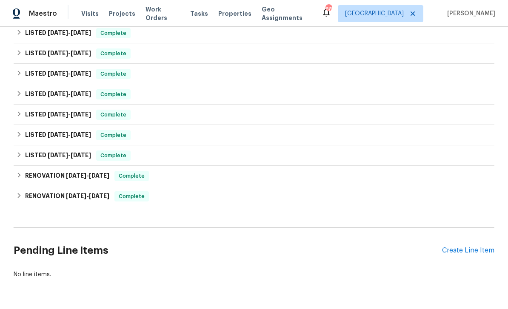
click at [459, 252] on div "Create Line Item" at bounding box center [468, 251] width 52 height 8
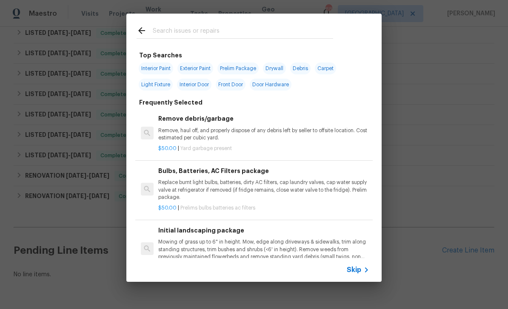
click at [166, 31] on input "text" at bounding box center [243, 32] width 180 height 13
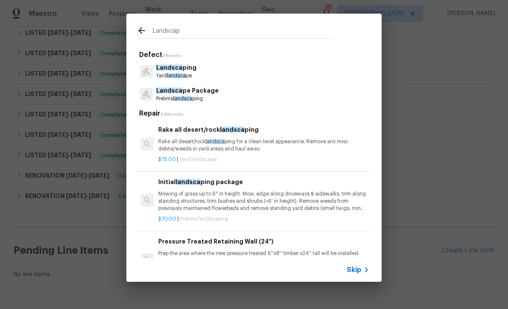
type input "Landscape"
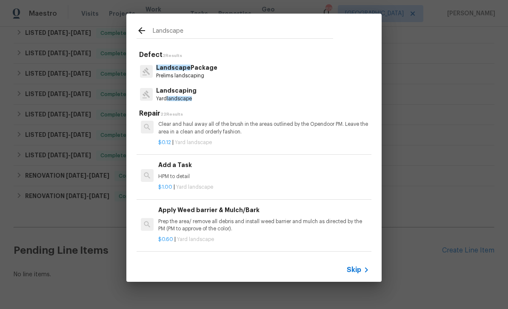
scroll to position [472, 0]
click at [175, 173] on p "HPM to detail" at bounding box center [263, 176] width 211 height 7
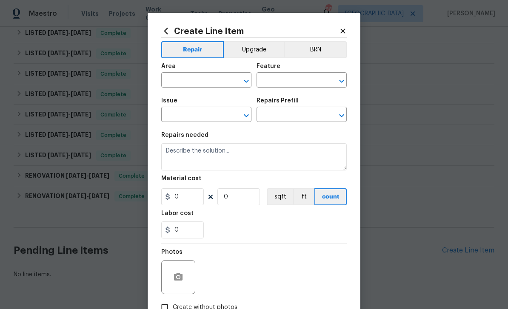
type input "Landscaping"
type input "Add a Task $1.00"
type textarea "HPM to detail"
type input "1"
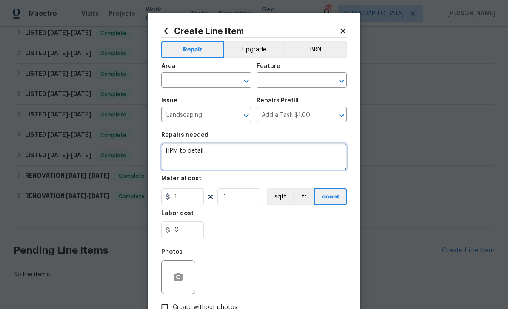
click at [201, 153] on textarea "HPM to detail" at bounding box center [253, 156] width 185 height 27
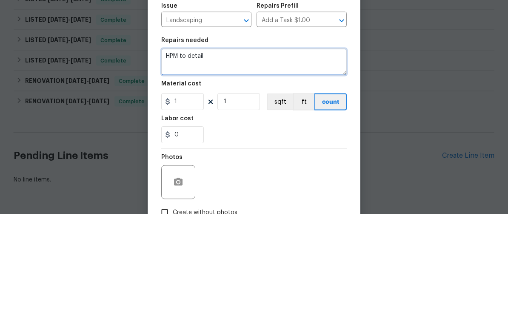
paste textarea "Landscaping and Yard Maintenance: Trim all trees to be 12 feet away from the st…"
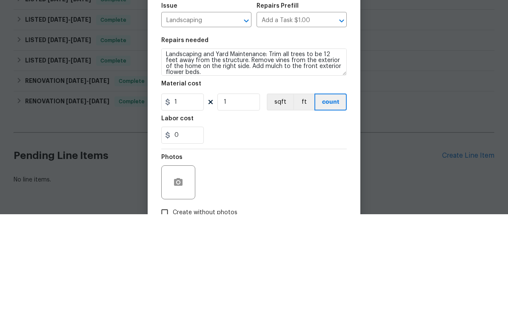
scroll to position [27, 0]
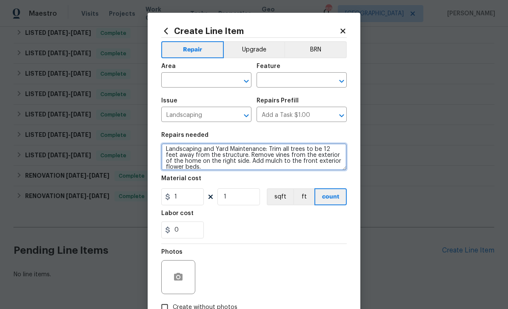
type textarea "Landscaping and Yard Maintenance: Trim all trees to be 12 feet away from the st…"
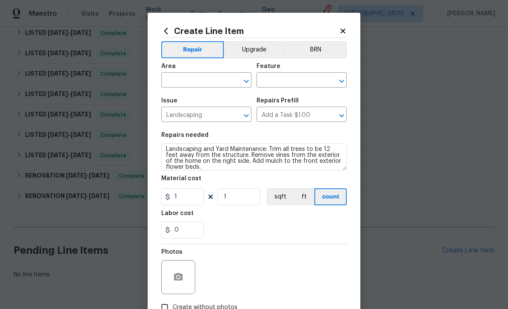
click at [178, 76] on input "text" at bounding box center [194, 80] width 66 height 13
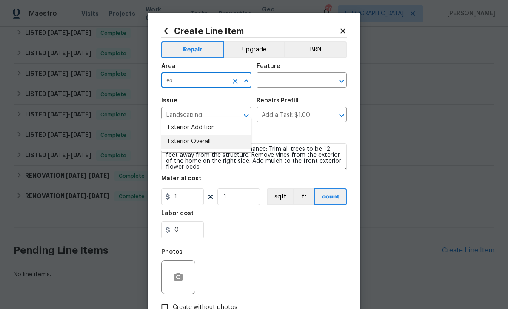
click at [178, 135] on li "Exterior Overall" at bounding box center [206, 142] width 90 height 14
type input "Exterior Overall"
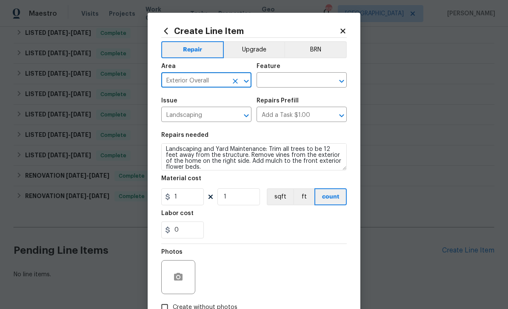
click at [301, 81] on input "text" at bounding box center [289, 80] width 66 height 13
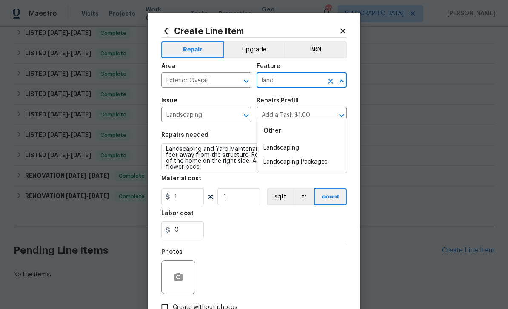
click at [293, 141] on li "Landscaping" at bounding box center [301, 148] width 90 height 14
type input "Landscaping"
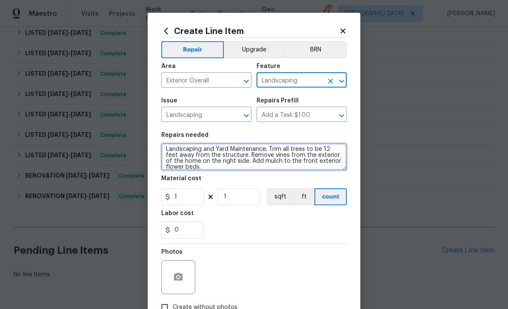
click at [188, 170] on textarea "Landscaping and Yard Maintenance: Trim all trees to be 12 feet away from the st…" at bounding box center [253, 156] width 185 height 27
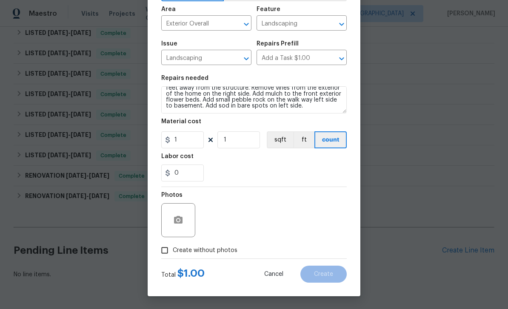
scroll to position [59, 0]
type textarea "Landscaping and Yard Maintenance: Trim all trees to be 12 feet away from the st…"
click at [183, 139] on input "1" at bounding box center [182, 139] width 43 height 17
type input "1000"
click at [165, 251] on input "Create without photos" at bounding box center [164, 250] width 16 height 16
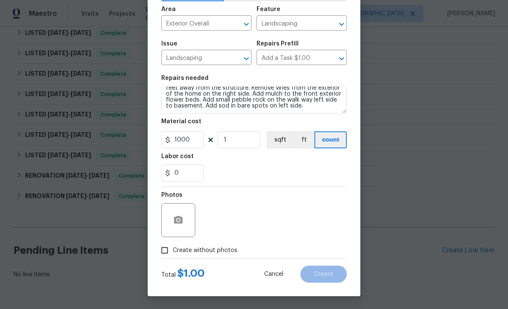
checkbox input "true"
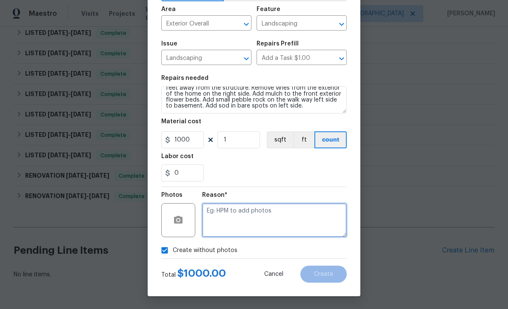
click at [306, 214] on textarea at bounding box center [274, 220] width 145 height 34
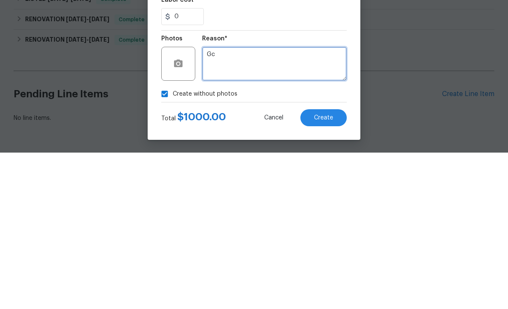
type textarea "Gc"
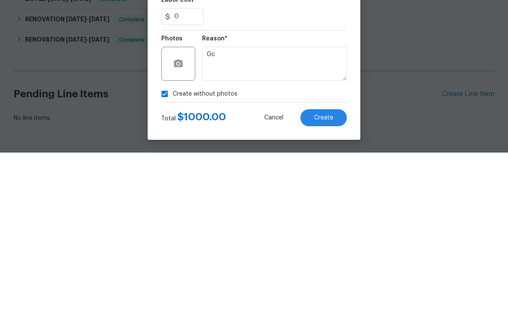
click at [329, 271] on span "Create" at bounding box center [323, 274] width 19 height 6
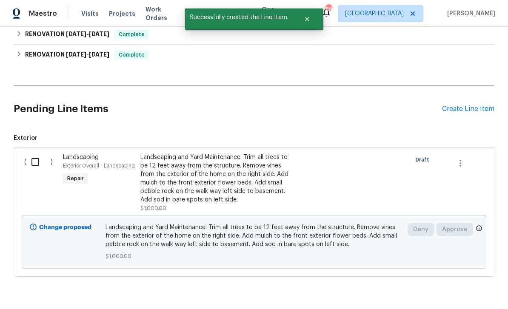
scroll to position [978, 0]
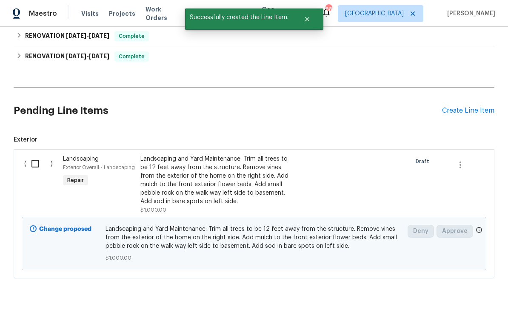
click at [40, 155] on input "checkbox" at bounding box center [38, 164] width 24 height 18
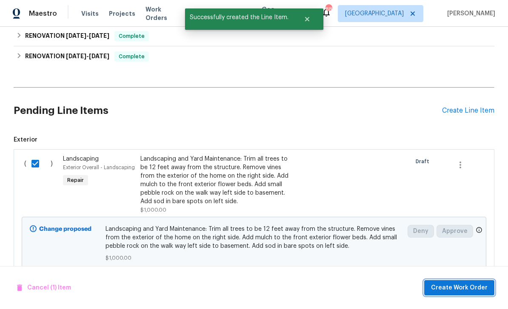
click at [455, 288] on span "Create Work Order" at bounding box center [459, 288] width 57 height 11
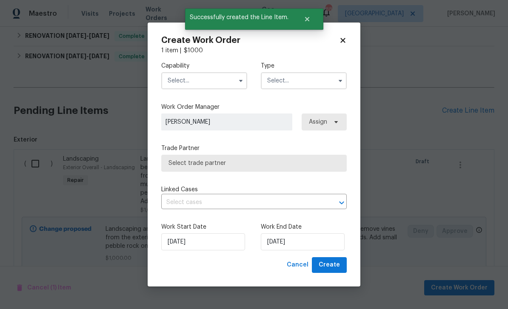
checkbox input "false"
click at [185, 79] on input "text" at bounding box center [204, 80] width 86 height 17
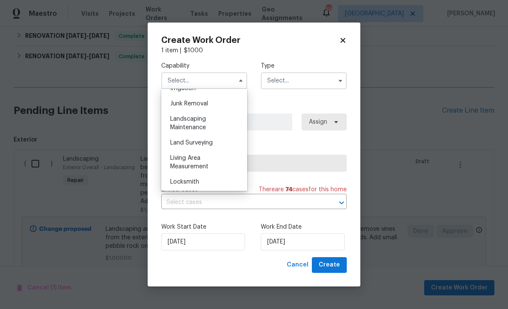
scroll to position [523, 0]
click at [177, 139] on div "Landscaping Maintenance" at bounding box center [204, 139] width 82 height 24
type input "Landscaping Maintenance"
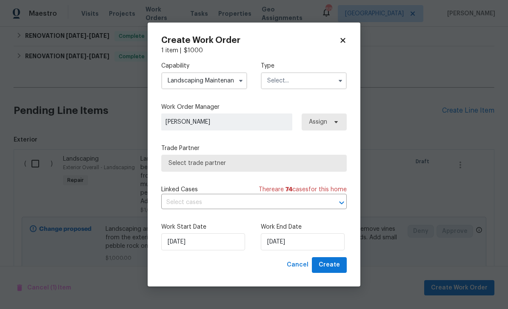
click at [321, 79] on input "text" at bounding box center [304, 80] width 86 height 17
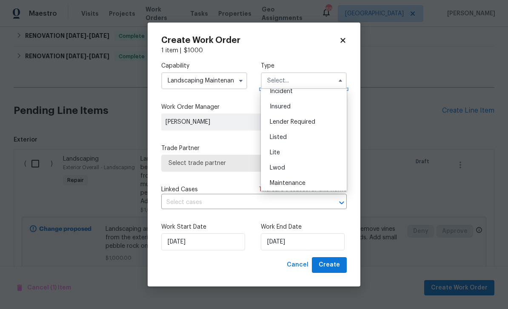
scroll to position [55, 0]
click at [315, 136] on div "Listed" at bounding box center [304, 135] width 82 height 15
type input "Listed"
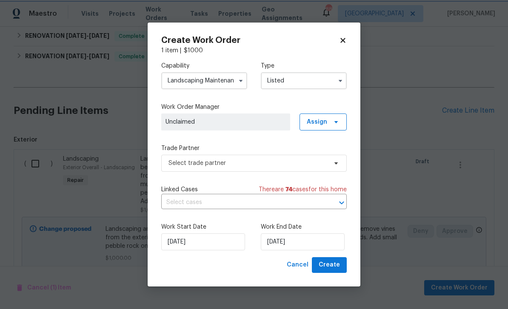
scroll to position [0, 0]
click at [319, 118] on span "Assign" at bounding box center [317, 122] width 20 height 9
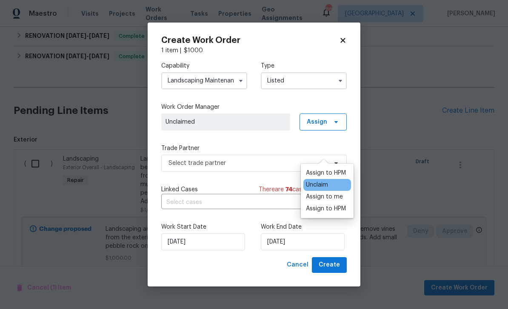
click at [335, 169] on div "Assign to HPM" at bounding box center [326, 173] width 40 height 9
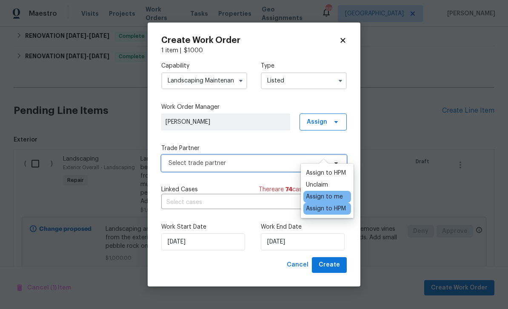
click at [276, 166] on span "Select trade partner" at bounding box center [247, 163] width 159 height 9
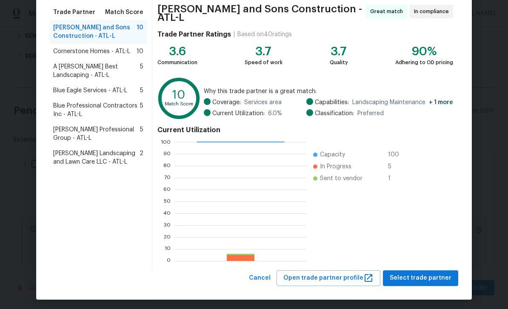
scroll to position [66, 0]
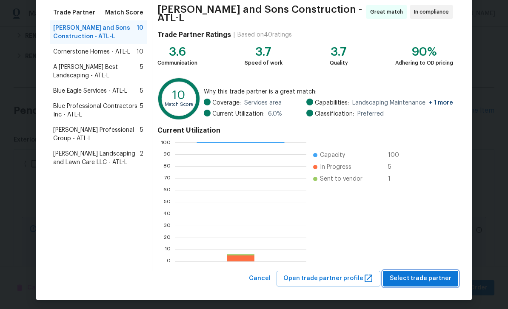
click at [426, 274] on span "Select trade partner" at bounding box center [420, 278] width 62 height 11
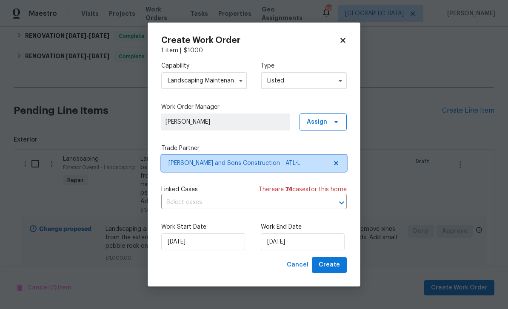
scroll to position [0, 0]
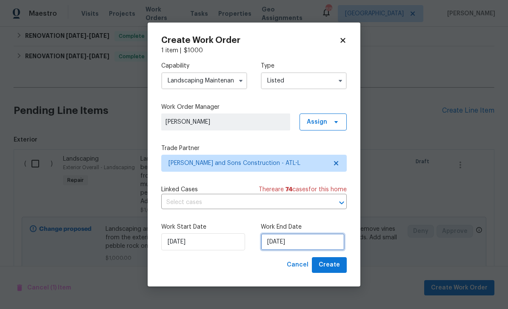
click at [324, 244] on input "[DATE]" at bounding box center [303, 241] width 84 height 17
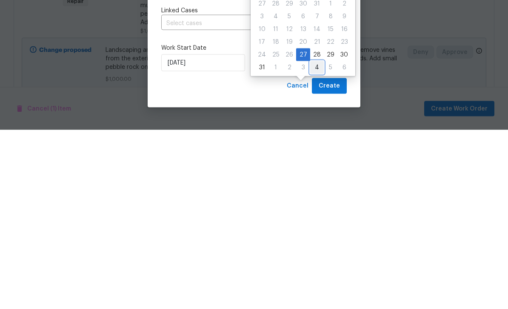
click at [315, 241] on div "4" at bounding box center [317, 247] width 14 height 12
type input "9/4/2025"
select select "8"
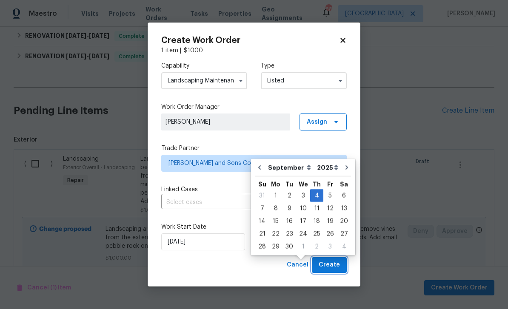
click at [330, 264] on span "Create" at bounding box center [328, 265] width 21 height 11
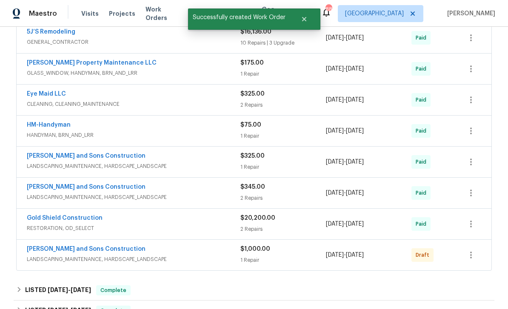
scroll to position [574, 0]
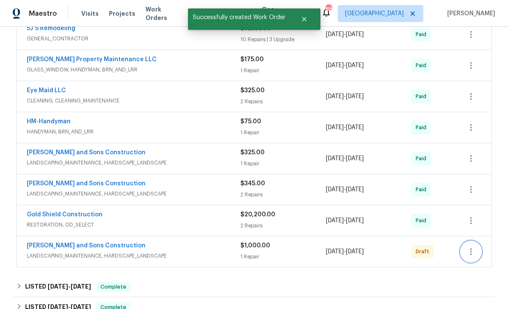
click at [474, 247] on icon "button" at bounding box center [471, 252] width 10 height 10
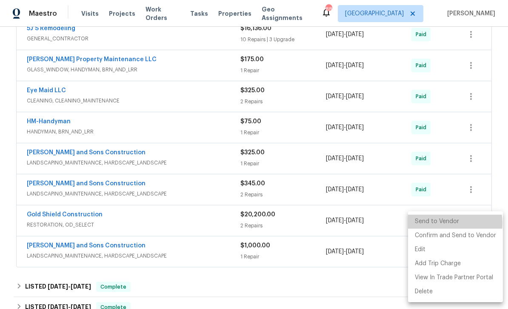
click at [450, 223] on li "Send to Vendor" at bounding box center [455, 222] width 95 height 14
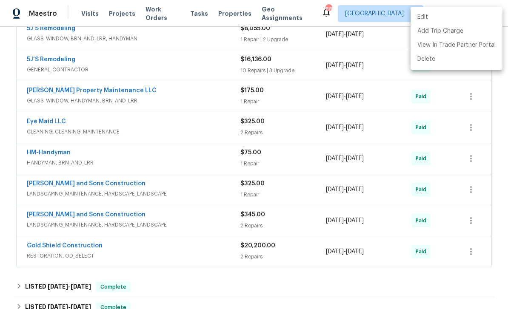
click at [495, 146] on div at bounding box center [254, 154] width 508 height 309
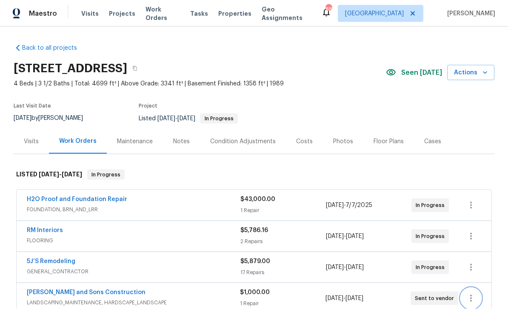
scroll to position [0, 0]
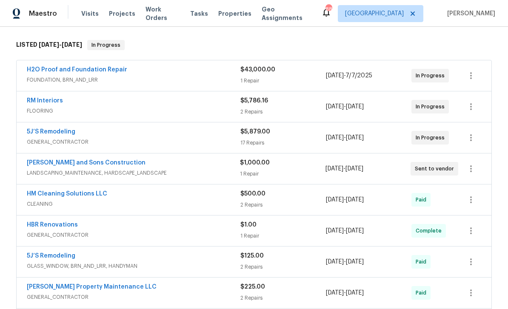
scroll to position [131, 0]
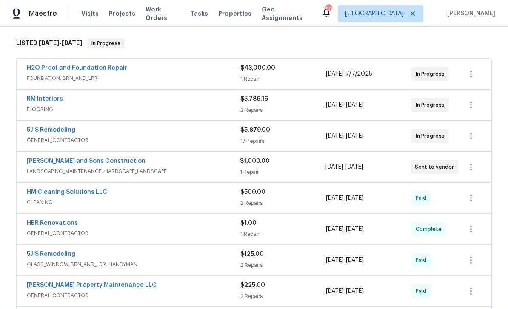
click at [42, 98] on link "RM Interiors" at bounding box center [45, 99] width 36 height 6
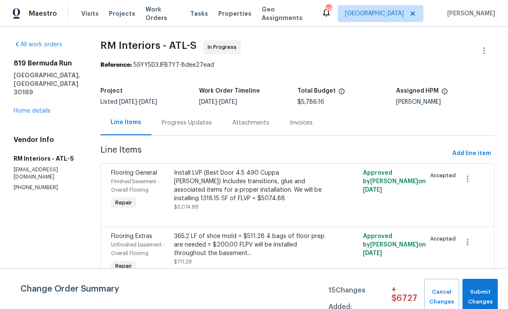
click at [27, 108] on link "Home details" at bounding box center [32, 111] width 37 height 6
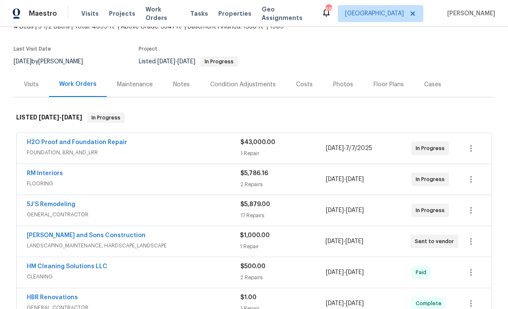
scroll to position [58, 0]
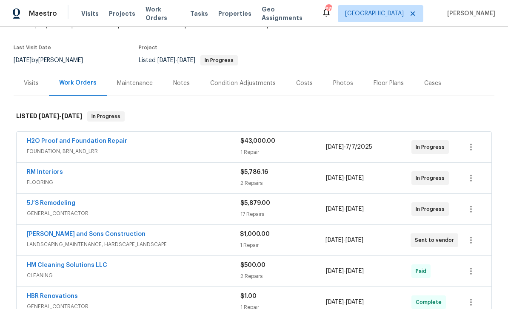
click at [37, 204] on link "5J’S Remodeling" at bounding box center [51, 203] width 48 height 6
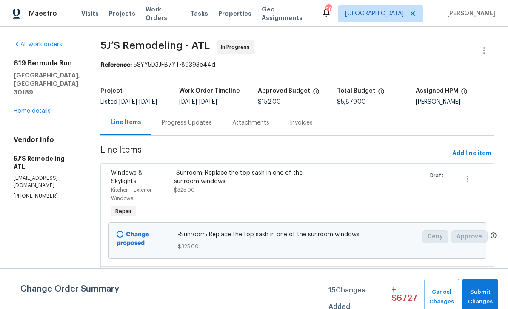
click at [178, 121] on div "Progress Updates" at bounding box center [187, 123] width 50 height 9
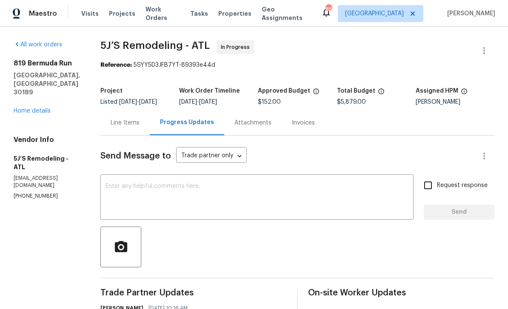
click at [134, 187] on textarea at bounding box center [256, 198] width 303 height 30
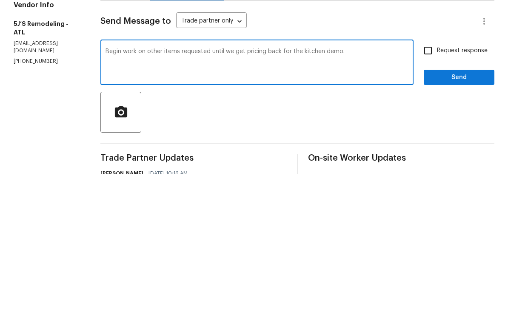
type textarea "Begin work on other items requested until we get pricing back for the kitchen d…"
click at [429, 176] on input "Request response" at bounding box center [428, 185] width 18 height 18
checkbox input "true"
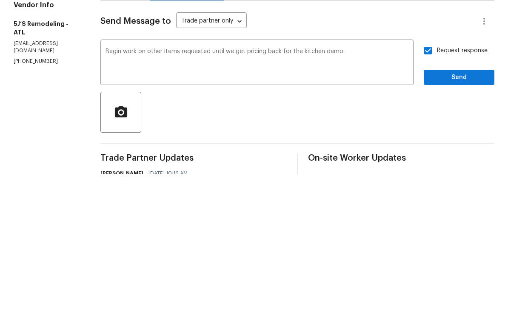
scroll to position [27, 0]
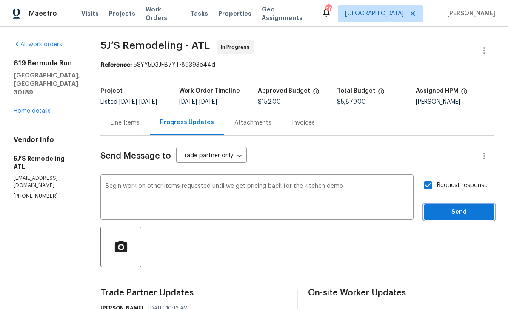
click at [458, 207] on span "Send" at bounding box center [458, 212] width 57 height 11
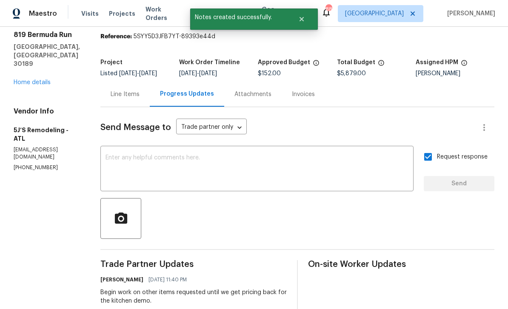
scroll to position [31, 0]
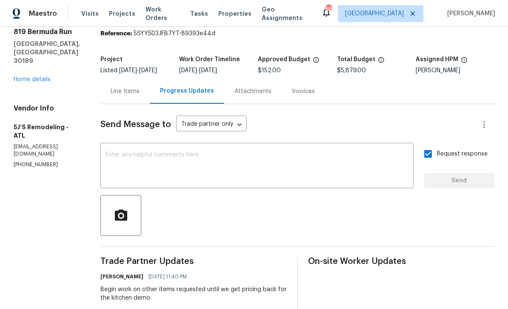
click at [112, 152] on textarea at bounding box center [256, 167] width 303 height 30
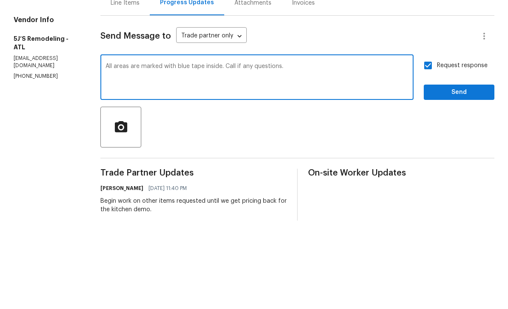
type textarea "All areas are marked with blue tape inside. Call if any questions."
click at [457, 176] on span "Send" at bounding box center [458, 181] width 57 height 11
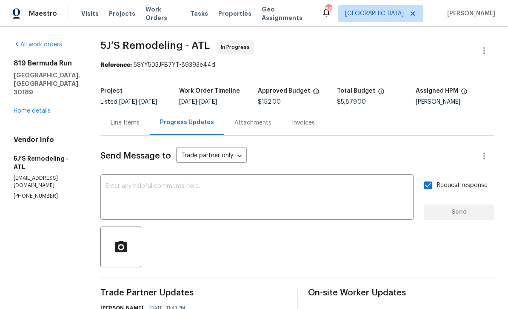
scroll to position [0, 0]
click at [29, 108] on link "Home details" at bounding box center [32, 111] width 37 height 6
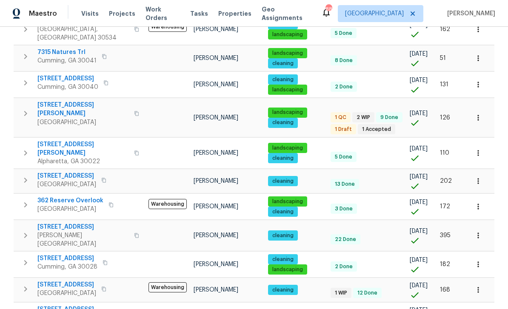
scroll to position [543, 0]
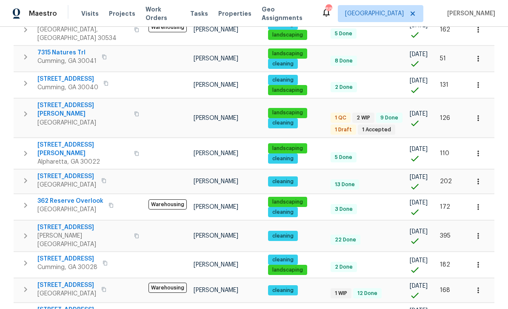
click at [63, 255] on span "[STREET_ADDRESS]" at bounding box center [67, 259] width 60 height 9
click at [62, 101] on span "[STREET_ADDRESS][PERSON_NAME]" at bounding box center [82, 109] width 91 height 17
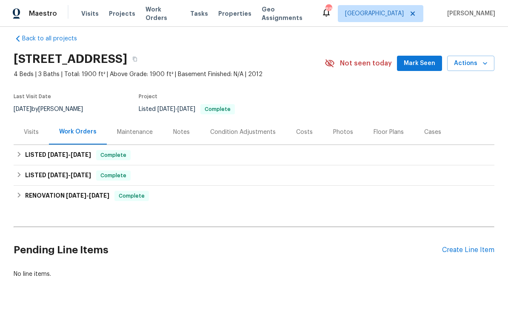
scroll to position [9, 0]
click at [463, 252] on div "Create Line Item" at bounding box center [468, 251] width 52 height 8
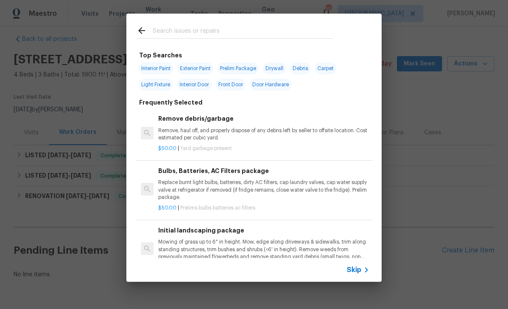
click at [158, 67] on span "Interior Paint" at bounding box center [156, 69] width 34 height 12
type input "Interior Paint"
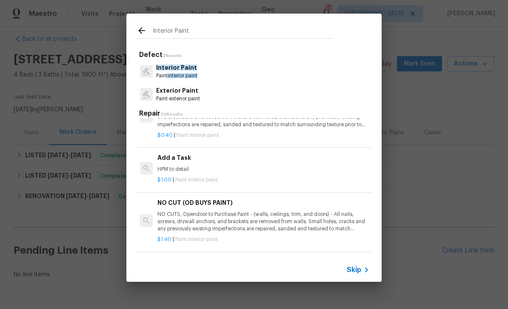
scroll to position [241, 1]
click at [174, 162] on div "Add a Task HPM to detail" at bounding box center [262, 163] width 211 height 20
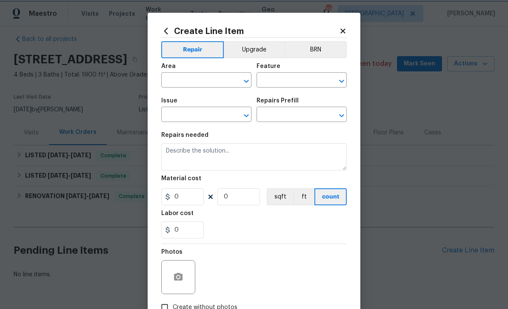
type input "Overall Paint"
type input "Interior Paint"
type input "Add a Task $1.00"
type textarea "HPM to detail"
type input "1"
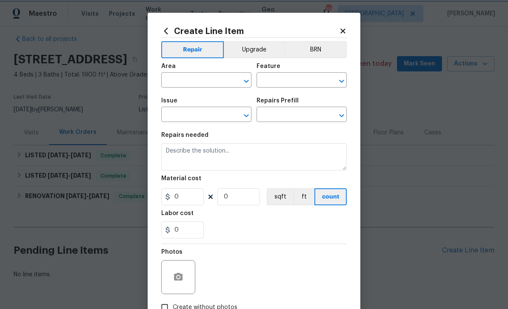
type input "1"
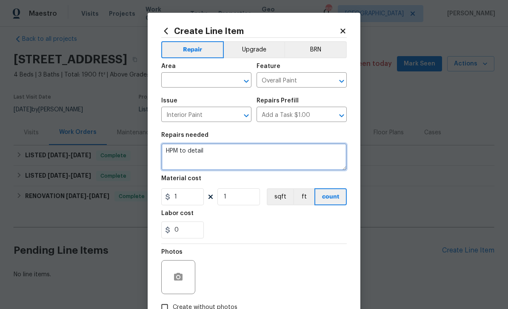
click at [205, 151] on textarea "HPM to detail" at bounding box center [253, 156] width 185 height 27
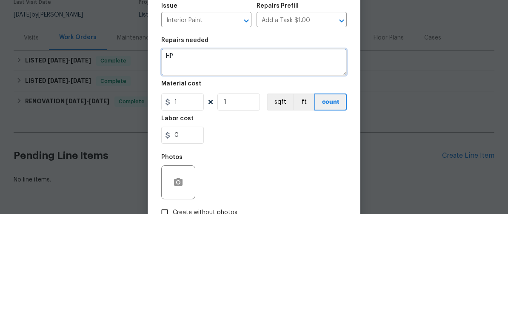
type textarea "H"
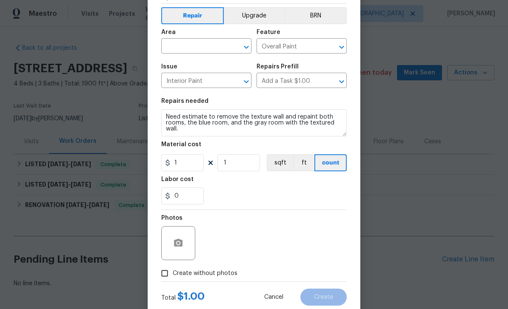
scroll to position [34, 0]
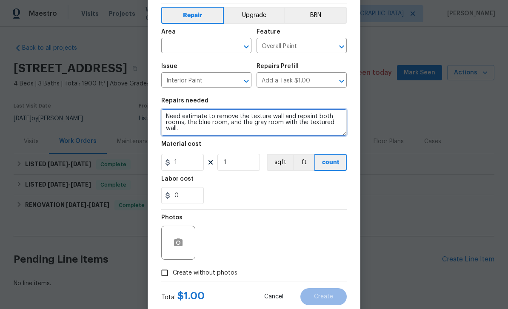
type textarea "Need estimate to remove the texture wall and repaint both rooms, the blue room,…"
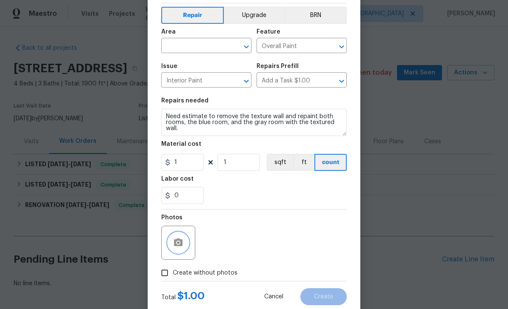
click at [181, 244] on icon "button" at bounding box center [178, 243] width 9 height 8
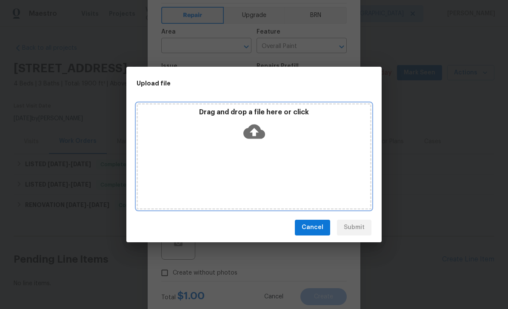
click at [345, 173] on div "Drag and drop a file here or click" at bounding box center [253, 156] width 235 height 106
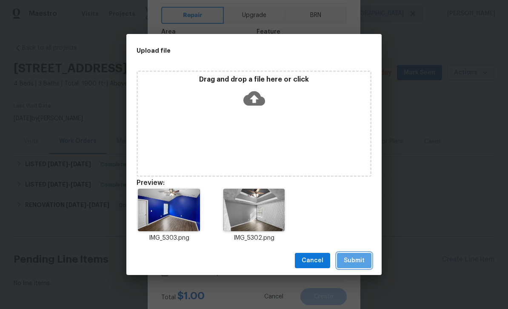
click at [359, 264] on span "Submit" at bounding box center [354, 261] width 21 height 11
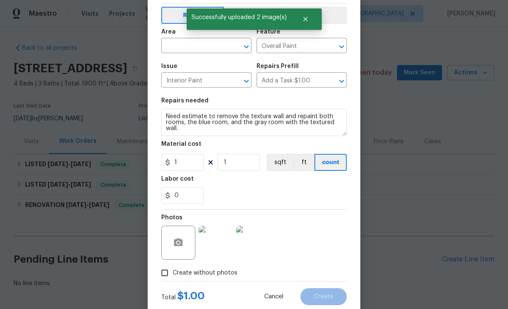
click at [177, 45] on input "text" at bounding box center [194, 46] width 66 height 13
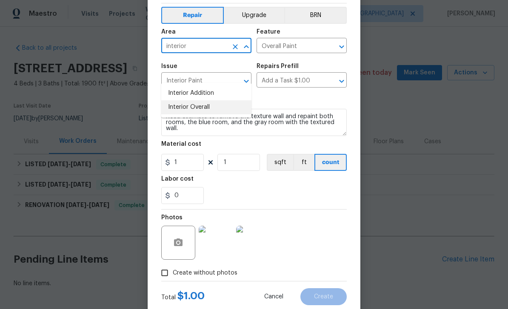
click at [177, 100] on li "Interior Overall" at bounding box center [206, 107] width 90 height 14
type input "Interior Overall"
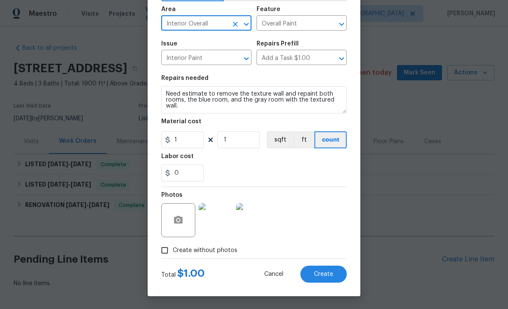
scroll to position [59, 0]
click at [179, 23] on input "Interior Overall" at bounding box center [194, 23] width 66 height 13
click at [236, 21] on icon "Clear" at bounding box center [235, 24] width 9 height 9
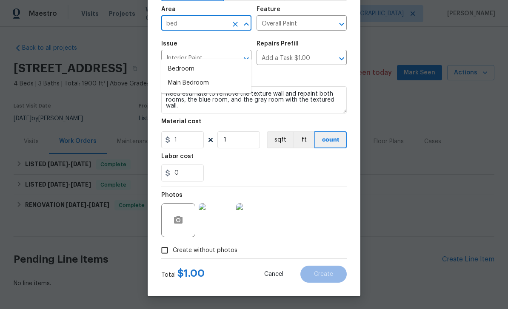
click at [177, 62] on li "Bedroom" at bounding box center [206, 69] width 90 height 14
type input "Bedroom"
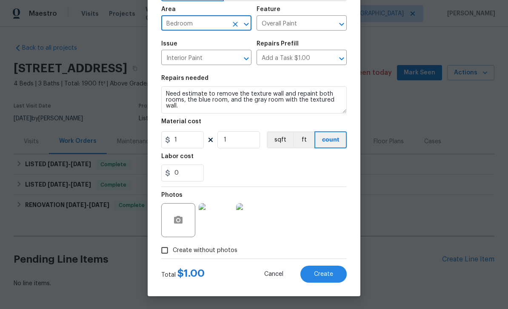
click at [330, 277] on span "Create" at bounding box center [323, 274] width 19 height 6
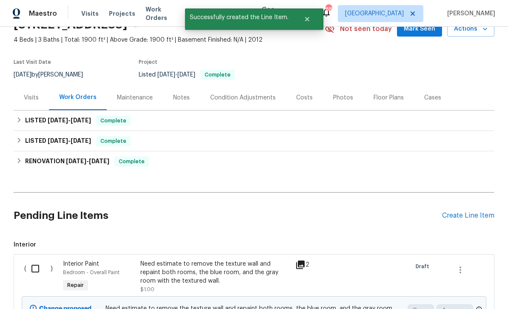
scroll to position [48, 0]
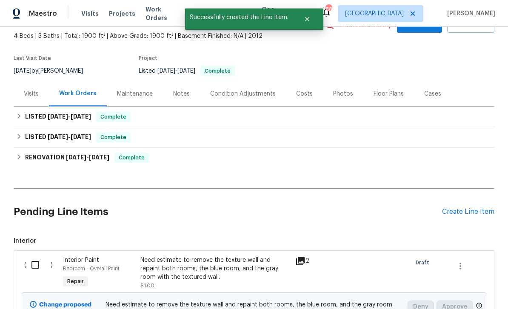
click at [465, 208] on div "Create Line Item" at bounding box center [468, 212] width 52 height 8
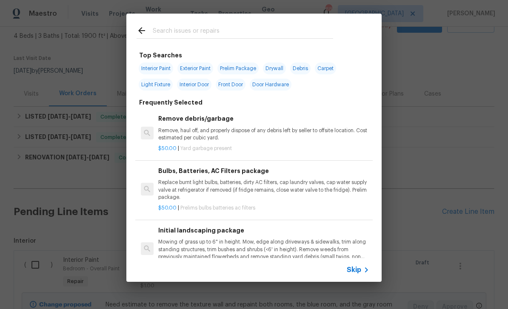
click at [454, 216] on div "Top Searches Interior Paint Exterior Paint Prelim Package Drywall Debris Carpet…" at bounding box center [254, 148] width 508 height 296
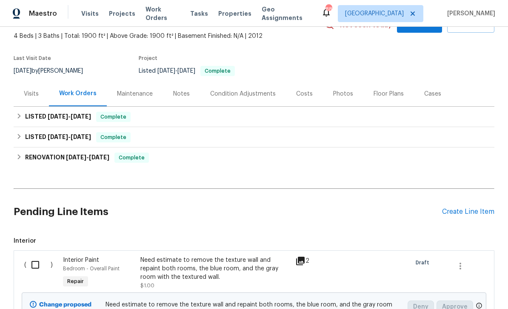
click at [34, 256] on input "checkbox" at bounding box center [38, 265] width 24 height 18
checkbox input "true"
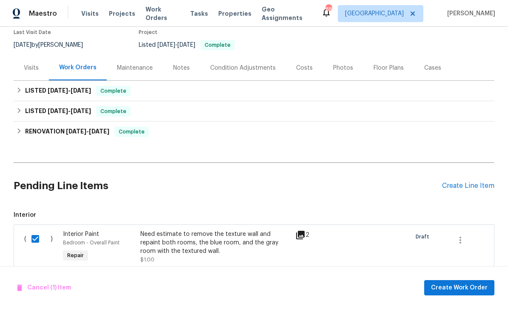
scroll to position [83, 0]
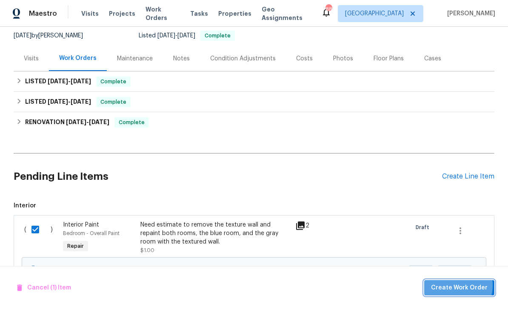
click at [457, 286] on span "Create Work Order" at bounding box center [459, 288] width 57 height 11
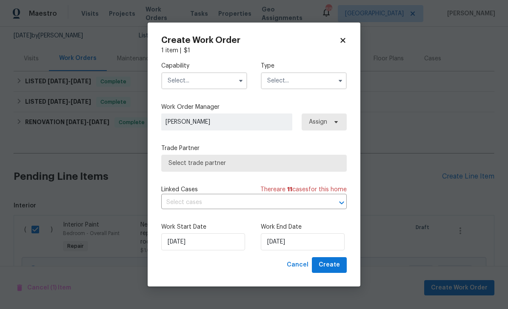
click at [179, 79] on input "text" at bounding box center [204, 80] width 86 height 17
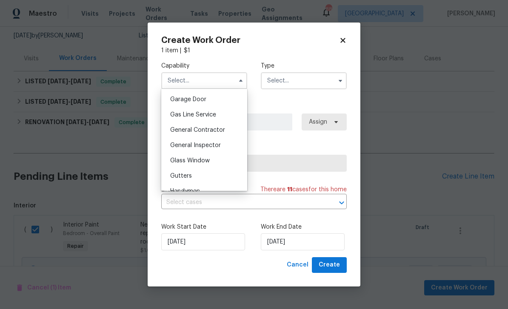
scroll to position [378, 0]
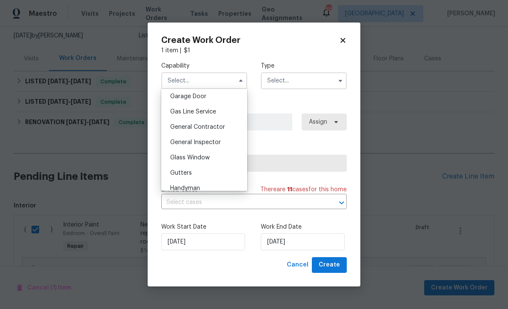
click at [178, 126] on span "General Contractor" at bounding box center [197, 127] width 55 height 6
type input "General Contractor"
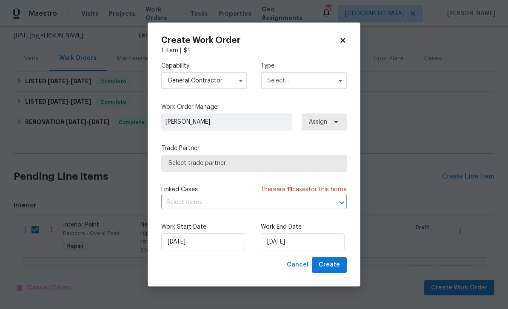
click at [316, 82] on input "text" at bounding box center [304, 80] width 86 height 17
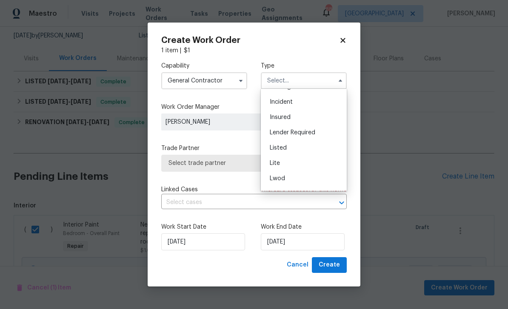
scroll to position [45, 0]
click at [313, 145] on div "Listed" at bounding box center [304, 145] width 82 height 15
type input "Listed"
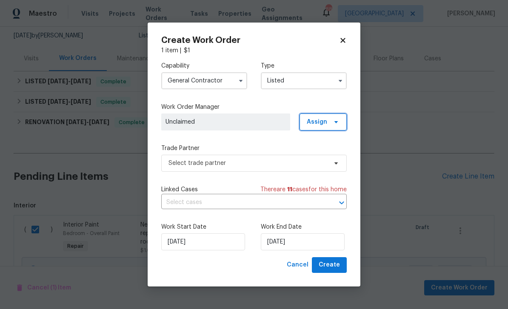
click at [323, 123] on span "Assign" at bounding box center [317, 122] width 20 height 9
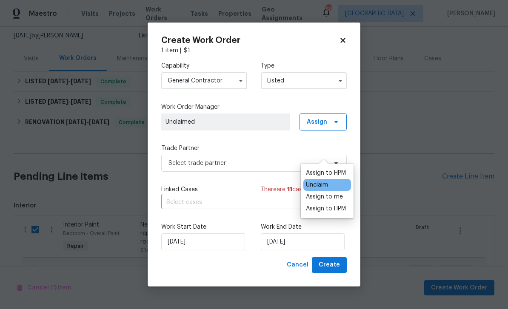
click at [332, 169] on div "Assign to HPM" at bounding box center [326, 173] width 40 height 9
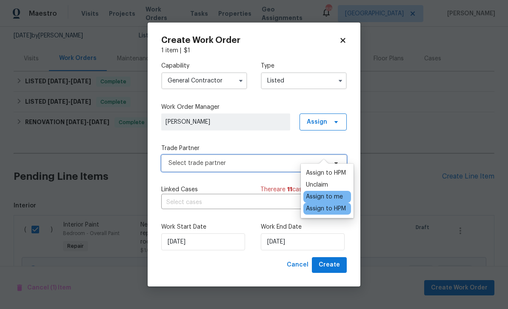
click at [279, 166] on span "Select trade partner" at bounding box center [247, 163] width 159 height 9
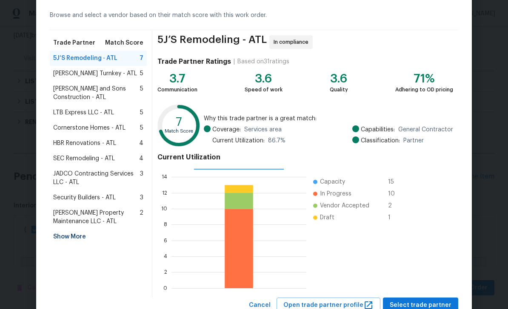
scroll to position [41, 0]
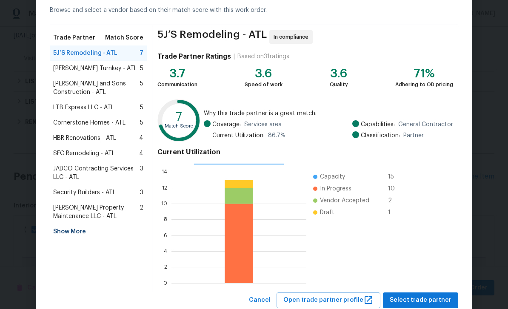
click at [57, 233] on div "Show More" at bounding box center [98, 231] width 97 height 15
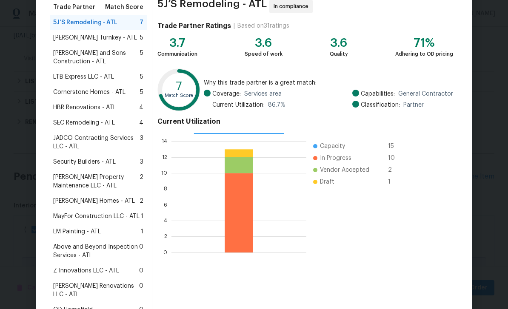
scroll to position [75, 0]
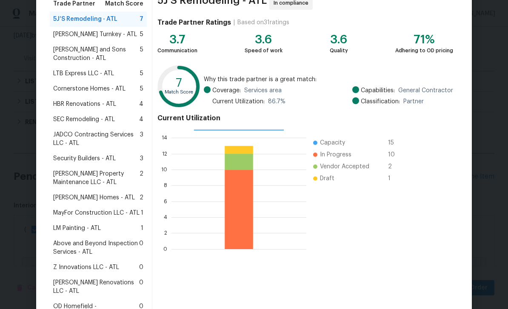
click at [72, 215] on span "MayFor Construction LLC - ATL" at bounding box center [96, 213] width 86 height 9
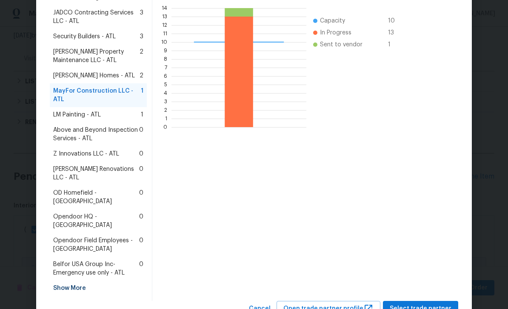
scroll to position [196, 0]
click at [426, 304] on span "Select trade partner" at bounding box center [420, 309] width 62 height 11
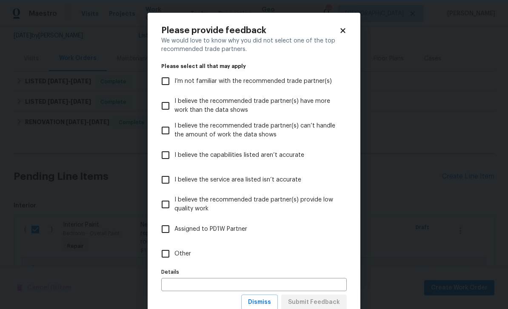
scroll to position [0, 0]
click at [170, 253] on input "Other" at bounding box center [165, 254] width 18 height 18
checkbox input "true"
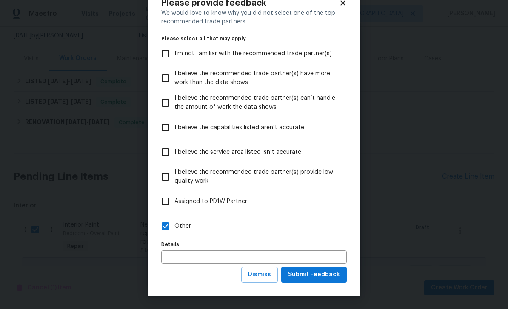
scroll to position [28, 0]
click at [328, 278] on span "Submit Feedback" at bounding box center [314, 275] width 52 height 11
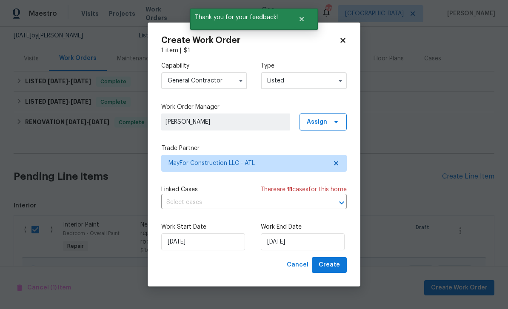
scroll to position [0, 0]
click at [330, 242] on input "[DATE]" at bounding box center [303, 241] width 84 height 17
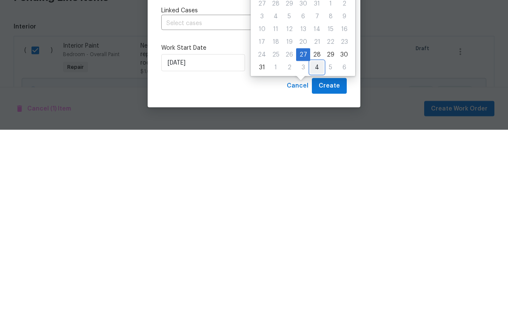
click at [316, 241] on div "4" at bounding box center [317, 247] width 14 height 12
type input "[DATE]"
select select "8"
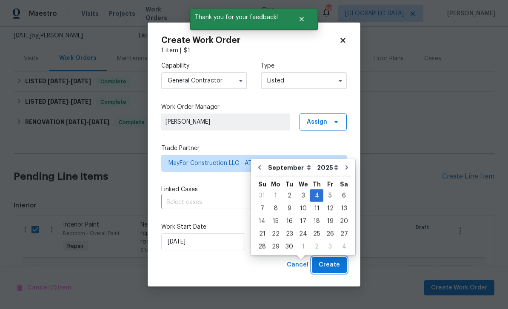
click at [335, 266] on span "Create" at bounding box center [328, 265] width 21 height 11
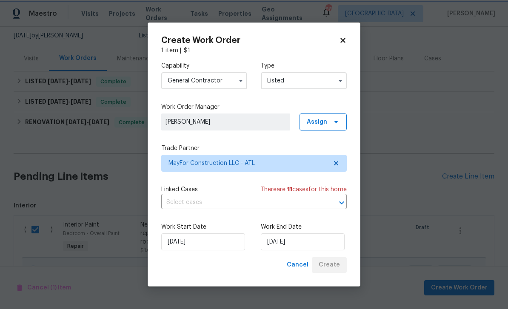
checkbox input "false"
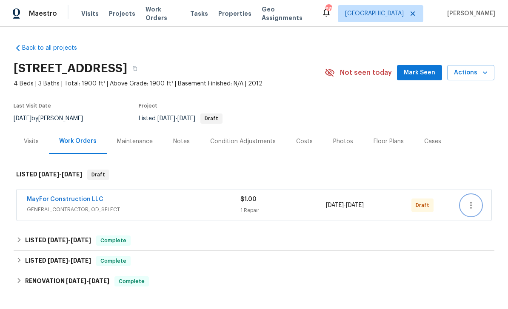
click at [469, 205] on icon "button" at bounding box center [471, 205] width 10 height 10
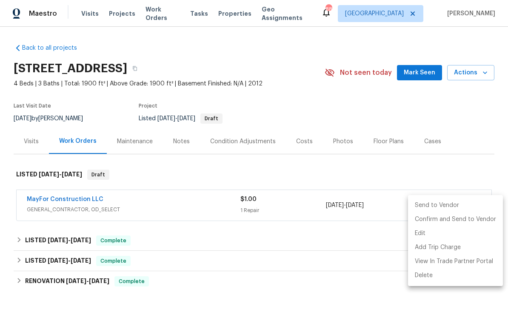
click at [455, 205] on li "Send to Vendor" at bounding box center [455, 206] width 95 height 14
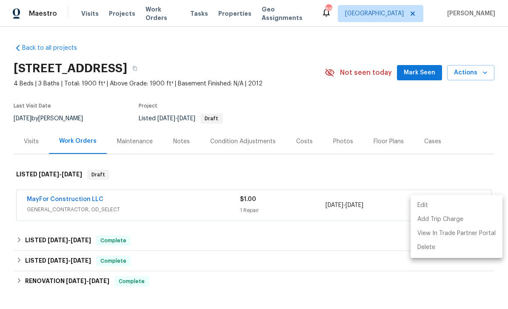
click at [419, 72] on div at bounding box center [254, 154] width 508 height 309
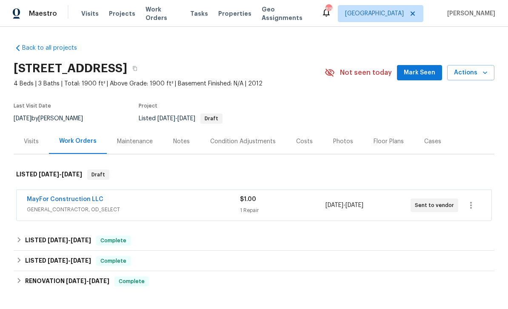
click at [421, 71] on span "Mark Seen" at bounding box center [419, 73] width 31 height 11
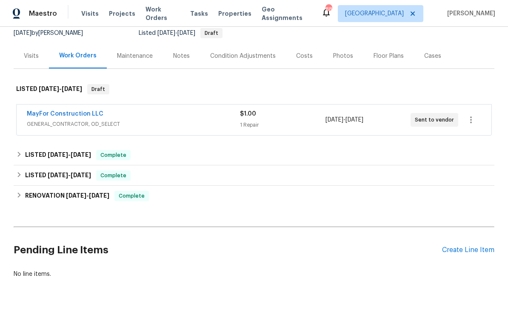
scroll to position [85, 0]
click at [455, 252] on div "Create Line Item" at bounding box center [468, 251] width 52 height 8
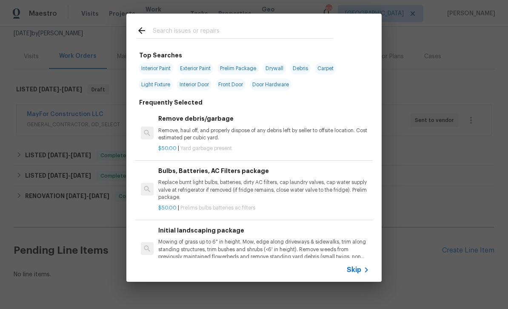
click at [167, 34] on input "text" at bounding box center [243, 32] width 180 height 13
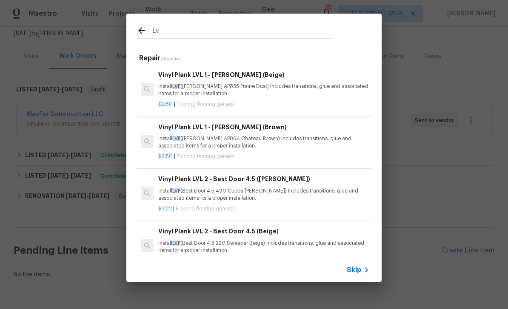
type input "L"
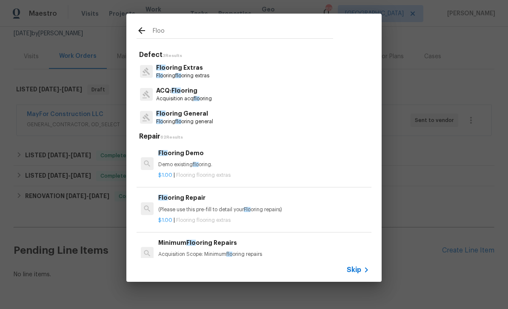
type input "Floor"
click at [172, 68] on p "Floor ing Extras" at bounding box center [182, 67] width 53 height 9
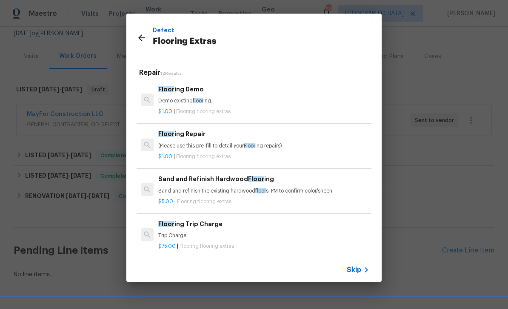
click at [171, 96] on div "Floor ing Demo Demo existing floor ing." at bounding box center [263, 95] width 211 height 20
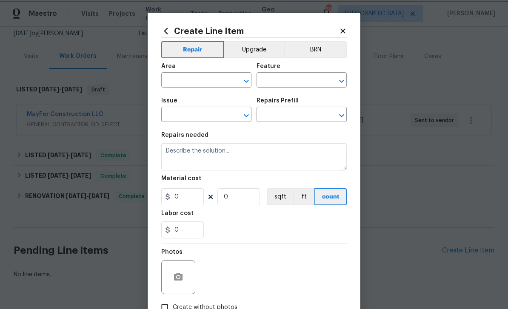
type input "Overall Flooring"
type input "Flooring Extras"
type input "Flooring Demo $1.00"
type textarea "Demo existing flooring."
type input "1"
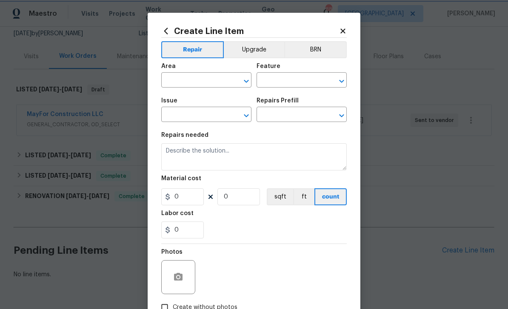
type input "1"
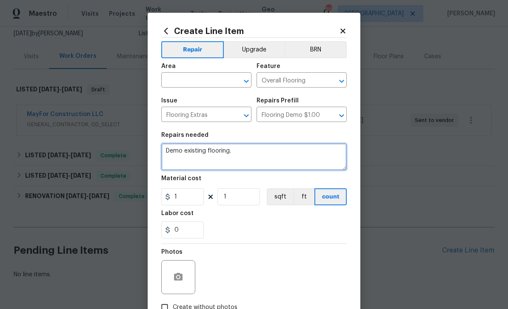
click at [229, 153] on textarea "Demo existing flooring." at bounding box center [253, 156] width 185 height 27
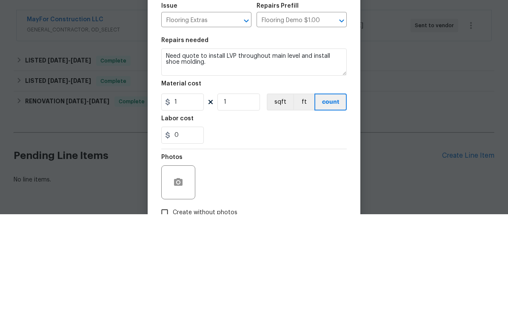
scroll to position [27, 0]
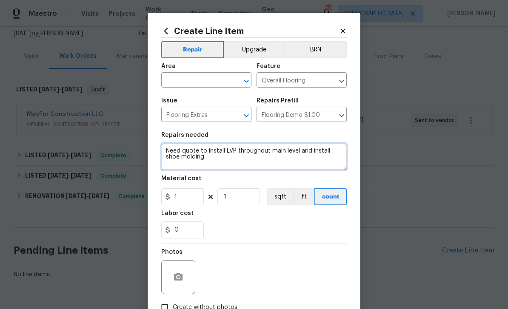
type textarea "Need quote to install LVP throughout main level and install shoe molding."
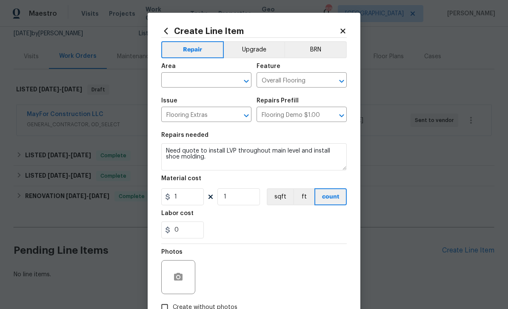
click at [176, 77] on input "text" at bounding box center [194, 80] width 66 height 13
type input "f"
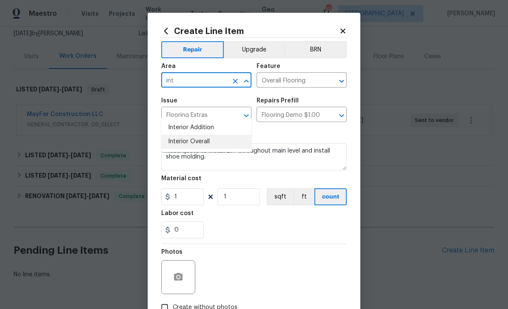
click at [181, 135] on li "Interior Overall" at bounding box center [206, 142] width 90 height 14
type input "Interior Overall"
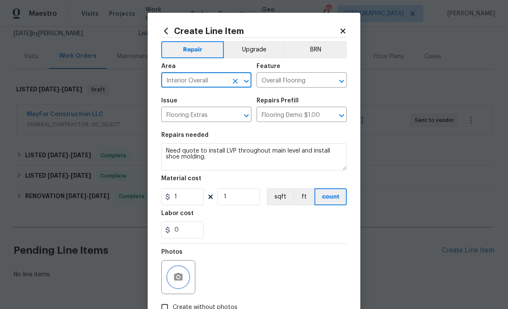
click at [178, 277] on icon "button" at bounding box center [178, 277] width 10 height 10
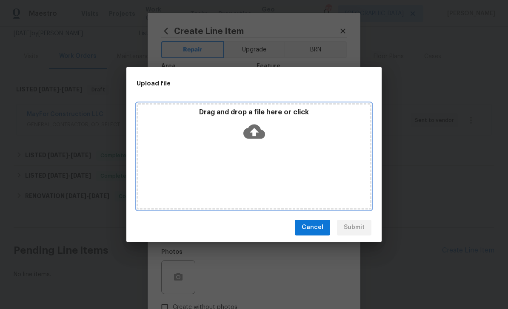
click at [162, 159] on div "Drag and drop a file here or click" at bounding box center [253, 156] width 235 height 106
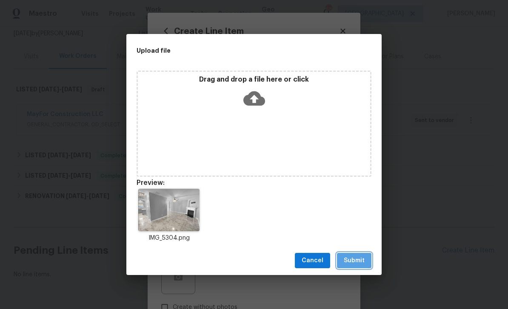
click at [356, 262] on span "Submit" at bounding box center [354, 261] width 21 height 11
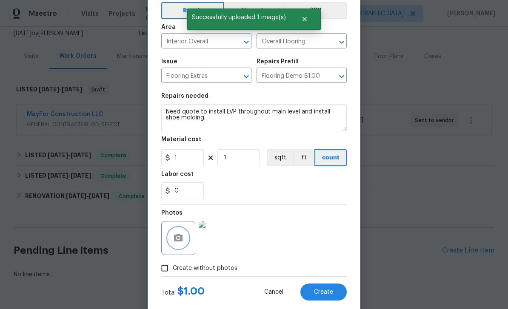
scroll to position [40, 0]
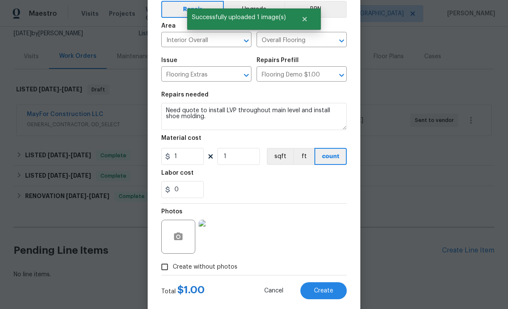
click at [333, 293] on span "Create" at bounding box center [323, 291] width 19 height 6
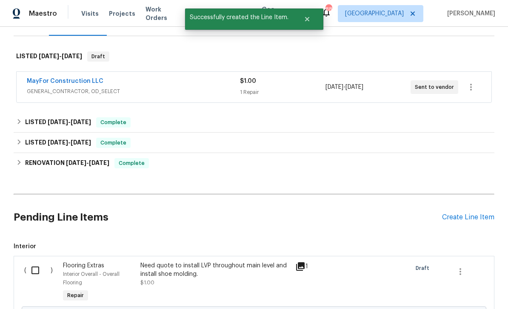
scroll to position [119, 0]
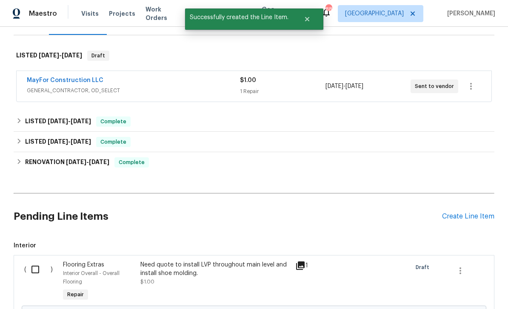
click at [35, 261] on input "checkbox" at bounding box center [38, 270] width 24 height 18
checkbox input "true"
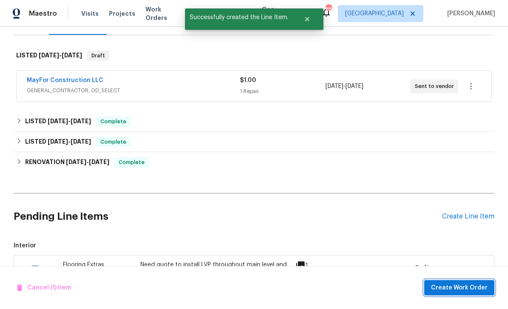
click at [456, 284] on span "Create Work Order" at bounding box center [459, 288] width 57 height 11
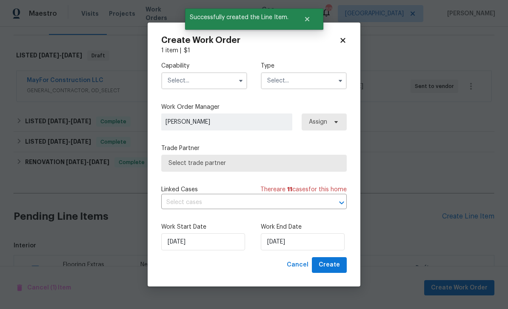
click at [182, 80] on input "text" at bounding box center [204, 80] width 86 height 17
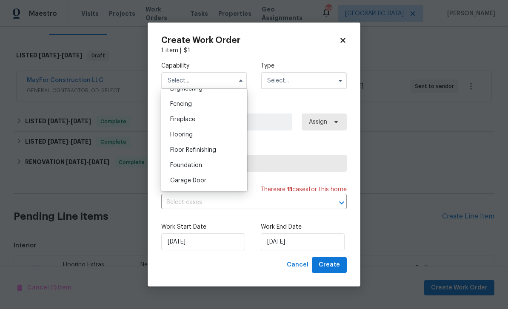
scroll to position [293, 0]
click at [178, 135] on span "Flooring" at bounding box center [181, 135] width 23 height 6
type input "Flooring"
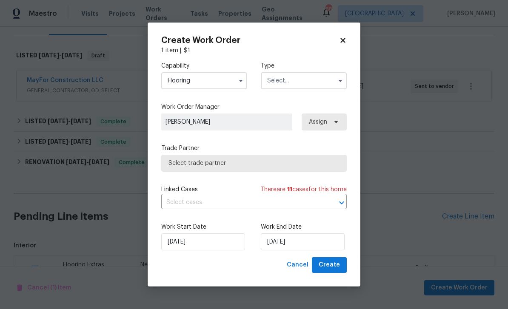
click at [318, 81] on input "text" at bounding box center [304, 80] width 86 height 17
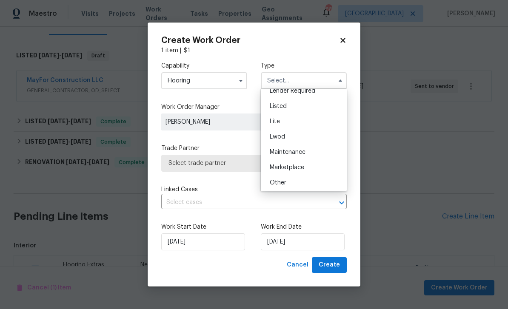
scroll to position [52, 0]
click at [312, 134] on div "Listed" at bounding box center [304, 138] width 82 height 15
type input "Listed"
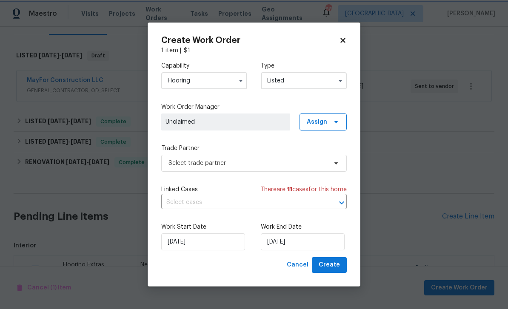
scroll to position [0, 0]
click at [327, 119] on span "Assign" at bounding box center [322, 122] width 47 height 17
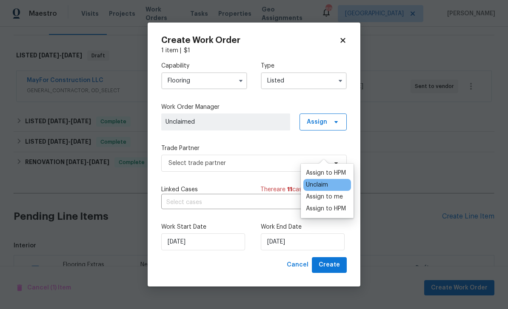
click at [329, 169] on div "Assign to HPM" at bounding box center [326, 173] width 40 height 9
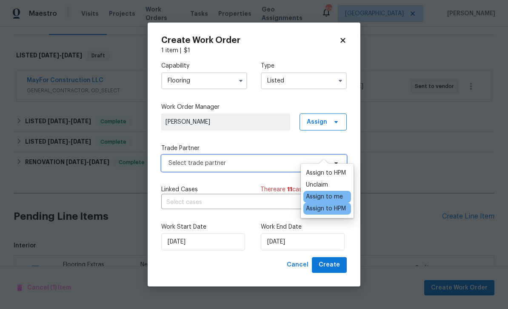
click at [278, 165] on span "Select trade partner" at bounding box center [247, 163] width 159 height 9
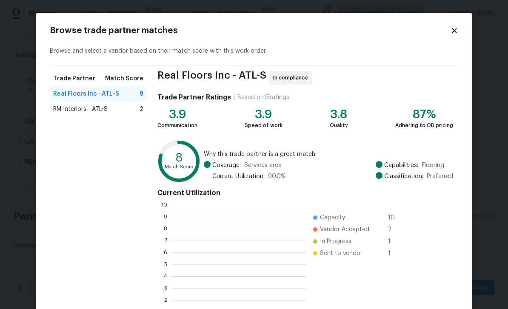
scroll to position [1, 1]
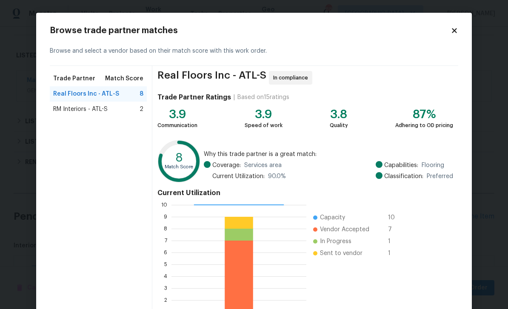
click at [63, 111] on span "RM Interiors - ATL-S" at bounding box center [80, 109] width 54 height 9
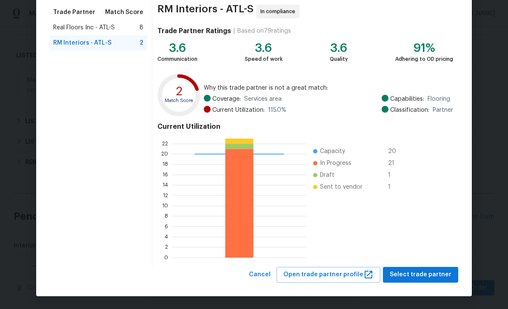
scroll to position [66, 0]
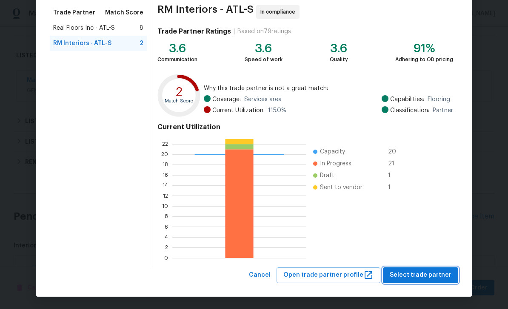
click at [432, 275] on span "Select trade partner" at bounding box center [420, 275] width 62 height 11
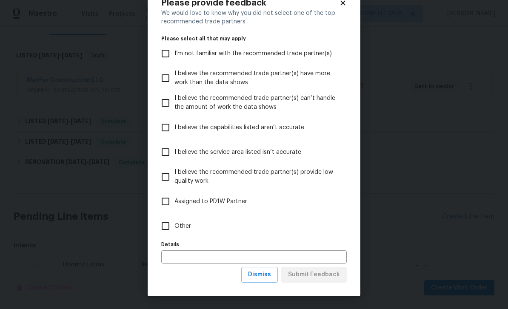
scroll to position [28, 0]
click at [163, 231] on input "Other" at bounding box center [165, 226] width 18 height 18
checkbox input "true"
click at [331, 278] on span "Submit Feedback" at bounding box center [314, 275] width 52 height 11
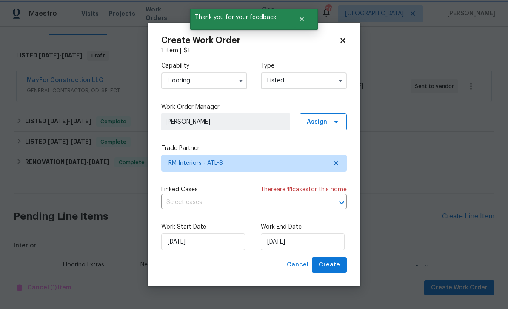
scroll to position [0, 0]
click at [322, 242] on input "[DATE]" at bounding box center [303, 241] width 84 height 17
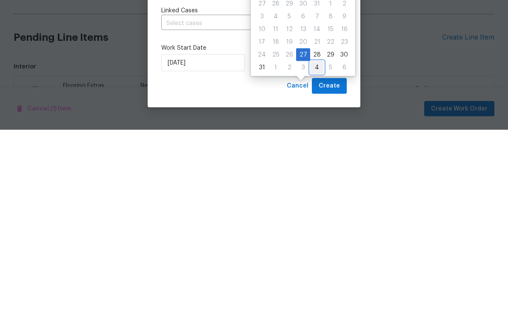
click at [317, 241] on div "4" at bounding box center [317, 247] width 14 height 12
type input "9/4/2025"
select select "8"
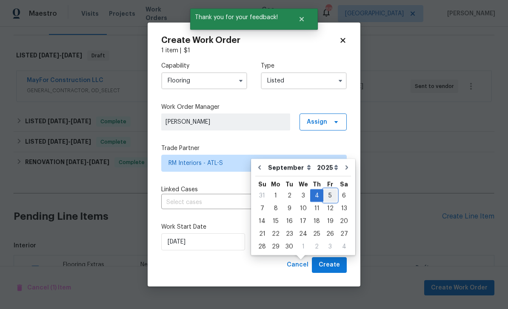
click at [327, 190] on div "5" at bounding box center [330, 196] width 14 height 12
type input "[DATE]"
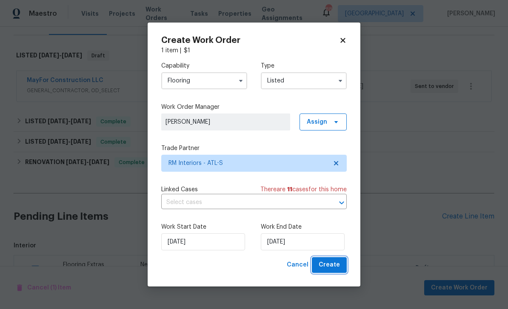
click at [335, 267] on span "Create" at bounding box center [328, 265] width 21 height 11
checkbox input "false"
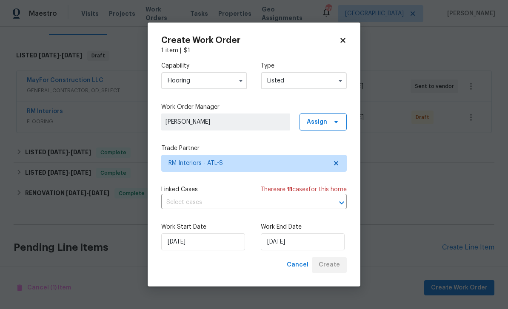
scroll to position [116, 0]
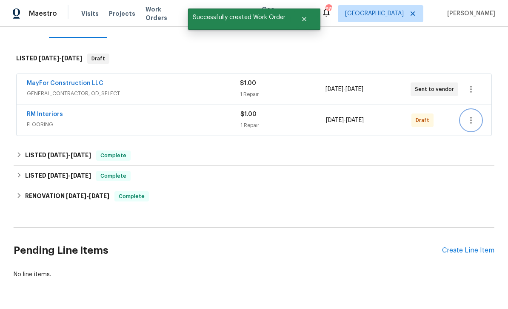
click at [468, 115] on icon "button" at bounding box center [471, 120] width 10 height 10
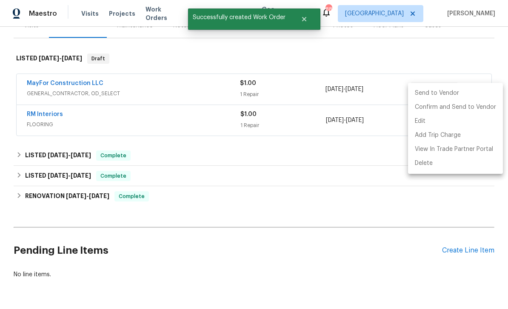
click at [449, 95] on li "Send to Vendor" at bounding box center [455, 93] width 95 height 14
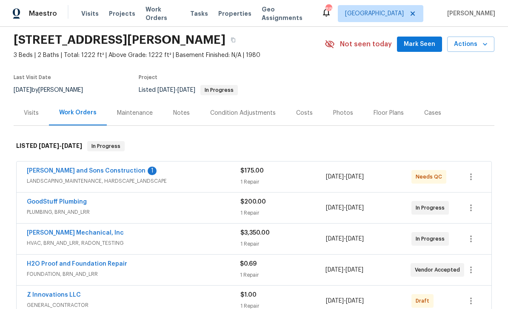
scroll to position [31, 0]
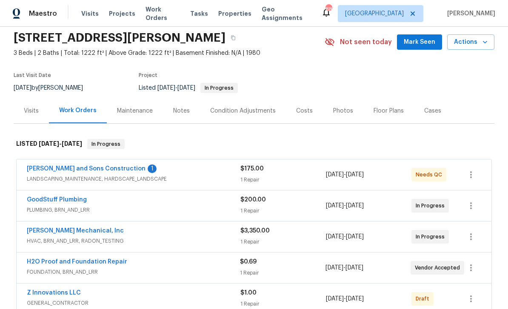
click at [51, 171] on link "[PERSON_NAME] and Sons Construction" at bounding box center [86, 169] width 119 height 6
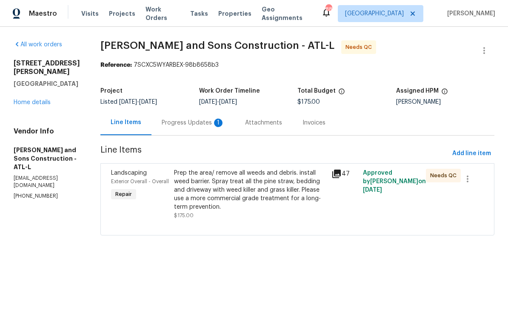
click at [172, 123] on div "Progress Updates 1" at bounding box center [193, 123] width 63 height 9
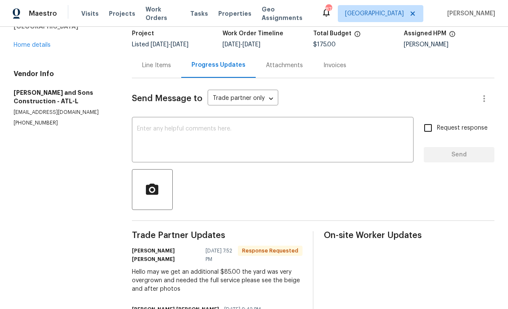
scroll to position [52, 0]
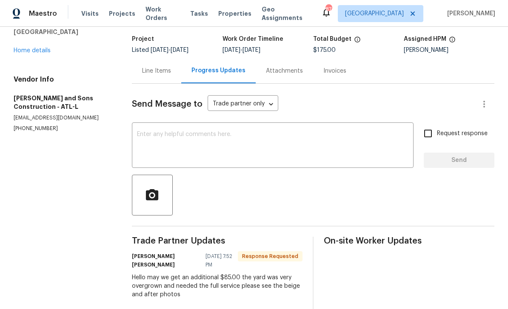
click at [158, 70] on div "Line Items" at bounding box center [156, 71] width 29 height 9
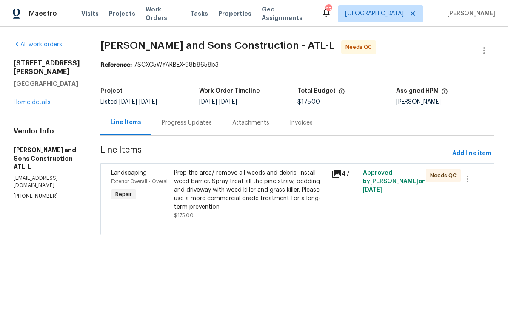
click at [116, 175] on span "Landscaping" at bounding box center [129, 173] width 36 height 6
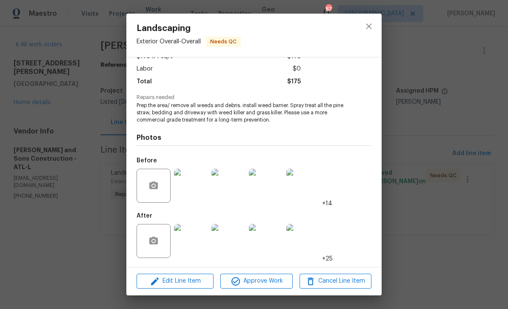
scroll to position [56, 0]
click at [194, 243] on img at bounding box center [191, 241] width 34 height 34
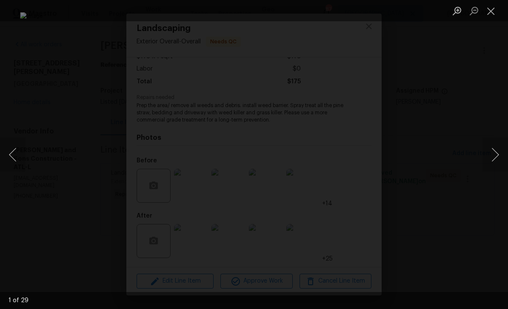
click at [490, 155] on button "Next image" at bounding box center [495, 155] width 26 height 34
click at [489, 155] on button "Next image" at bounding box center [495, 155] width 26 height 34
click at [490, 153] on button "Next image" at bounding box center [495, 155] width 26 height 34
click at [492, 154] on button "Next image" at bounding box center [495, 155] width 26 height 34
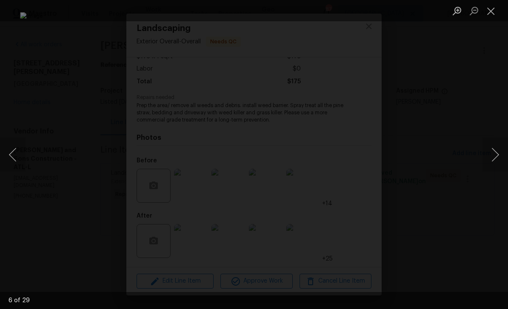
click at [496, 155] on button "Next image" at bounding box center [495, 155] width 26 height 34
click at [492, 10] on button "Close lightbox" at bounding box center [490, 10] width 17 height 15
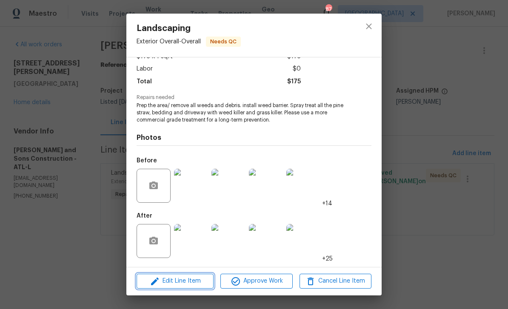
click at [178, 283] on span "Edit Line Item" at bounding box center [175, 281] width 72 height 11
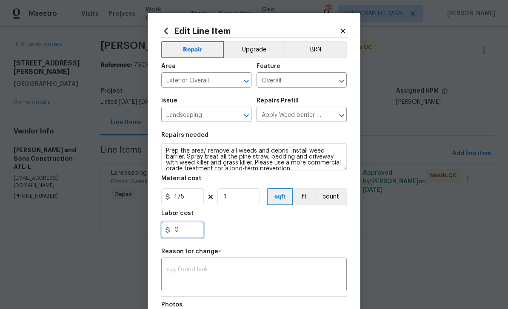
click at [182, 232] on input "0" at bounding box center [182, 230] width 43 height 17
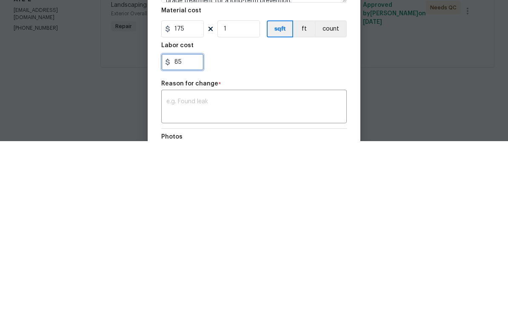
type input "85"
click at [264, 267] on textarea at bounding box center [253, 276] width 175 height 18
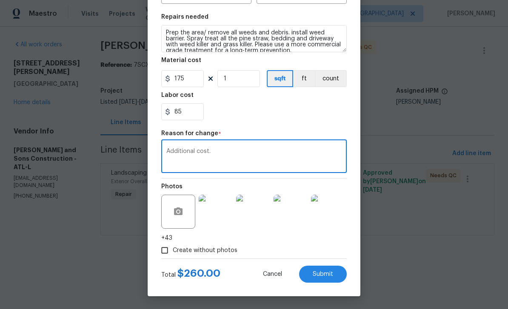
scroll to position [120, 0]
type textarea "Additional cost."
click at [331, 275] on span "Submit" at bounding box center [323, 274] width 20 height 6
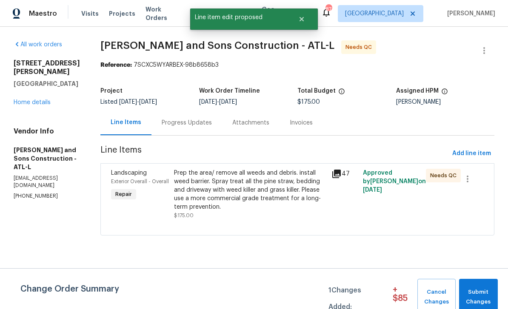
scroll to position [0, 0]
click at [480, 291] on span "Submit Changes" at bounding box center [478, 297] width 30 height 20
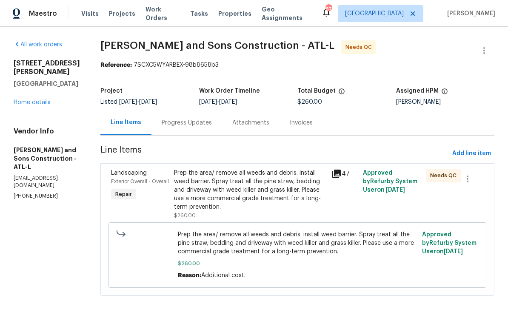
click at [131, 214] on div "Landscaping Exterior Overall - Overall Repair" at bounding box center [139, 194] width 63 height 56
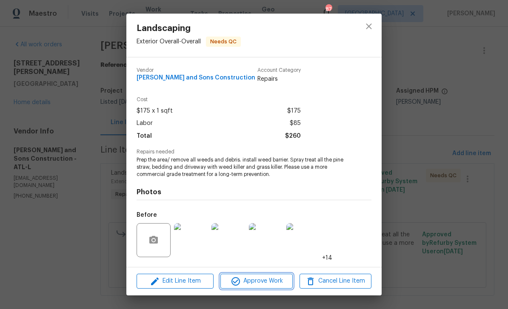
click at [266, 281] on span "Approve Work" at bounding box center [256, 281] width 67 height 11
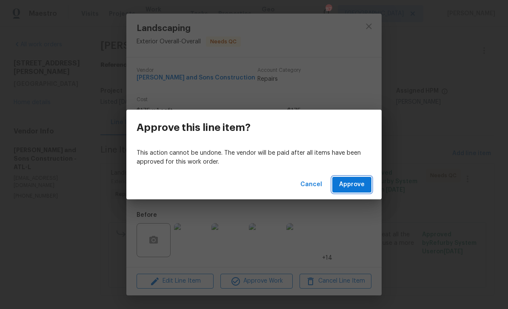
click at [356, 185] on span "Approve" at bounding box center [352, 184] width 26 height 11
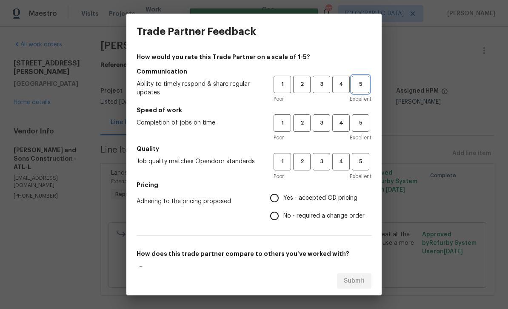
click at [361, 86] on span "5" at bounding box center [361, 85] width 16 height 10
click at [364, 124] on span "5" at bounding box center [361, 123] width 16 height 10
click at [365, 169] on button "5" at bounding box center [360, 161] width 17 height 17
click at [279, 201] on input "Yes - accepted OD pricing" at bounding box center [274, 198] width 18 height 18
radio input "true"
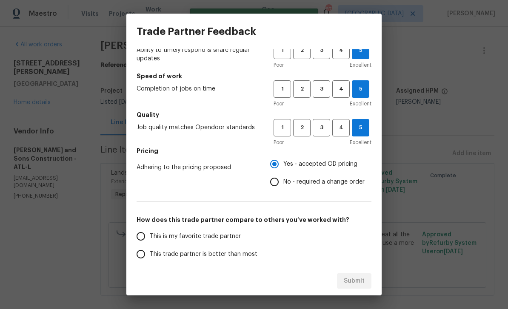
scroll to position [38, 0]
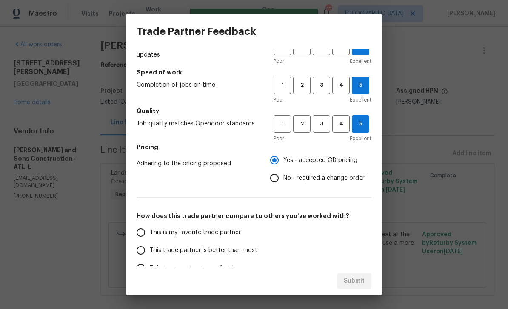
click at [141, 232] on input "This is my favorite trade partner" at bounding box center [141, 233] width 18 height 18
click at [363, 280] on span "Submit" at bounding box center [354, 281] width 21 height 11
radio input "true"
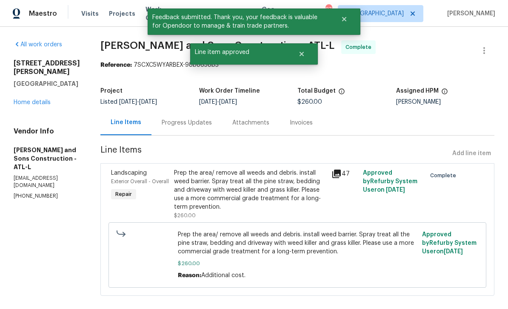
radio input "false"
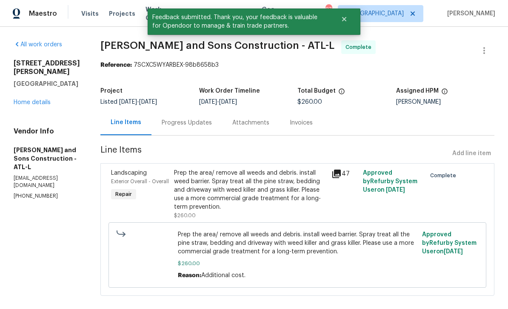
click at [35, 105] on link "Home details" at bounding box center [32, 103] width 37 height 6
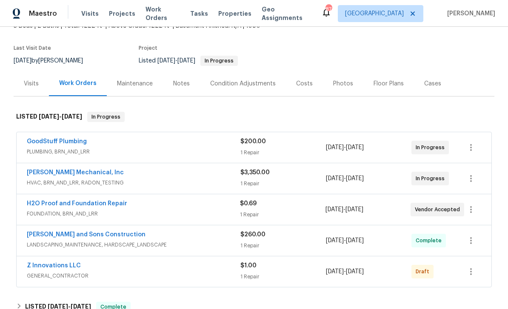
scroll to position [57, 0]
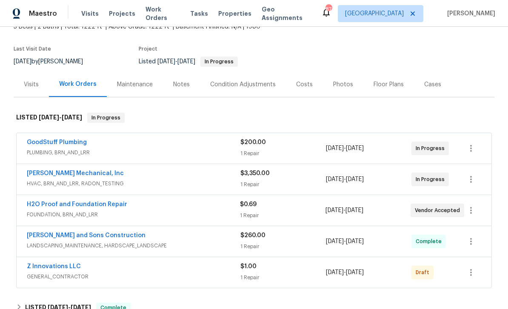
click at [48, 141] on link "GoodStuff Plumbing" at bounding box center [57, 142] width 60 height 6
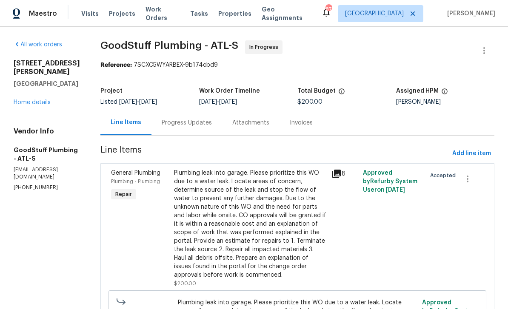
click at [196, 124] on div "Progress Updates" at bounding box center [187, 123] width 50 height 9
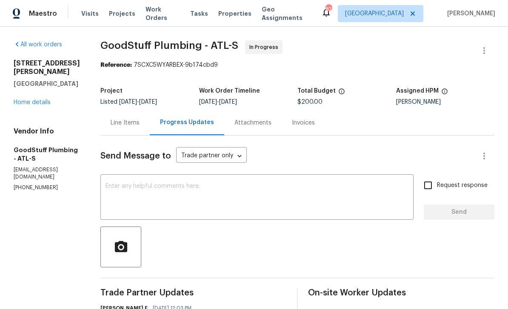
click at [32, 100] on link "Home details" at bounding box center [32, 103] width 37 height 6
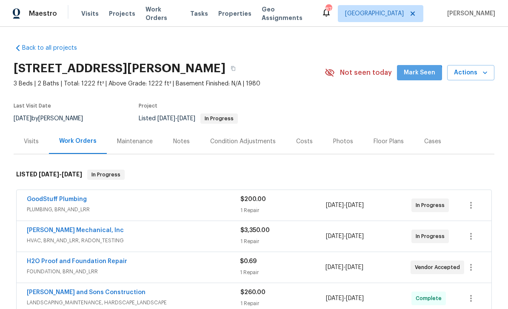
click at [421, 76] on span "Mark Seen" at bounding box center [419, 73] width 31 height 11
click at [31, 48] on link "Back to all projects" at bounding box center [55, 48] width 82 height 9
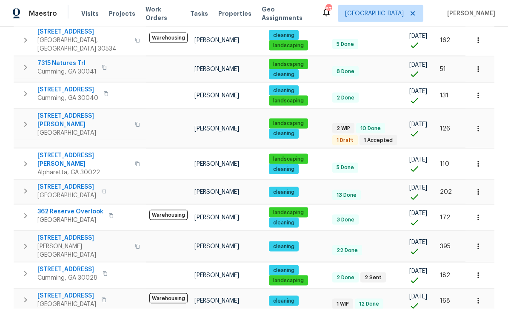
scroll to position [27, 0]
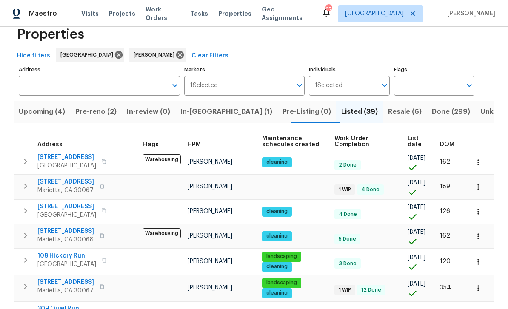
scroll to position [19, 0]
click at [388, 116] on span "Resale (6)" at bounding box center [405, 112] width 34 height 12
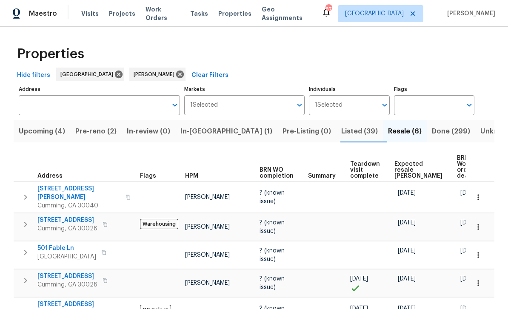
click at [204, 125] on span "In-[GEOGRAPHIC_DATA] (1)" at bounding box center [226, 131] width 92 height 12
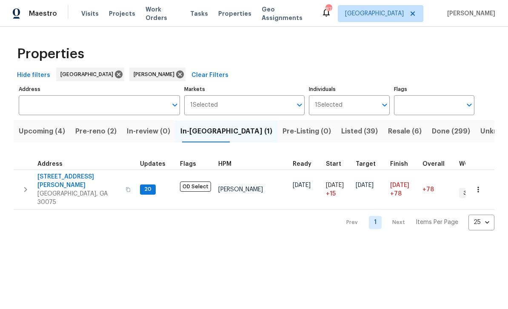
click at [388, 132] on span "Resale (6)" at bounding box center [405, 131] width 34 height 12
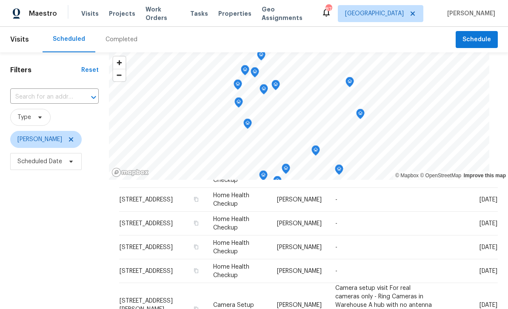
scroll to position [168, 0]
click at [0, 0] on icon at bounding box center [0, 0] width 0 height 0
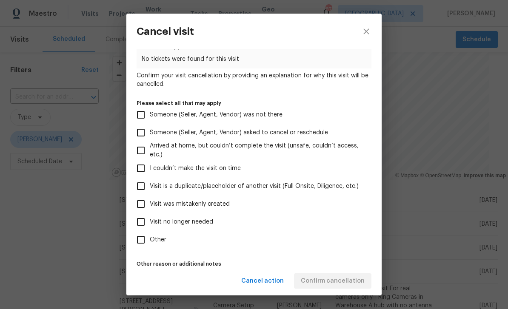
scroll to position [43, 0]
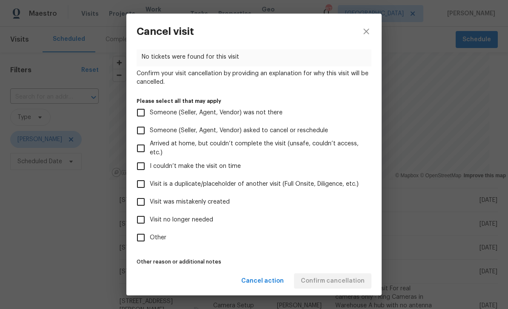
click at [145, 185] on input "Visit is a duplicate/placeholder of another visit (Full Onsite, Diligence, etc.)" at bounding box center [141, 184] width 18 height 18
checkbox input "true"
click at [144, 207] on input "Visit was mistakenly created" at bounding box center [141, 202] width 18 height 18
checkbox input "true"
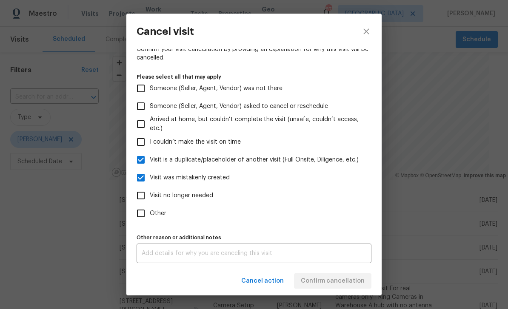
scroll to position [71, 0]
click at [156, 253] on textarea at bounding box center [254, 253] width 225 height 6
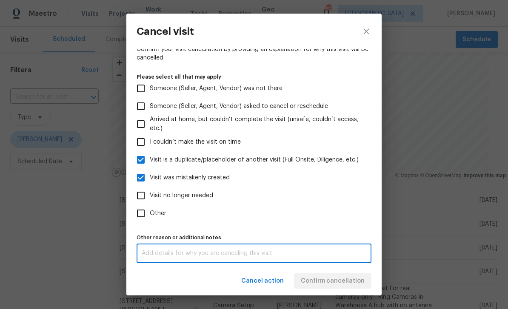
scroll to position [8, 0]
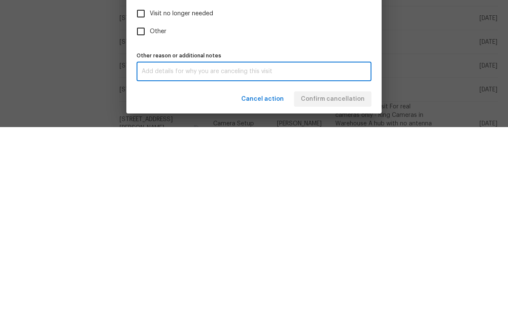
click at [145, 187] on input "Visit no longer needed" at bounding box center [141, 196] width 18 height 18
checkbox input "true"
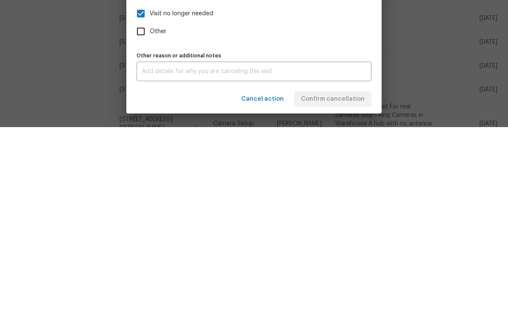
scroll to position [27, 0]
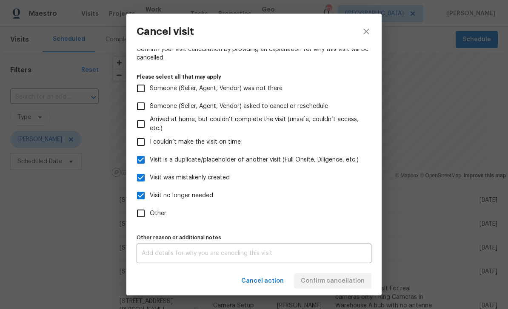
click at [134, 213] on input "Other" at bounding box center [141, 214] width 18 height 18
click at [344, 211] on label "Other" at bounding box center [248, 214] width 233 height 18
click at [150, 211] on input "Other" at bounding box center [141, 214] width 18 height 18
checkbox input "false"
click at [159, 255] on textarea at bounding box center [254, 253] width 225 height 6
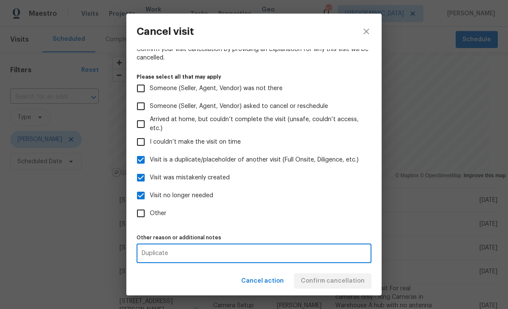
type textarea "Duplicate"
click at [142, 159] on input "Visit is a duplicate/placeholder of another visit (Full Onsite, Diligence, etc.)" at bounding box center [141, 160] width 18 height 18
checkbox input "false"
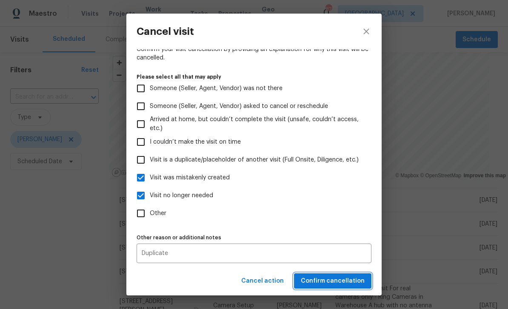
click at [344, 282] on span "Confirm cancellation" at bounding box center [333, 281] width 64 height 11
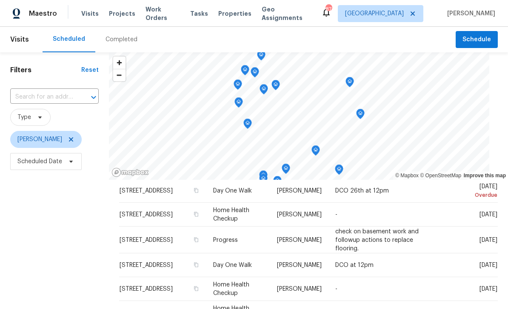
scroll to position [33, 0]
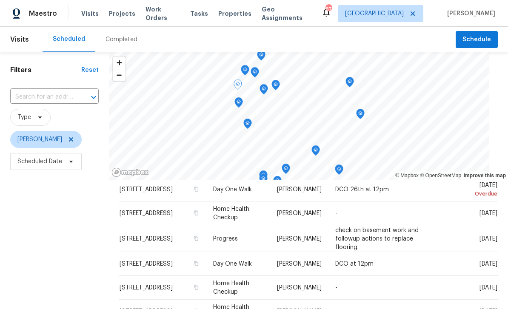
click at [0, 0] on icon at bounding box center [0, 0] width 0 height 0
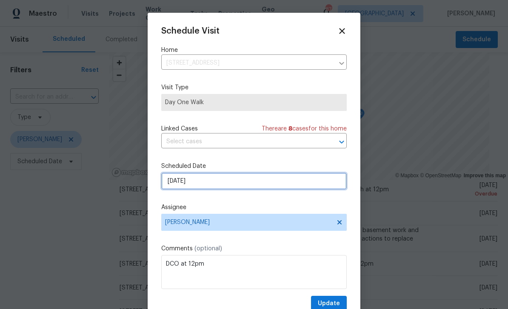
click at [325, 186] on input "[DATE]" at bounding box center [253, 181] width 185 height 17
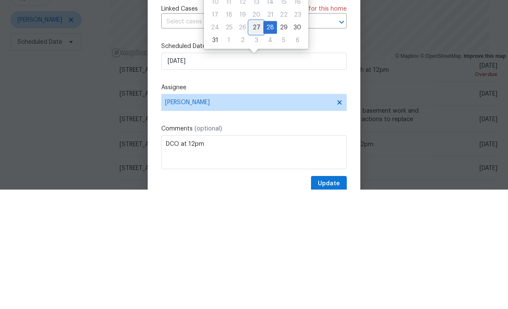
click at [255, 141] on div "27" at bounding box center [256, 147] width 14 height 12
type input "[DATE]"
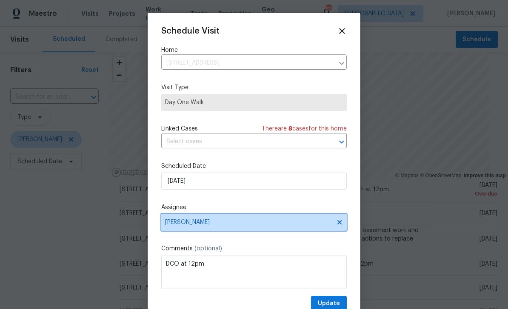
click at [301, 224] on span "[PERSON_NAME]" at bounding box center [248, 222] width 167 height 7
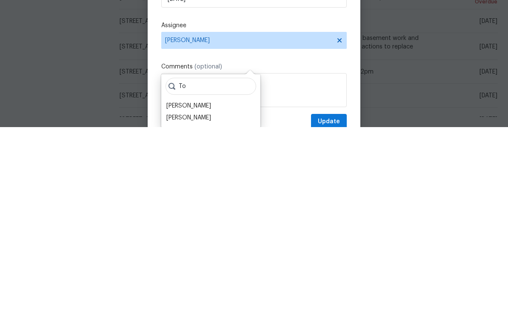
type input "T"
type input "Anth"
click at [211, 296] on div "[PERSON_NAME]" at bounding box center [188, 300] width 45 height 9
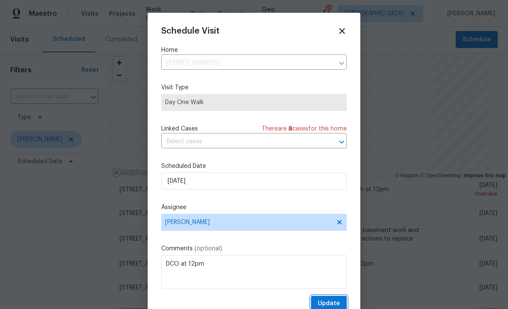
click at [337, 302] on span "Update" at bounding box center [329, 304] width 22 height 11
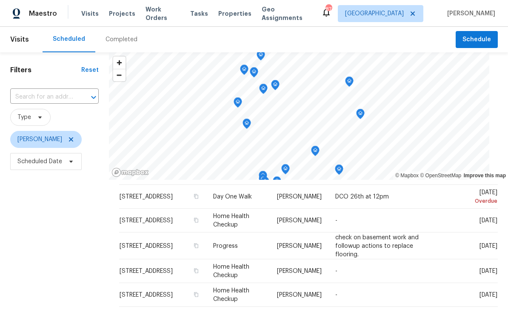
scroll to position [25, 0]
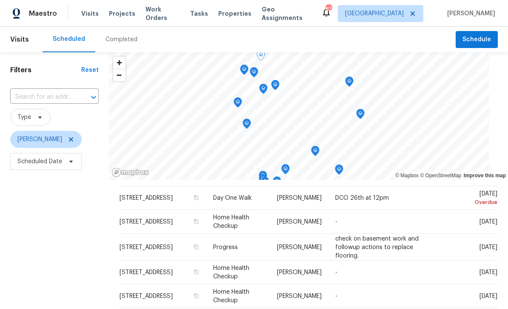
click at [0, 0] on icon at bounding box center [0, 0] width 0 height 0
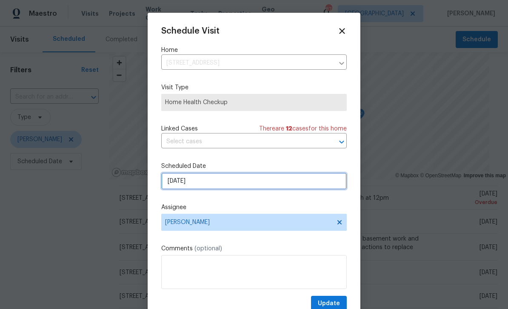
click at [321, 182] on input "[DATE]" at bounding box center [253, 181] width 185 height 17
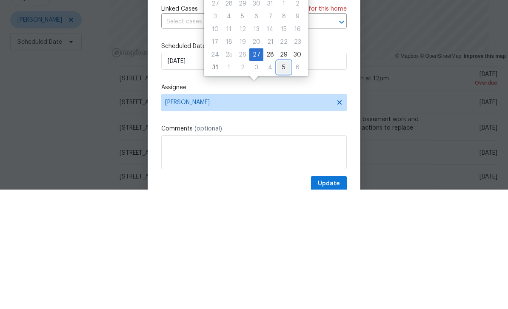
click at [281, 181] on div "5" at bounding box center [284, 187] width 14 height 12
type input "[DATE]"
select select "8"
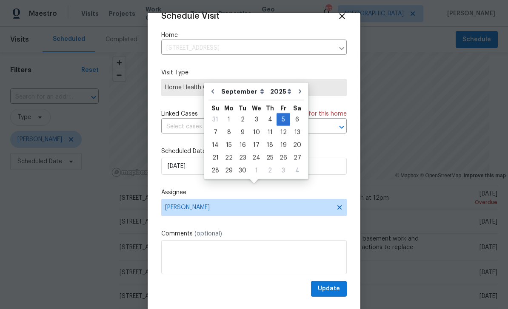
scroll to position [17, 0]
click at [334, 292] on span "Update" at bounding box center [329, 289] width 22 height 11
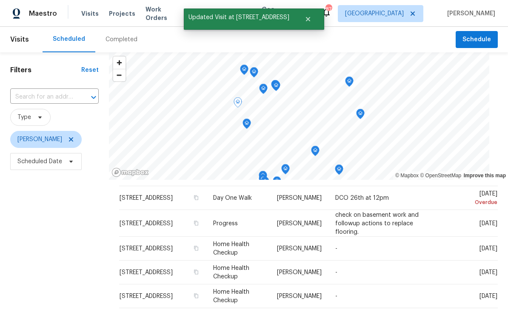
click at [0, 0] on icon at bounding box center [0, 0] width 0 height 0
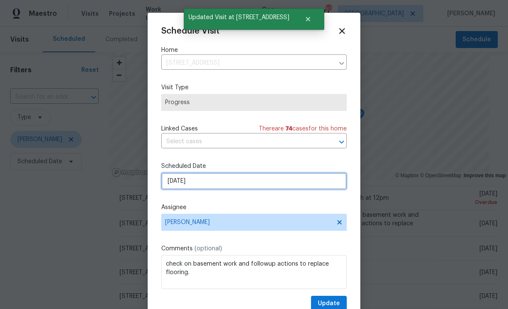
click at [321, 182] on input "[DATE]" at bounding box center [253, 181] width 185 height 17
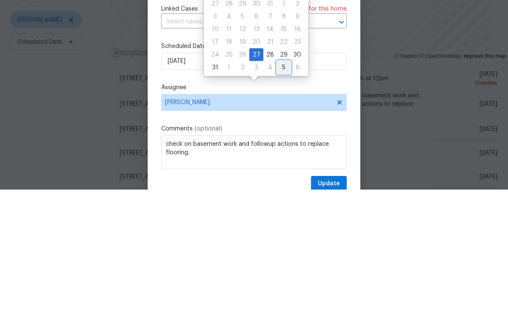
click at [280, 181] on div "5" at bounding box center [284, 187] width 14 height 12
type input "[DATE]"
select select "8"
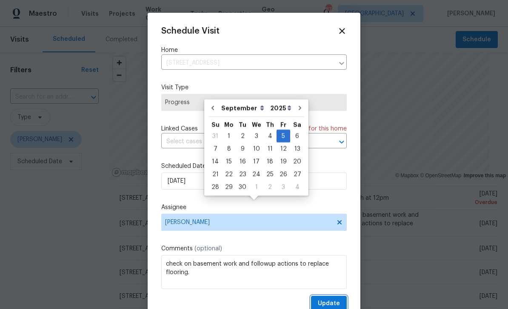
click at [333, 302] on span "Update" at bounding box center [329, 304] width 22 height 11
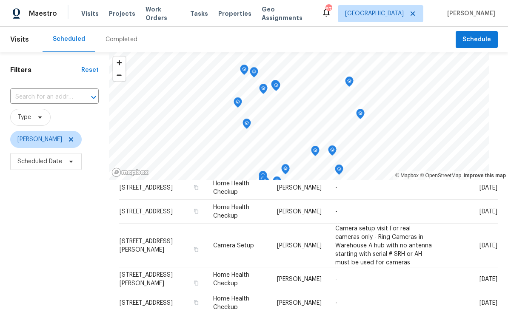
scroll to position [141, 0]
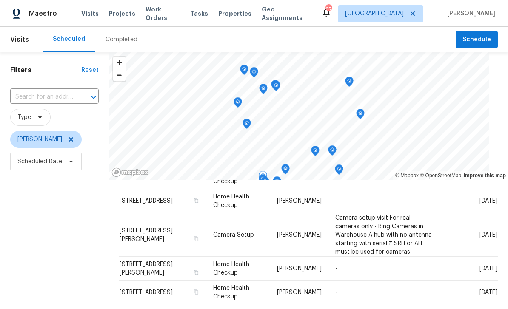
click at [0, 0] on icon at bounding box center [0, 0] width 0 height 0
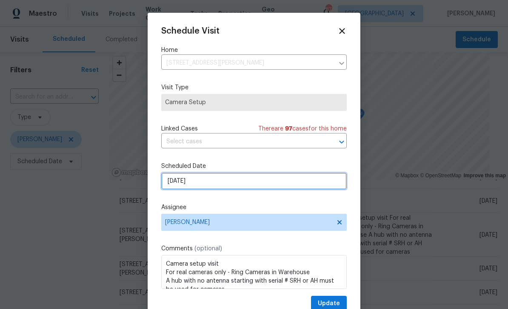
click at [316, 181] on input "[DATE]" at bounding box center [253, 181] width 185 height 17
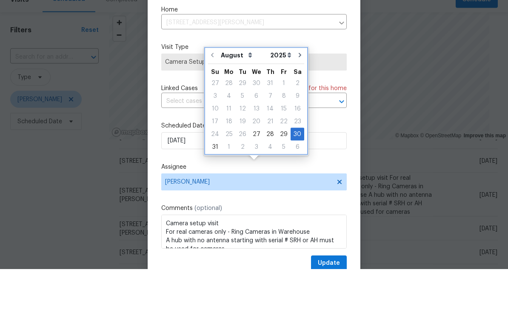
click at [296, 92] on icon "Go to next month" at bounding box center [299, 95] width 7 height 7
type input "[DATE]"
select select "8"
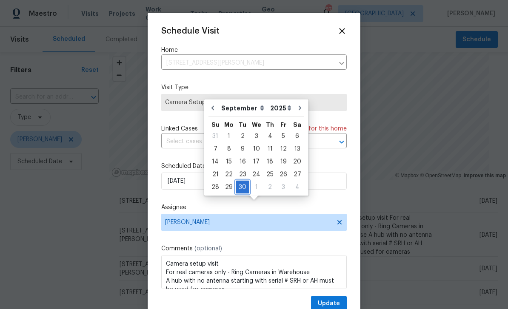
click at [242, 181] on div "30" at bounding box center [243, 187] width 14 height 12
click at [335, 302] on span "Update" at bounding box center [329, 304] width 22 height 11
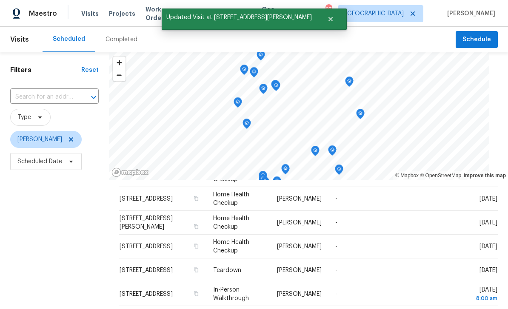
scroll to position [145, 0]
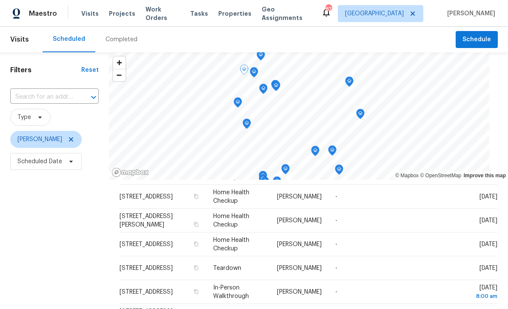
click at [0, 0] on icon at bounding box center [0, 0] width 0 height 0
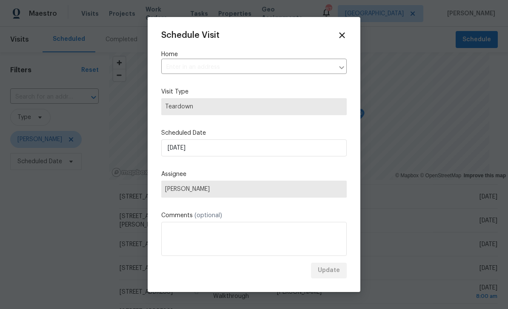
type input "[STREET_ADDRESS]"
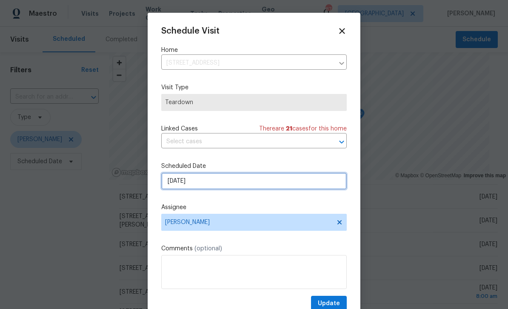
click at [307, 182] on input "[DATE]" at bounding box center [253, 181] width 185 height 17
select select "8"
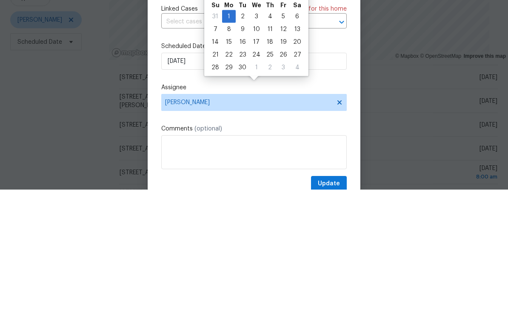
click at [350, 90] on div "Schedule Visit Home [STREET_ADDRESS] ​ Visit Type Teardown Linked Cases There a…" at bounding box center [254, 162] width 213 height 298
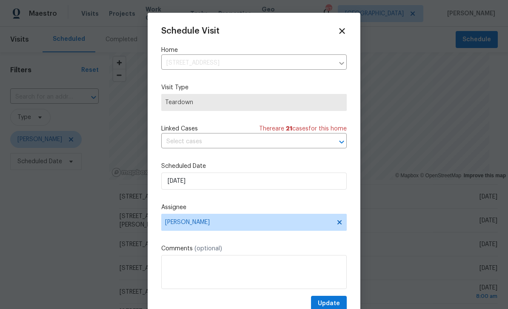
click at [87, 192] on div at bounding box center [254, 154] width 508 height 309
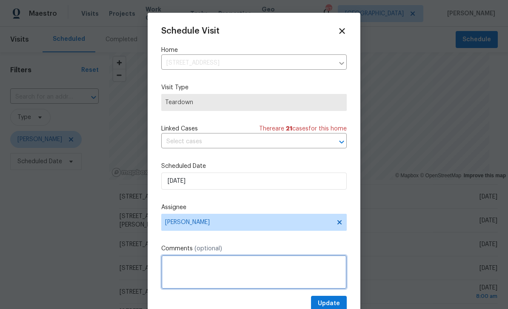
click at [315, 270] on textarea at bounding box center [253, 272] width 185 height 34
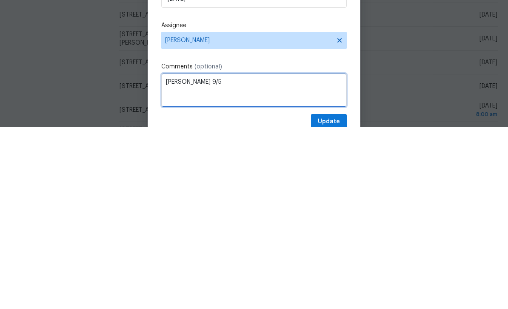
type textarea "[PERSON_NAME] 9/5"
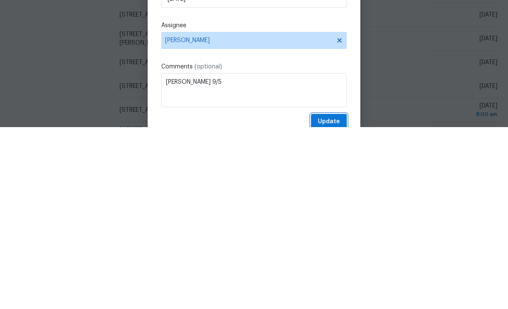
click at [332, 299] on span "Update" at bounding box center [329, 304] width 22 height 11
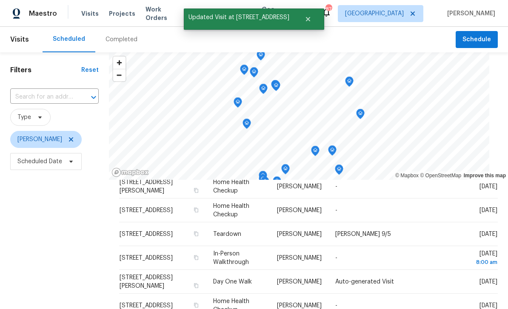
scroll to position [183, 0]
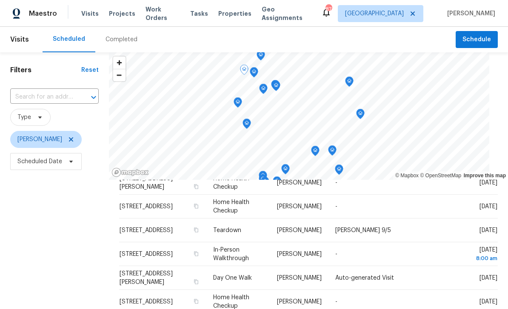
click at [0, 0] on icon at bounding box center [0, 0] width 0 height 0
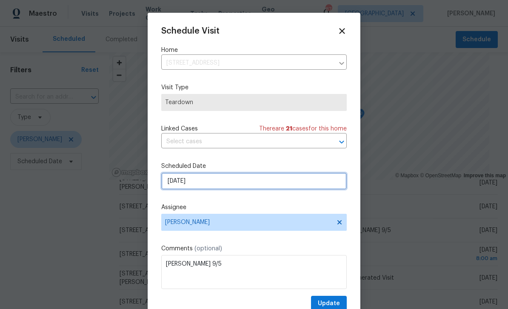
click at [313, 181] on input "[DATE]" at bounding box center [253, 181] width 185 height 17
select select "8"
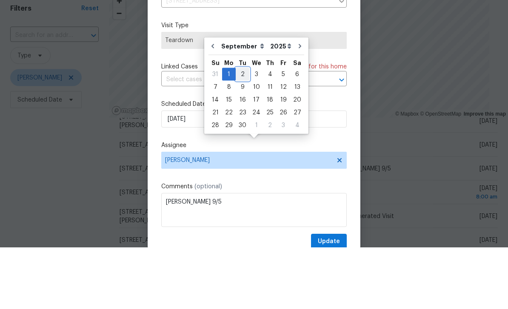
click at [244, 130] on div "2" at bounding box center [243, 136] width 14 height 12
type input "[DATE]"
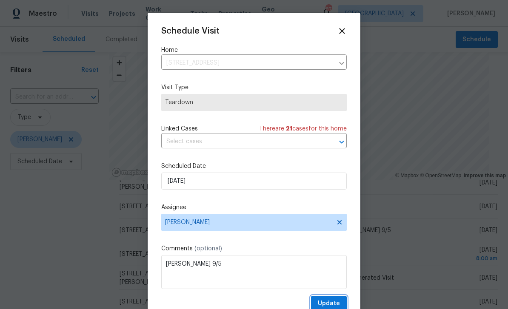
click at [335, 303] on span "Update" at bounding box center [329, 304] width 22 height 11
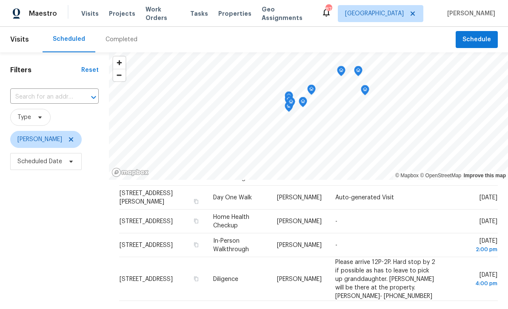
scroll to position [240, 0]
click at [0, 0] on span at bounding box center [0, 0] width 0 height 0
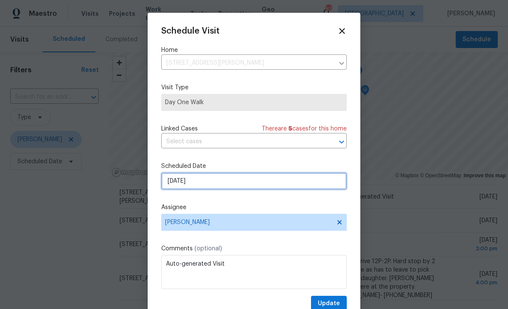
click at [323, 182] on input "[DATE]" at bounding box center [253, 181] width 185 height 17
select select "8"
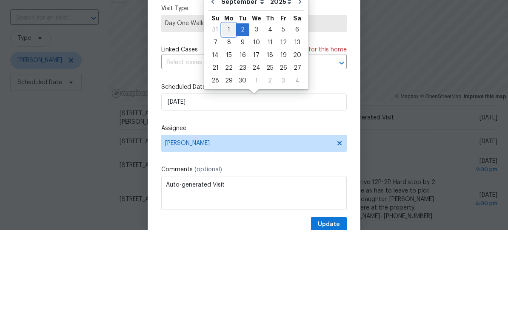
click at [227, 103] on div "1" at bounding box center [229, 109] width 14 height 12
type input "[DATE]"
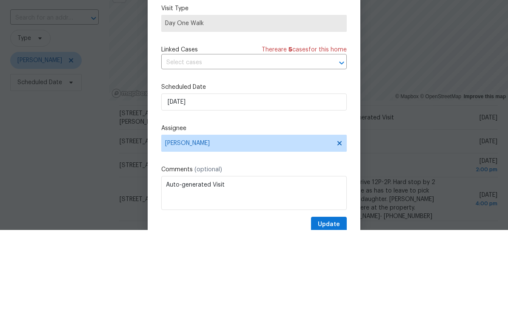
scroll to position [27, 0]
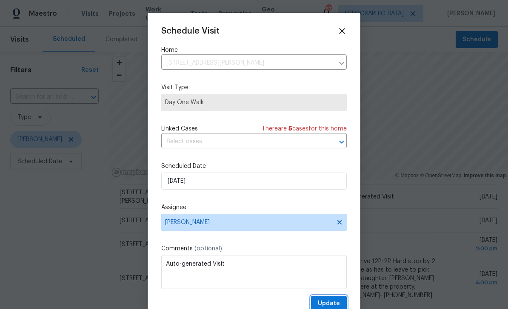
click at [333, 301] on span "Update" at bounding box center [329, 304] width 22 height 11
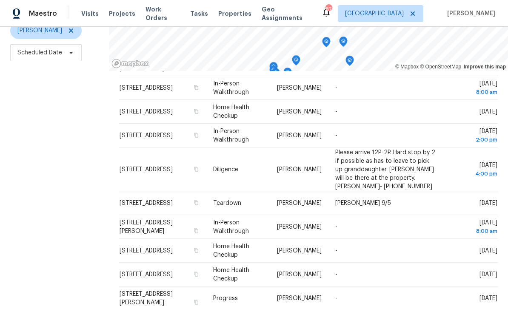
scroll to position [111, 0]
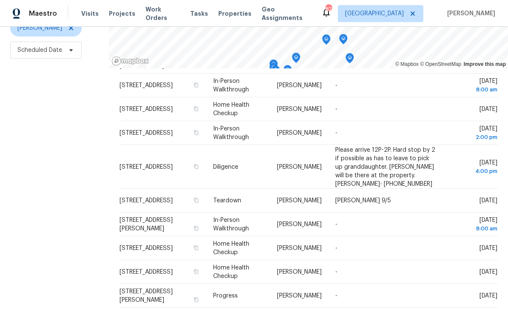
click at [0, 0] on icon at bounding box center [0, 0] width 0 height 0
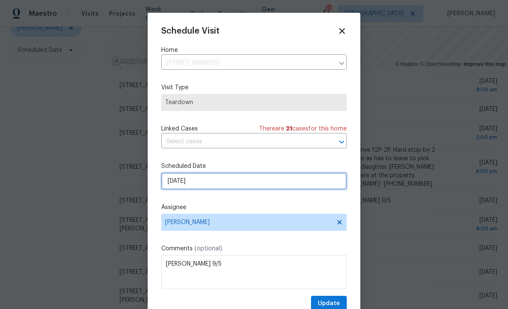
click at [321, 180] on input "[DATE]" at bounding box center [253, 181] width 185 height 17
select select "8"
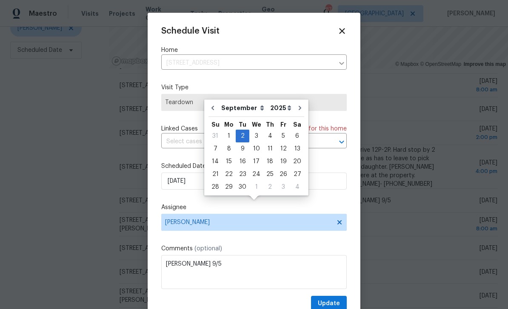
click at [393, 237] on div at bounding box center [254, 154] width 508 height 309
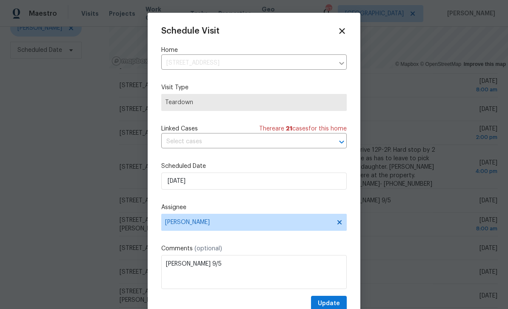
click at [342, 31] on icon at bounding box center [342, 31] width 6 height 6
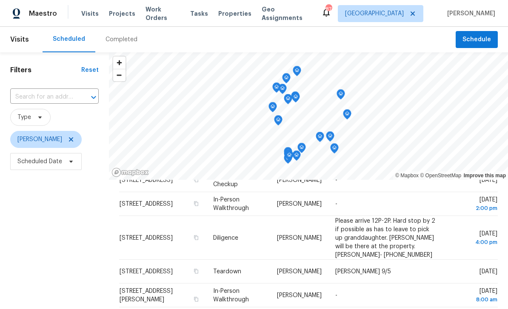
scroll to position [0, 0]
